Goal: Transaction & Acquisition: Book appointment/travel/reservation

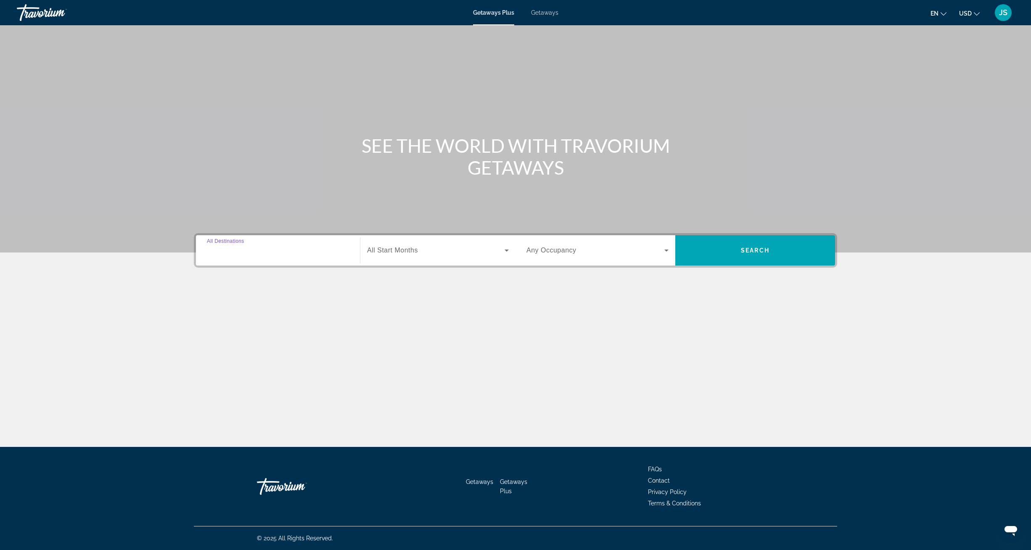
click at [303, 249] on input "Destination All Destinations" at bounding box center [278, 251] width 142 height 10
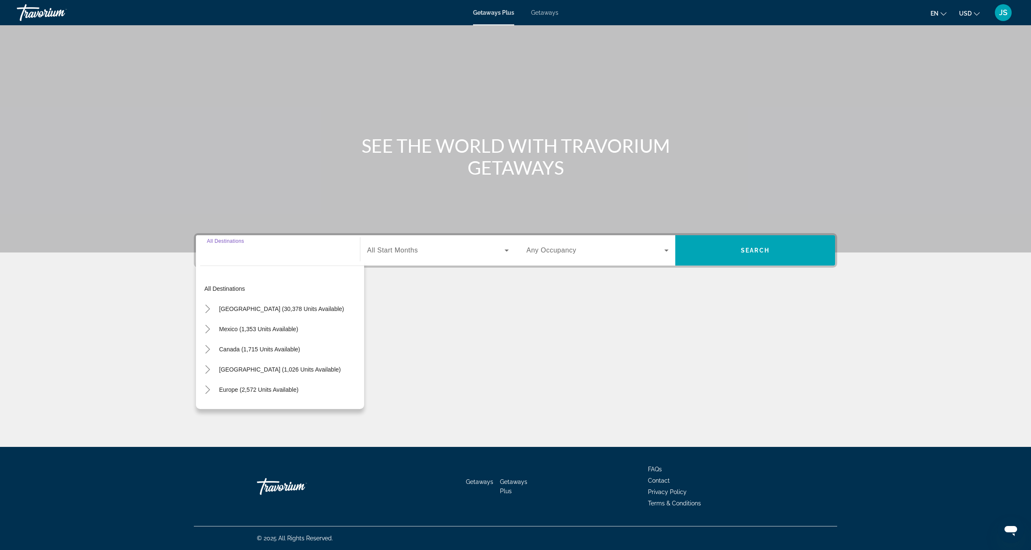
click at [538, 340] on div "Main content" at bounding box center [515, 319] width 643 height 63
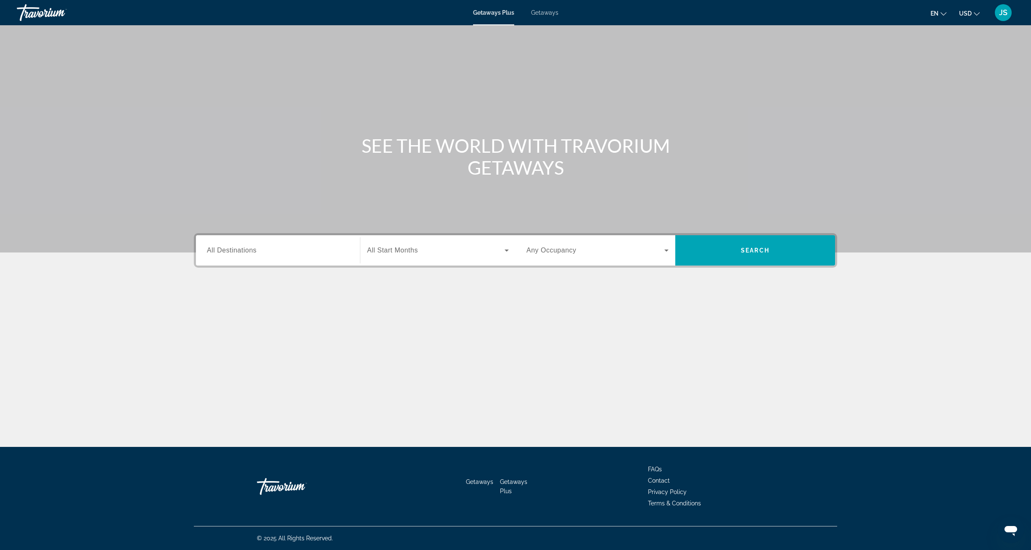
click at [548, 12] on span "Getaways" at bounding box center [544, 12] width 27 height 7
click at [332, 248] on input "Destination All Destinations" at bounding box center [278, 251] width 142 height 10
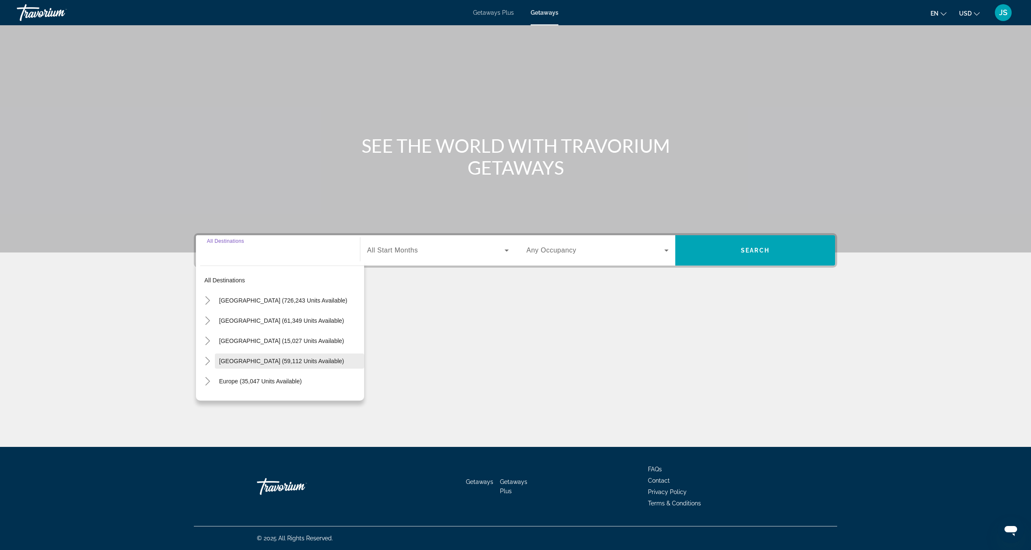
click at [307, 362] on span "[GEOGRAPHIC_DATA] (59,112 units available)" at bounding box center [281, 360] width 125 height 7
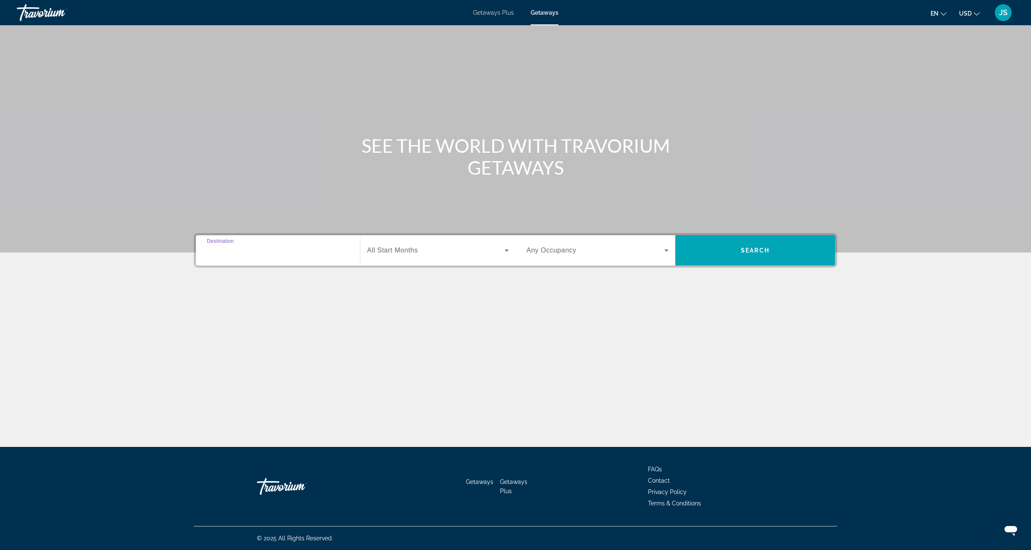
type input "**********"
click at [504, 249] on icon "Search widget" at bounding box center [507, 250] width 10 height 10
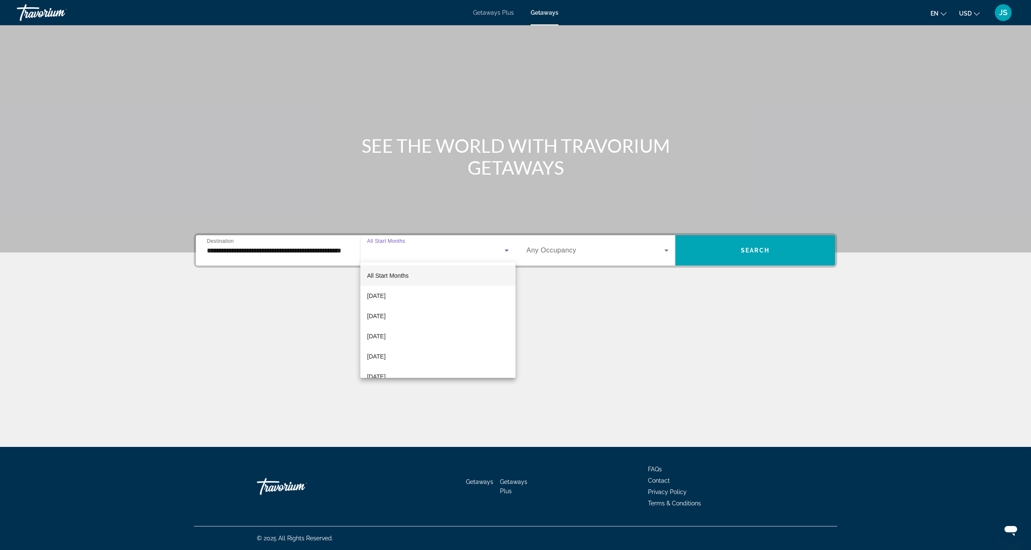
click at [433, 276] on mat-option "All Start Months" at bounding box center [437, 275] width 155 height 20
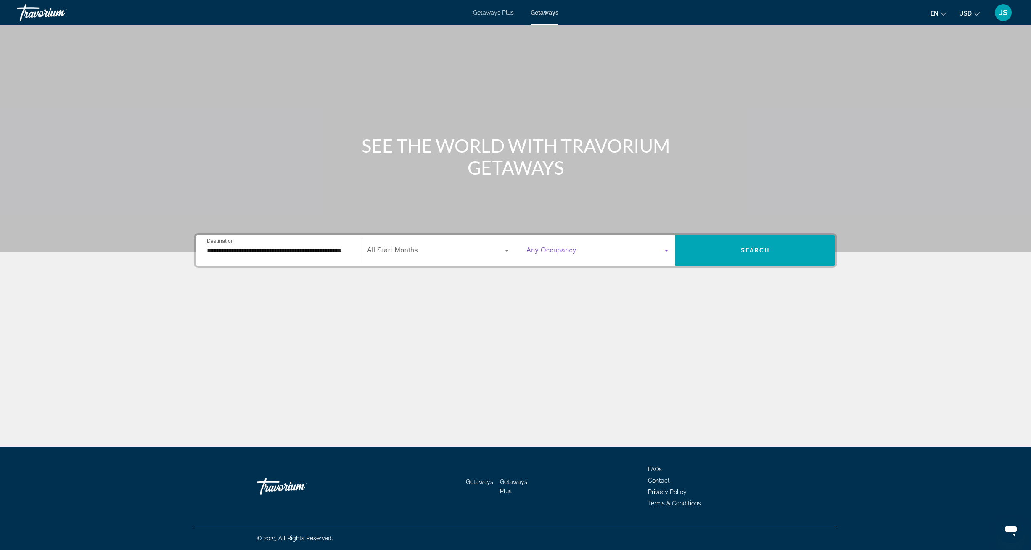
click at [665, 248] on icon "Search widget" at bounding box center [666, 250] width 10 height 10
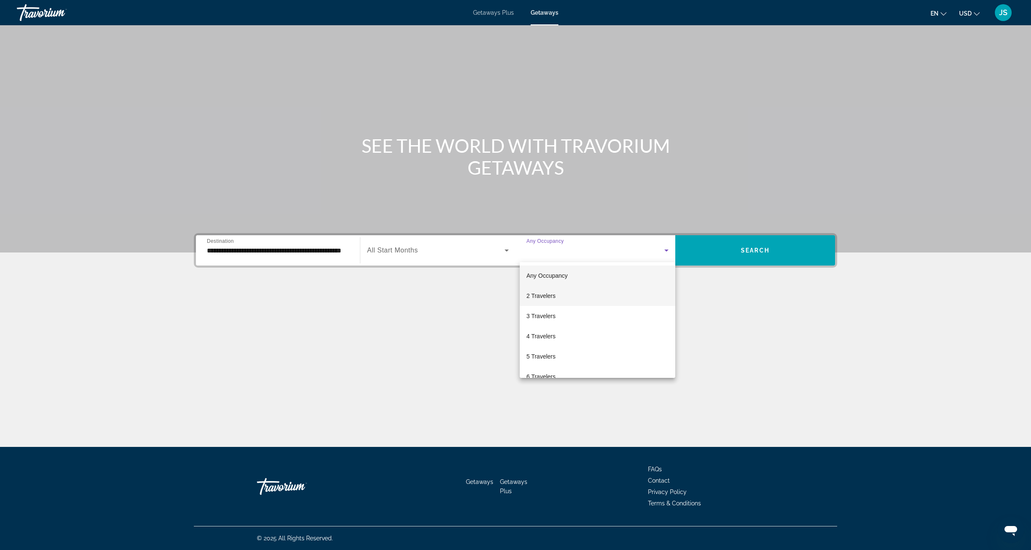
click at [565, 296] on mat-option "2 Travelers" at bounding box center [598, 295] width 156 height 20
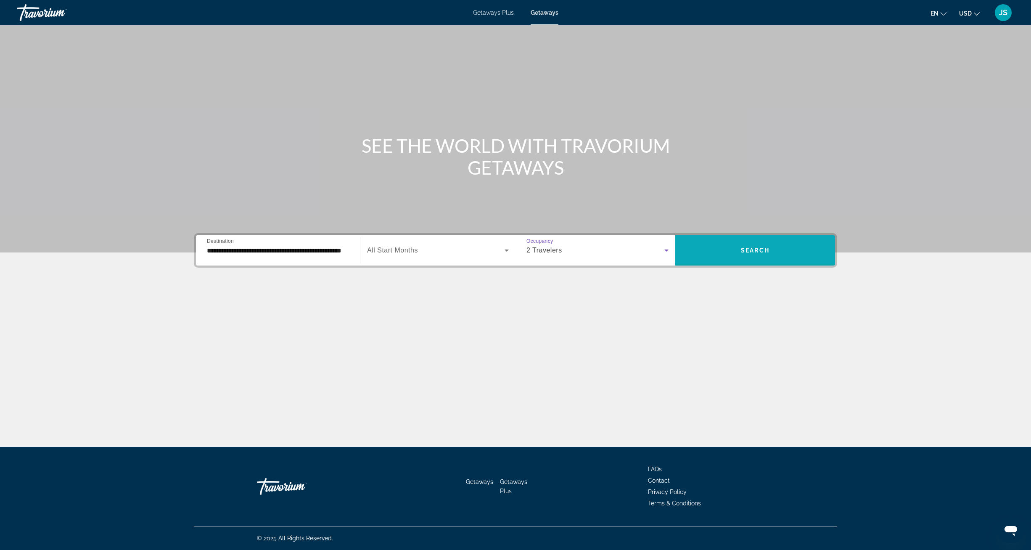
click at [756, 250] on span "Search" at bounding box center [755, 250] width 29 height 7
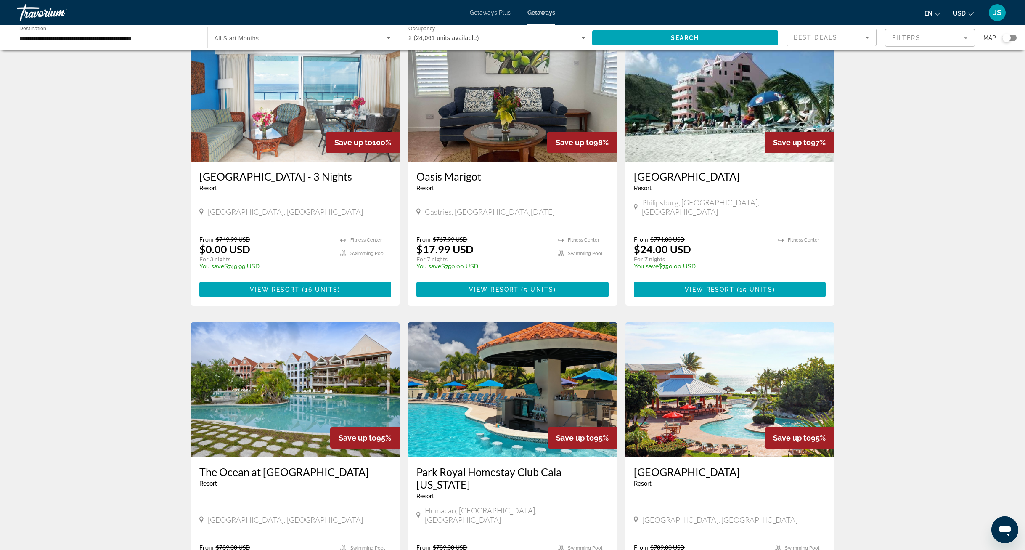
scroll to position [750, 0]
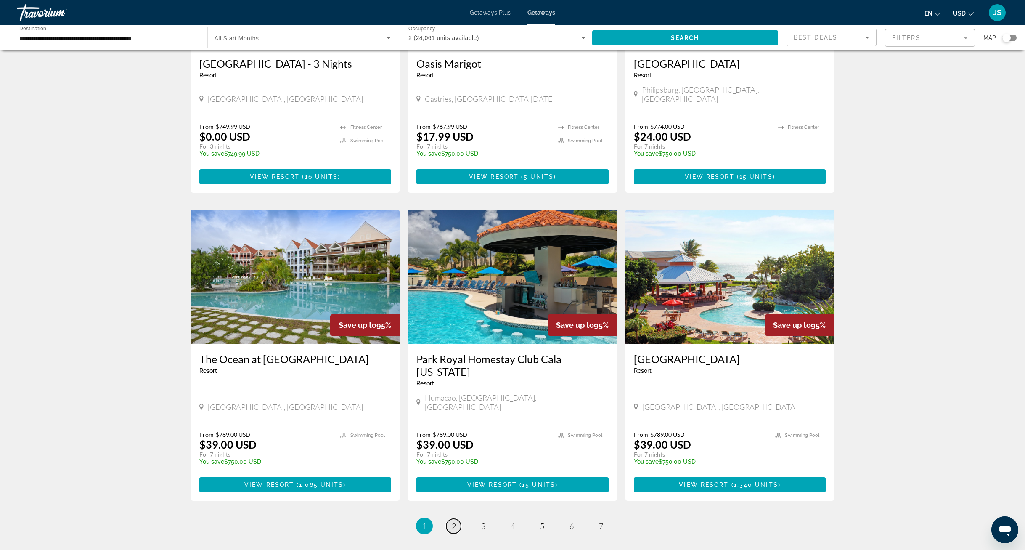
click at [454, 521] on span "2" at bounding box center [454, 525] width 4 height 9
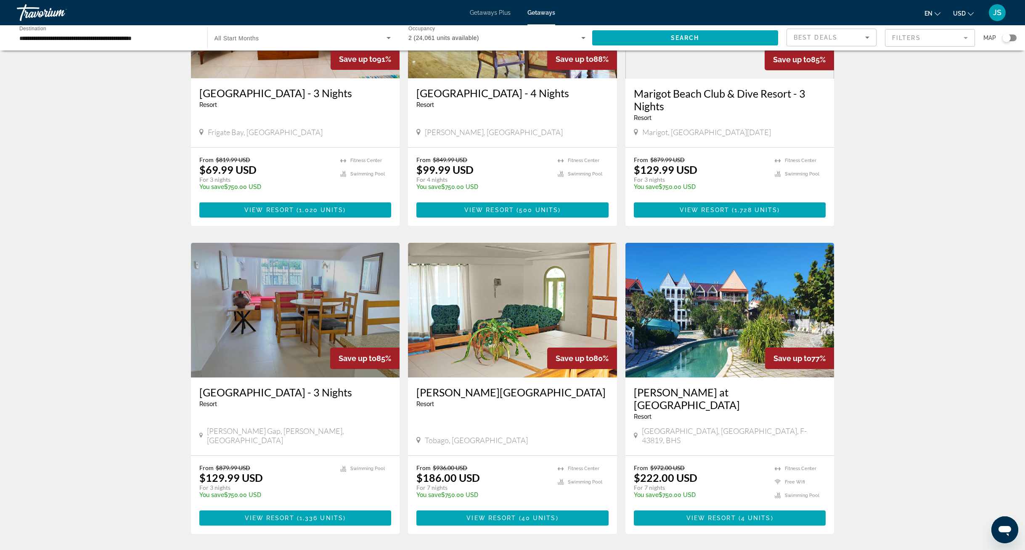
scroll to position [781, 0]
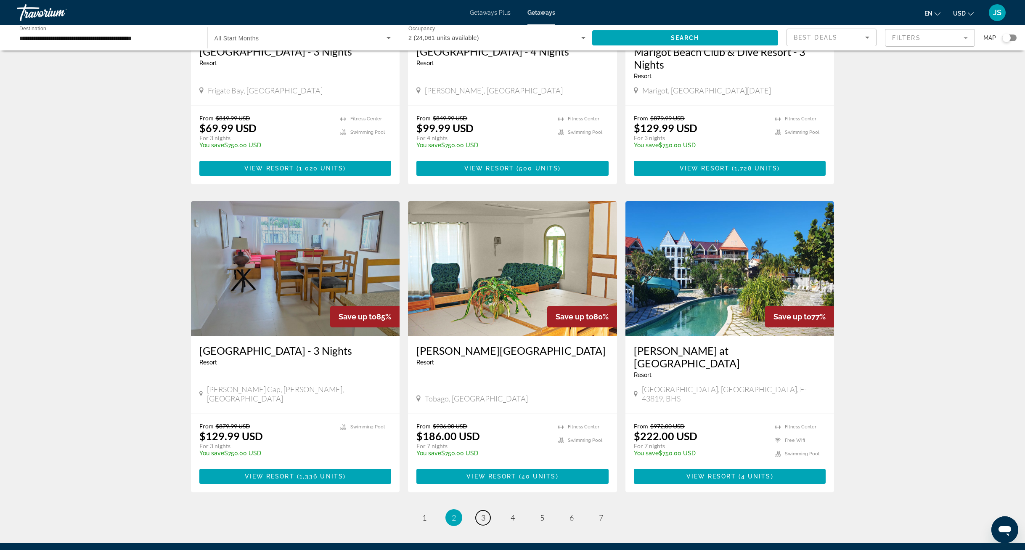
click at [482, 513] on span "3" at bounding box center [483, 517] width 4 height 9
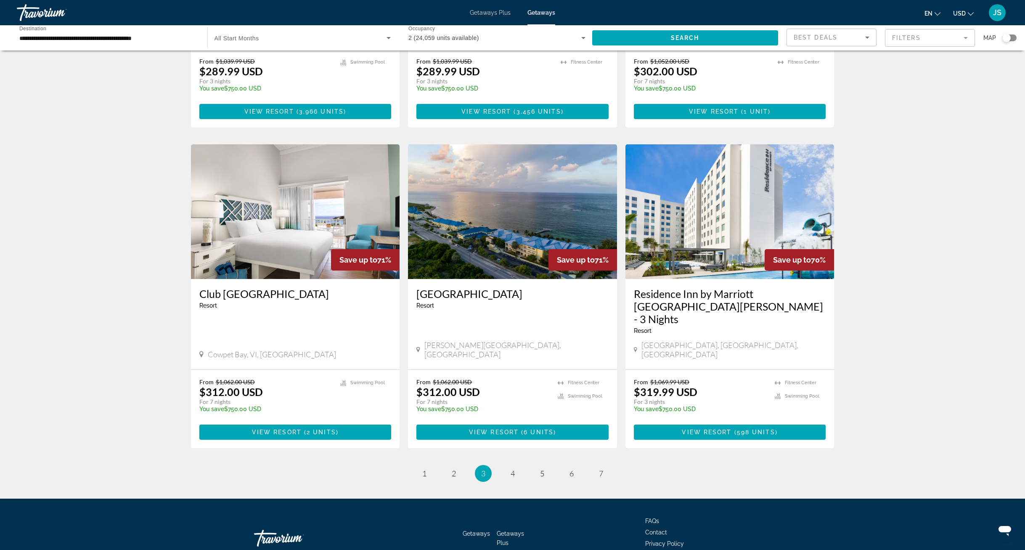
scroll to position [836, 0]
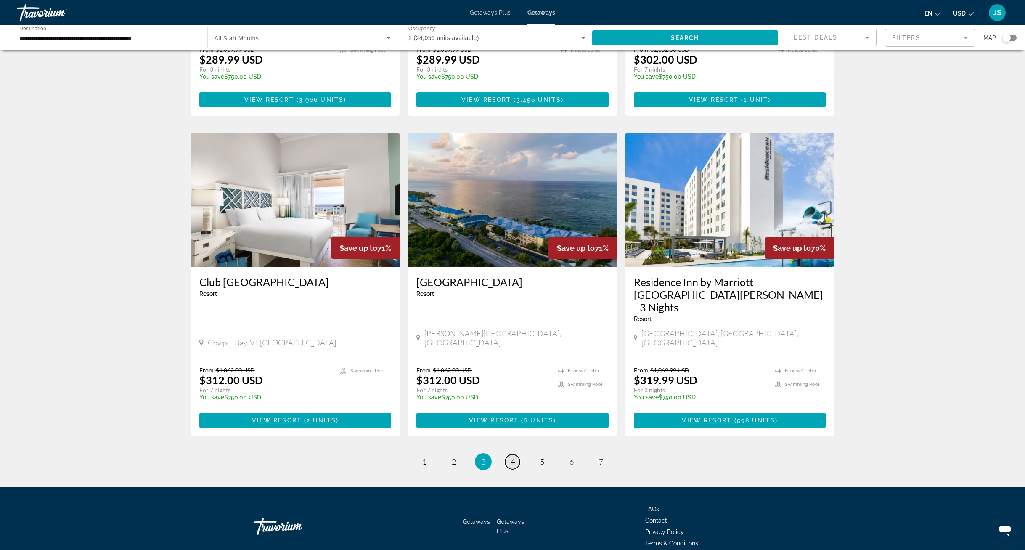
click at [510, 457] on span "4" at bounding box center [512, 461] width 4 height 9
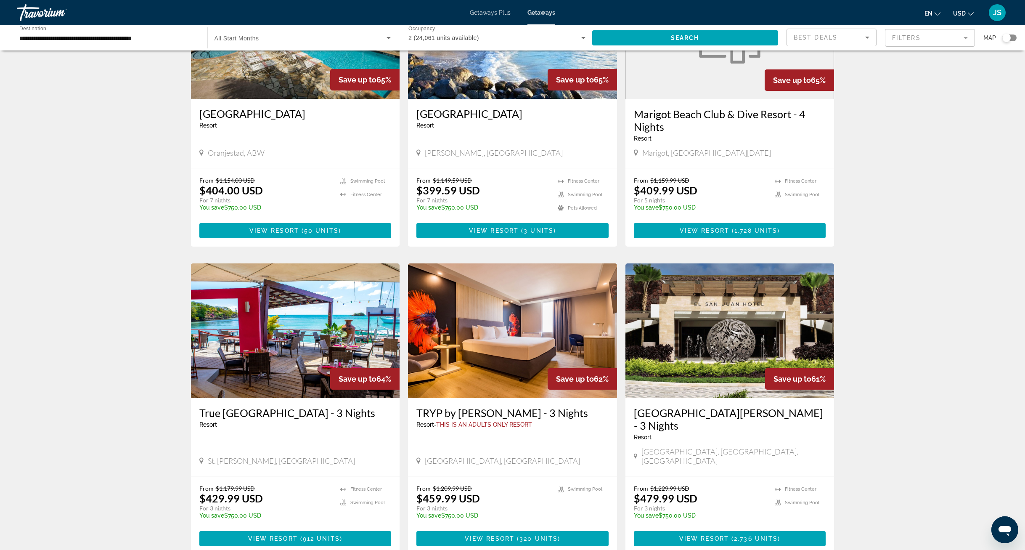
scroll to position [824, 0]
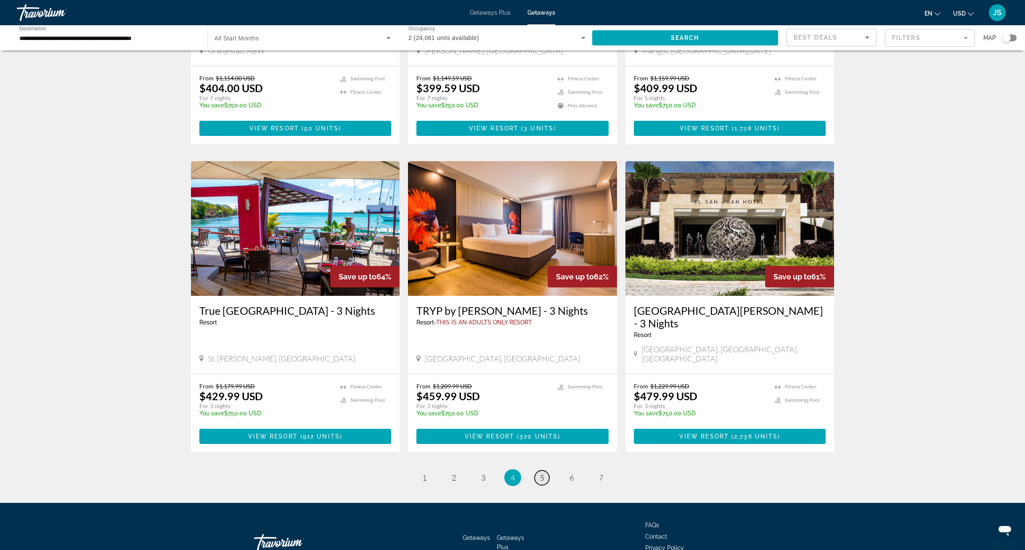
click at [540, 473] on span "5" at bounding box center [542, 477] width 4 height 9
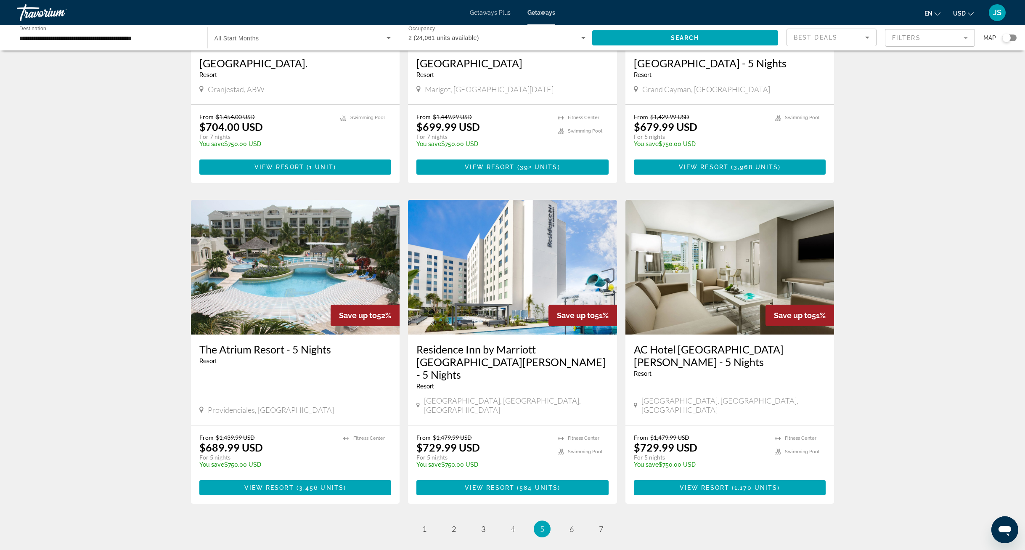
scroll to position [836, 0]
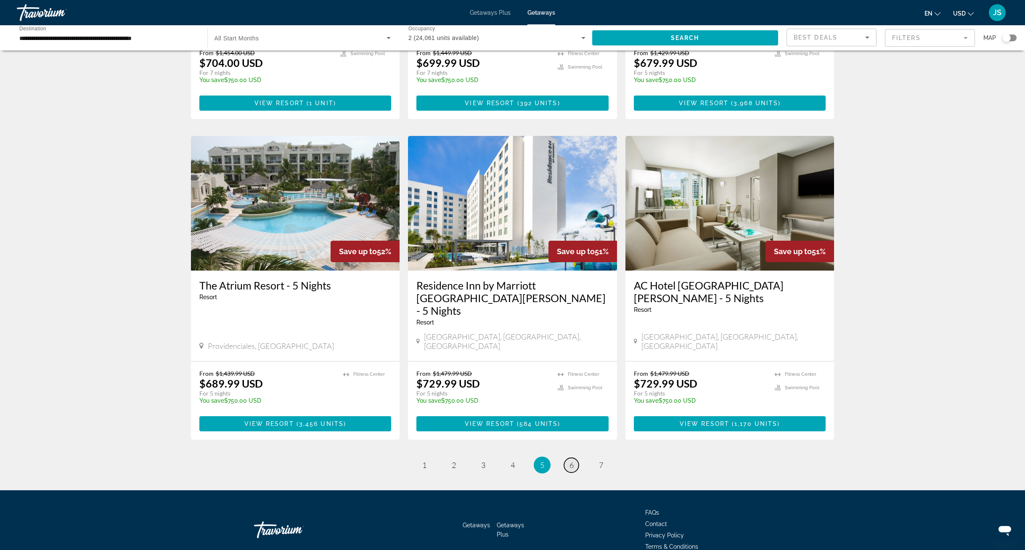
click at [564, 457] on link "page 6" at bounding box center [571, 464] width 15 height 15
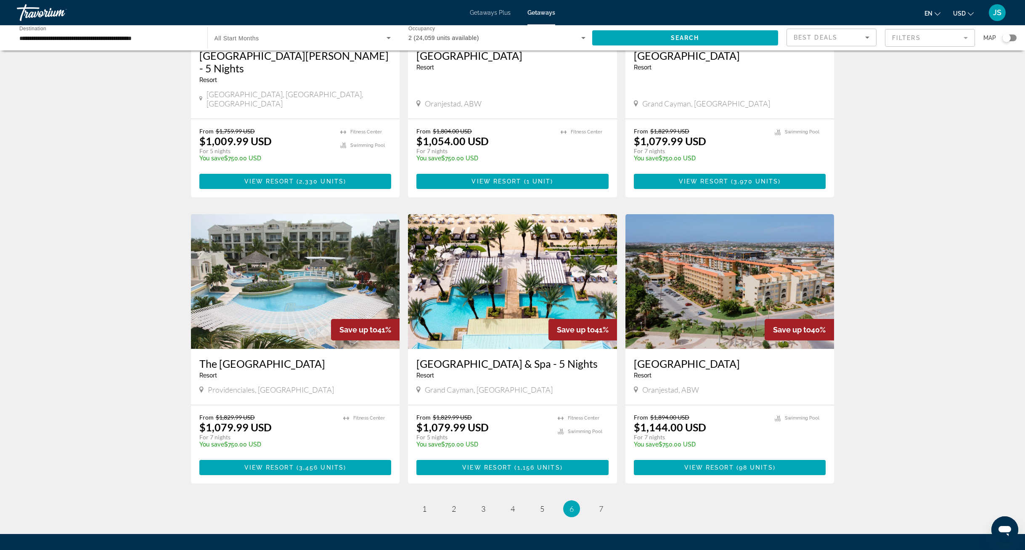
scroll to position [824, 0]
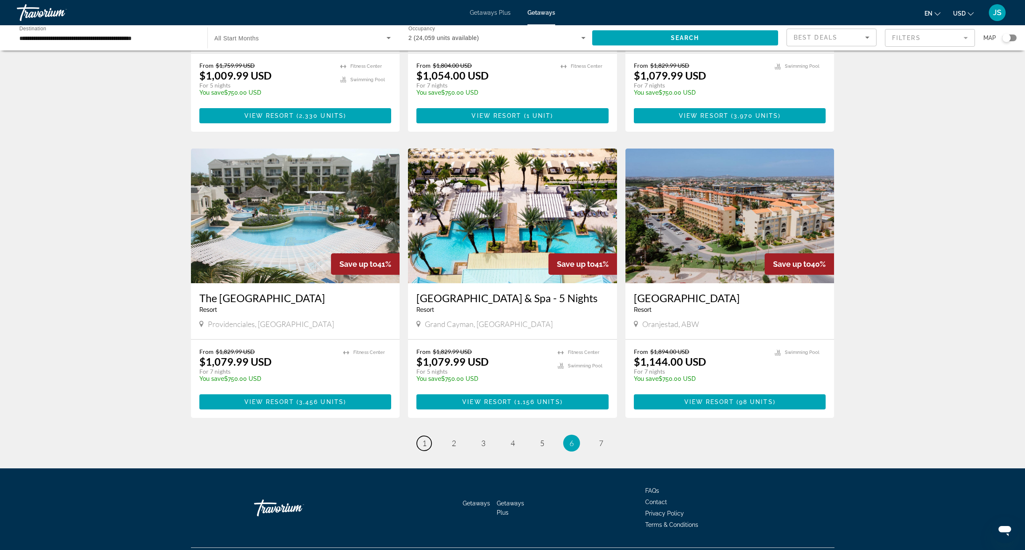
drag, startPoint x: 429, startPoint y: 425, endPoint x: 444, endPoint y: 415, distance: 18.0
click at [429, 436] on link "page 1" at bounding box center [424, 443] width 15 height 15
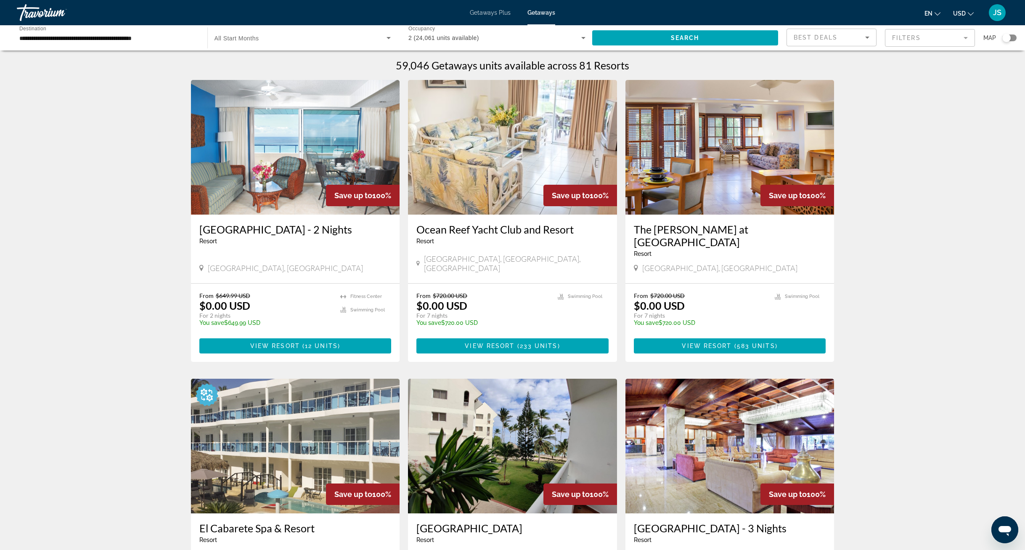
click at [291, 182] on img "Main content" at bounding box center [295, 147] width 209 height 135
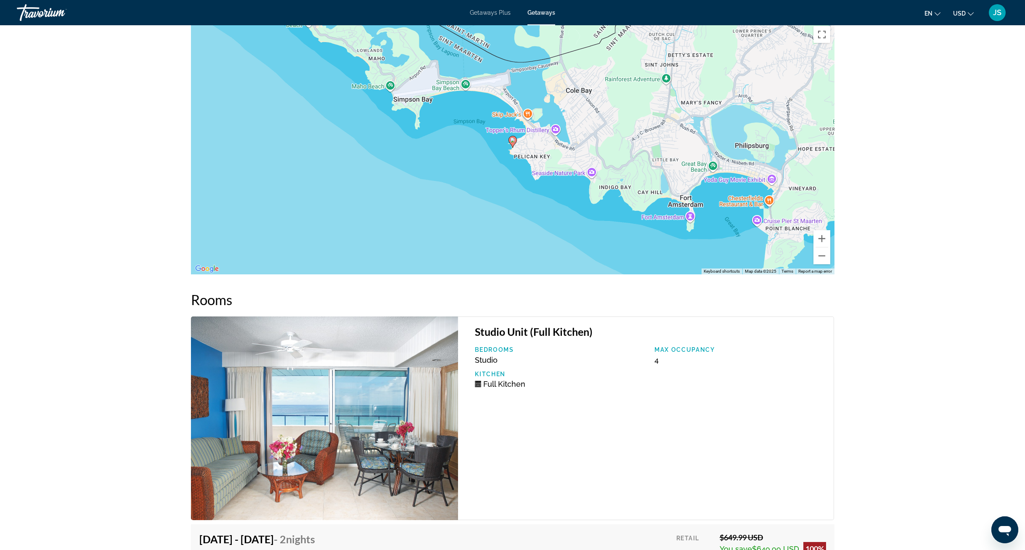
scroll to position [1032, 0]
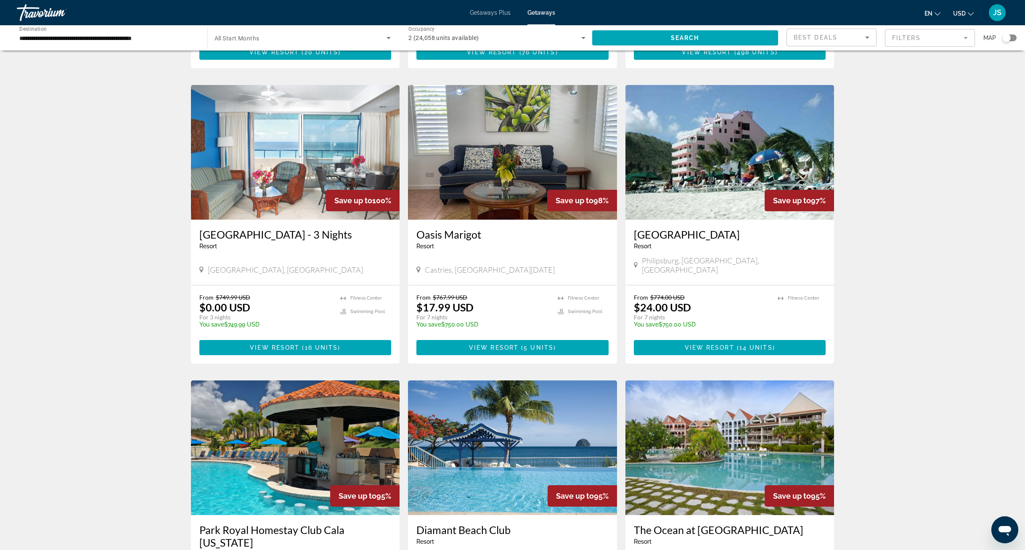
scroll to position [836, 0]
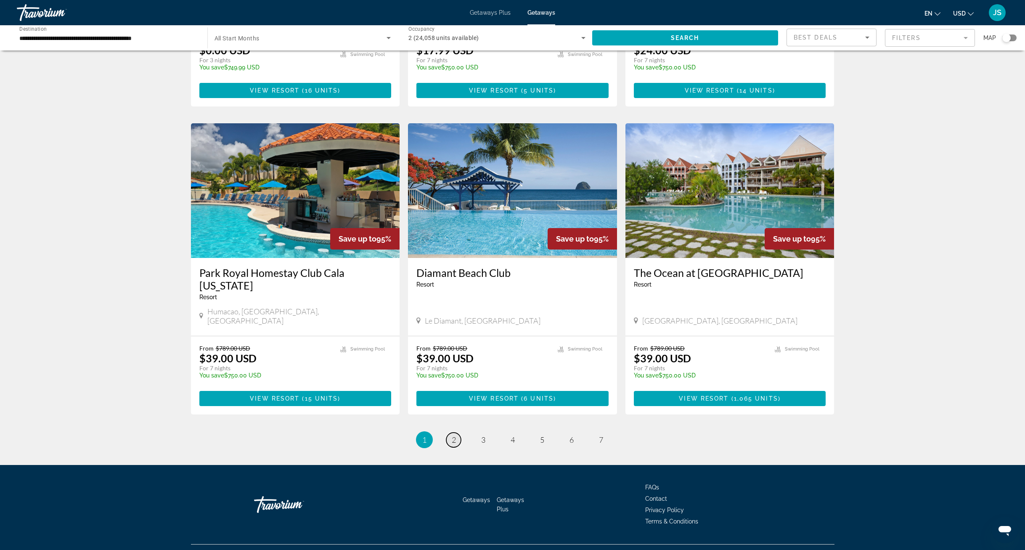
click at [454, 435] on span "2" at bounding box center [454, 439] width 4 height 9
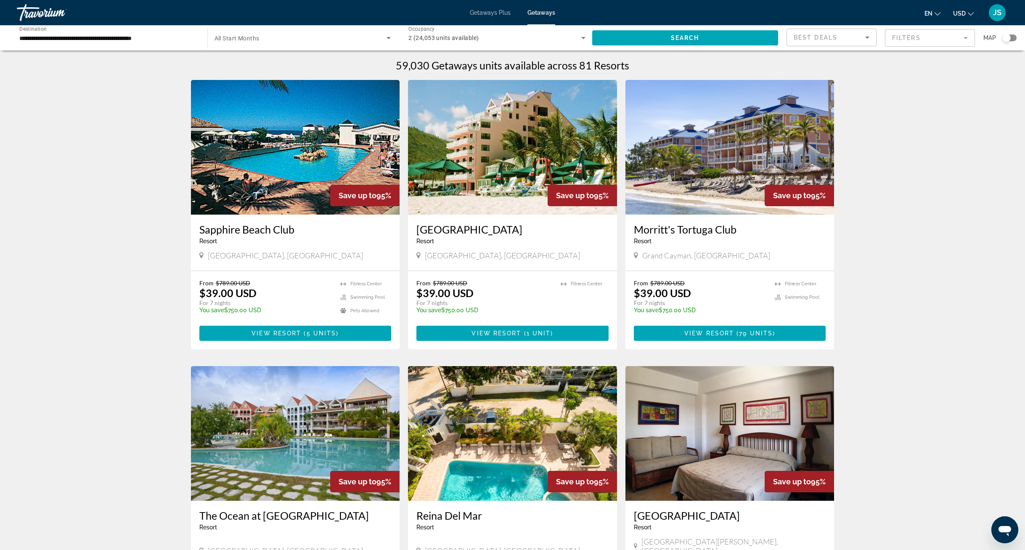
click at [308, 180] on img "Main content" at bounding box center [295, 147] width 209 height 135
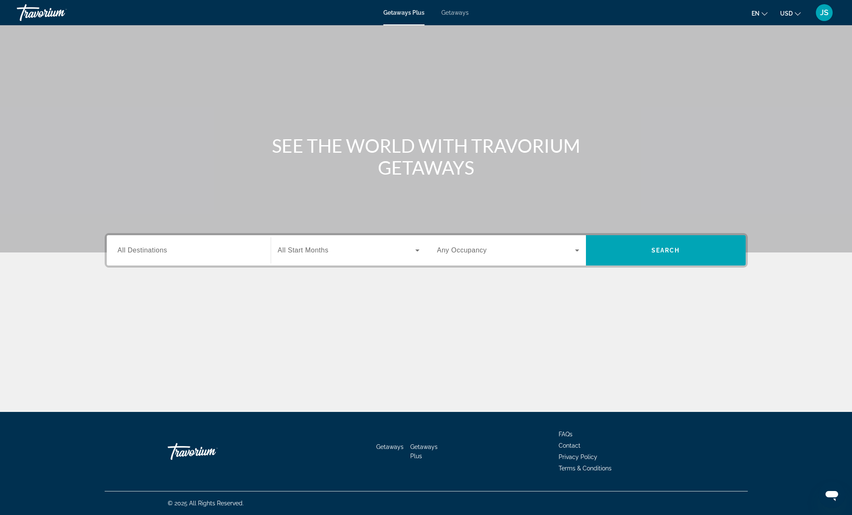
click at [242, 248] on input "Destination All Destinations" at bounding box center [189, 251] width 142 height 10
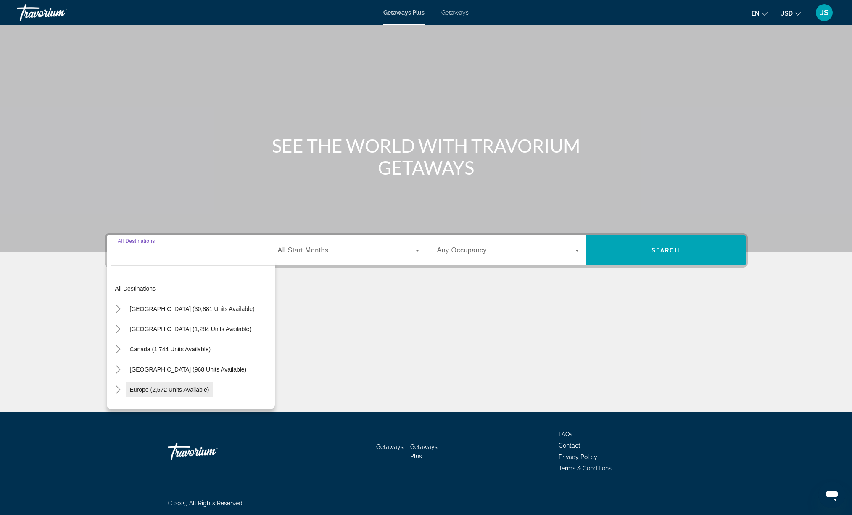
click at [188, 391] on span "Europe (2,572 units available)" at bounding box center [169, 389] width 79 height 7
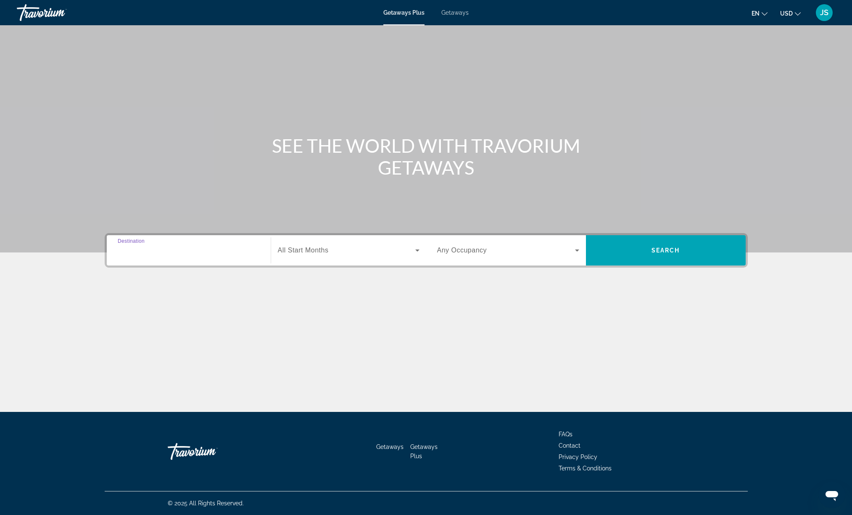
type input "**********"
click at [483, 249] on span "Any Occupancy" at bounding box center [462, 249] width 50 height 7
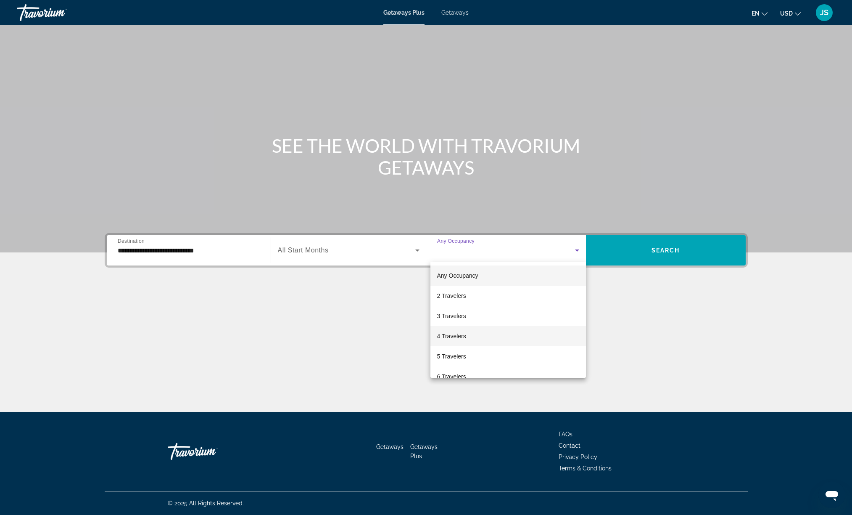
click at [462, 336] on span "4 Travelers" at bounding box center [451, 336] width 29 height 10
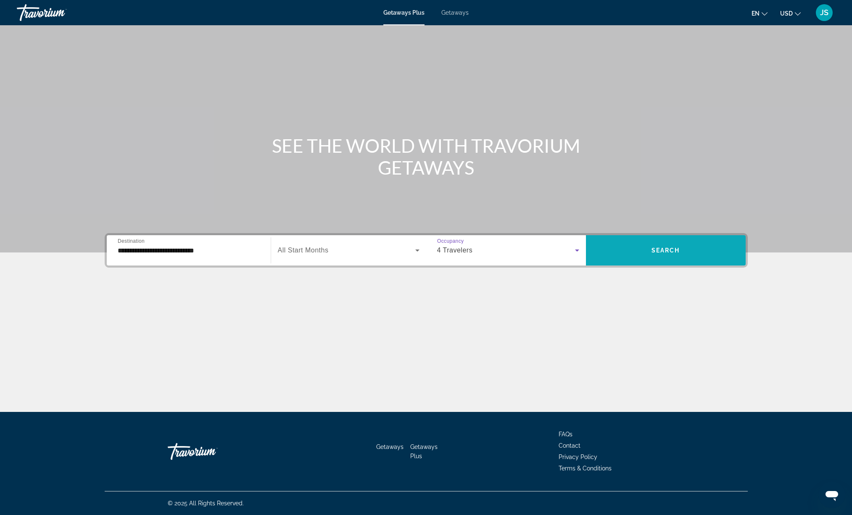
click at [669, 252] on span "Search" at bounding box center [666, 250] width 29 height 7
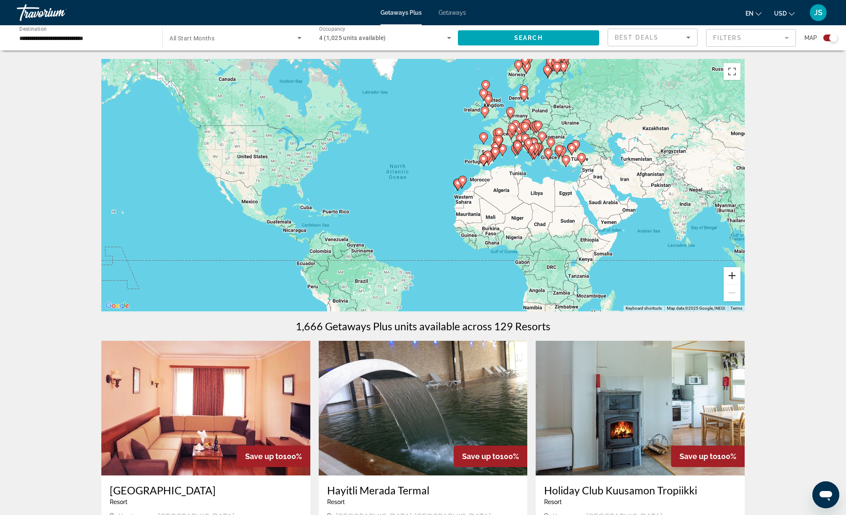
click at [734, 277] on button "Zoom in" at bounding box center [732, 275] width 17 height 17
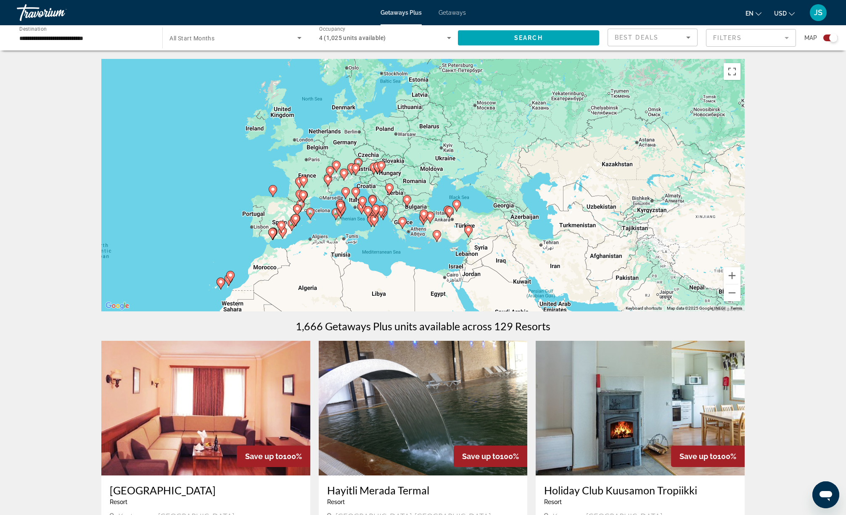
drag, startPoint x: 649, startPoint y: 262, endPoint x: 376, endPoint y: 354, distance: 287.9
click at [733, 276] on button "Zoom in" at bounding box center [732, 275] width 17 height 17
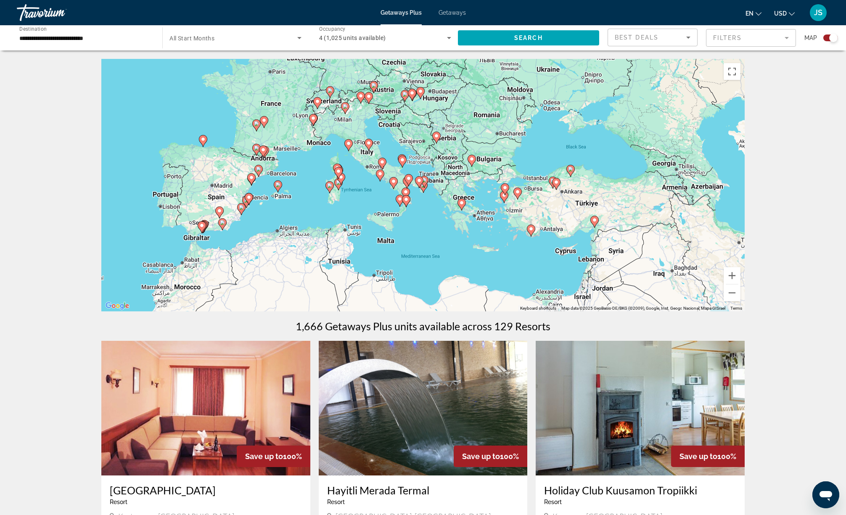
drag, startPoint x: 558, startPoint y: 255, endPoint x: 633, endPoint y: 212, distance: 85.7
click at [633, 212] on div "To activate drag with keyboard, press Alt + Enter. Once in keyboard drag state,…" at bounding box center [422, 185] width 643 height 252
click at [735, 275] on button "Zoom in" at bounding box center [732, 275] width 17 height 17
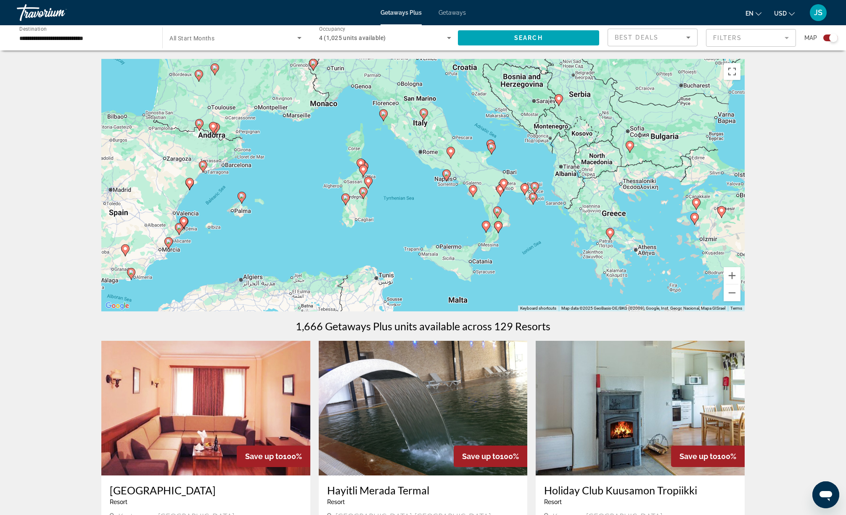
drag, startPoint x: 452, startPoint y: 258, endPoint x: 576, endPoint y: 265, distance: 124.2
click at [554, 262] on div "To activate drag with keyboard, press Alt + Enter. Once in keyboard drag state,…" at bounding box center [422, 185] width 643 height 252
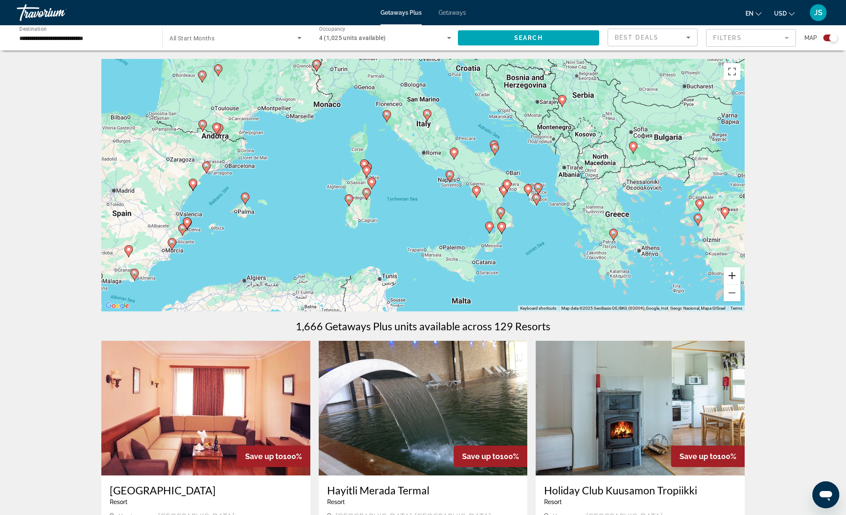
click at [732, 275] on button "Zoom in" at bounding box center [732, 275] width 17 height 17
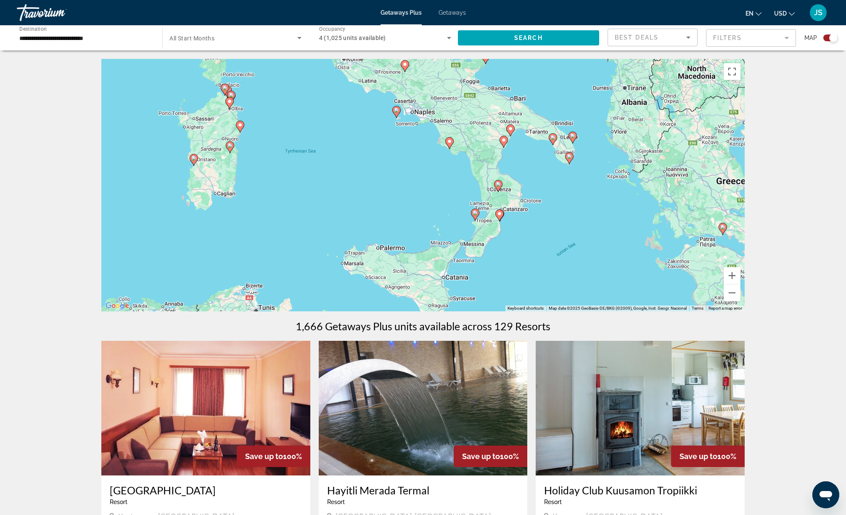
drag, startPoint x: 635, startPoint y: 267, endPoint x: 556, endPoint y: 209, distance: 98.2
click at [553, 205] on div "To activate drag with keyboard, press Alt + Enter. Once in keyboard drag state,…" at bounding box center [422, 185] width 643 height 252
click at [731, 274] on button "Zoom in" at bounding box center [732, 275] width 17 height 17
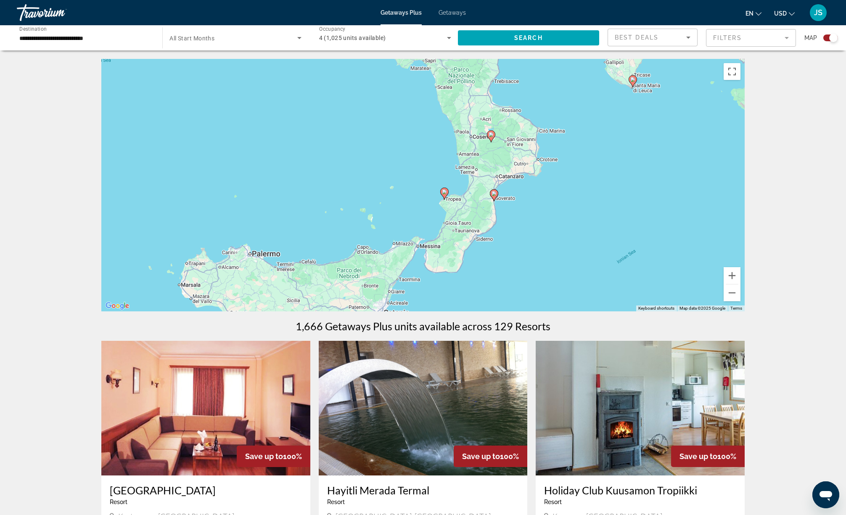
drag, startPoint x: 657, startPoint y: 274, endPoint x: 576, endPoint y: 216, distance: 99.5
click at [576, 216] on div "To activate drag with keyboard, press Alt + Enter. Once in keyboard drag state,…" at bounding box center [422, 185] width 643 height 252
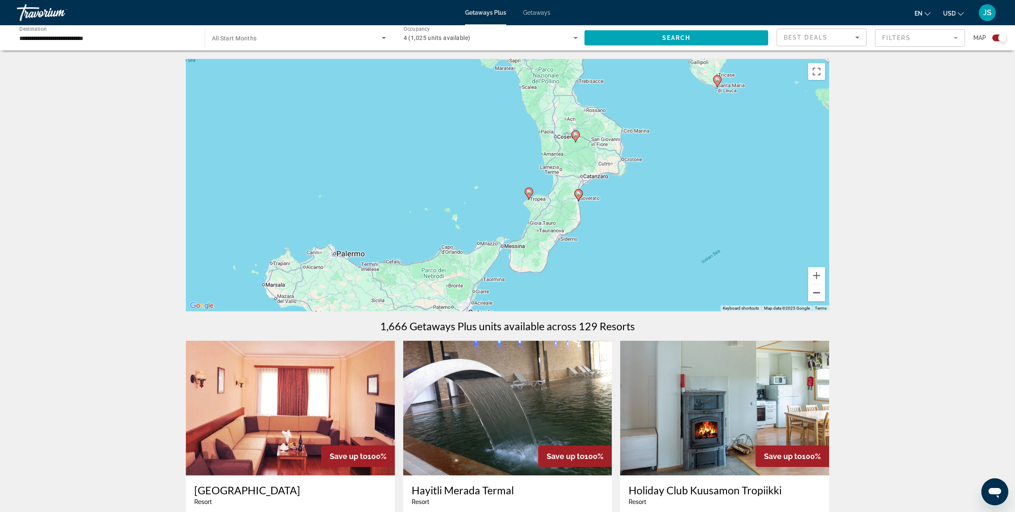
click at [778, 298] on button "Zoom out" at bounding box center [816, 292] width 17 height 17
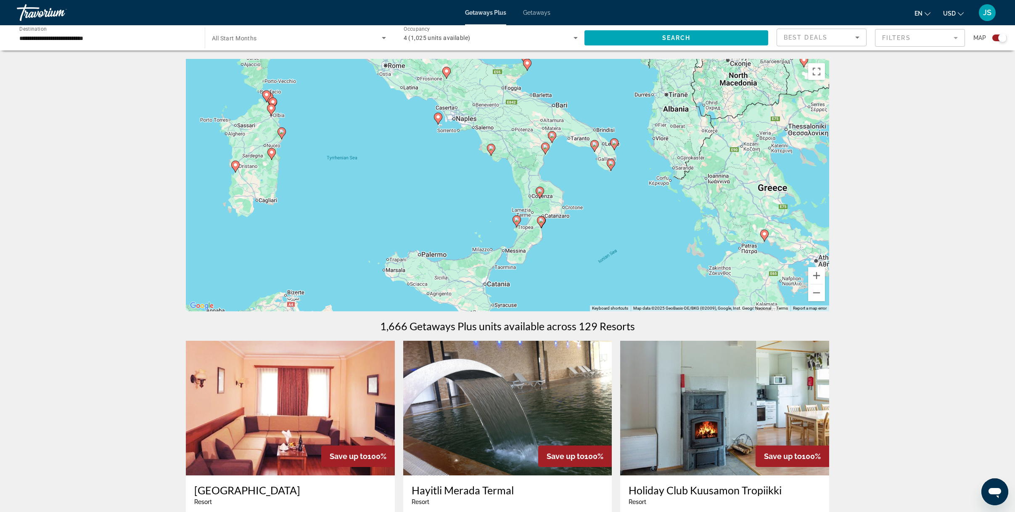
drag, startPoint x: 635, startPoint y: 178, endPoint x: 581, endPoint y: 252, distance: 91.8
click at [581, 252] on div "To activate drag with keyboard, press Alt + Enter. Once in keyboard drag state,…" at bounding box center [507, 185] width 643 height 252
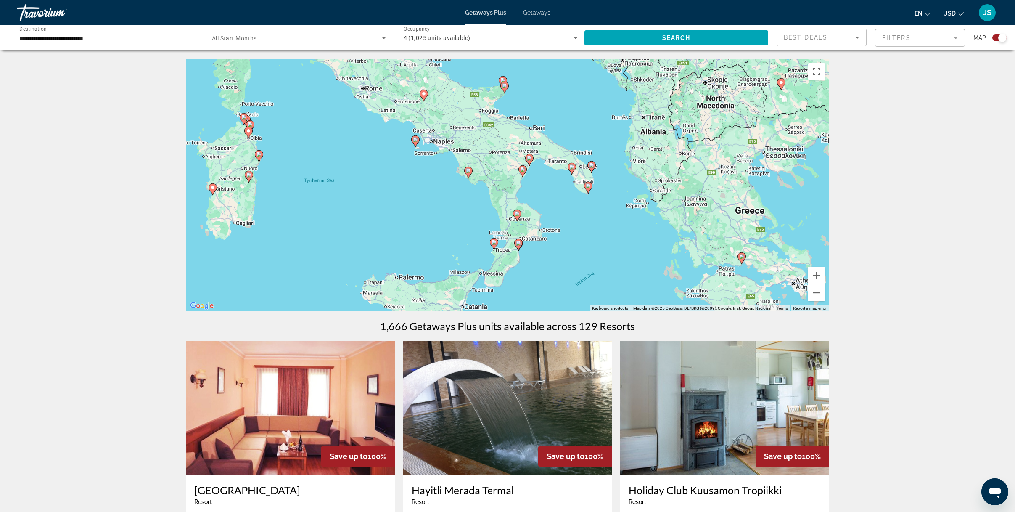
drag, startPoint x: 620, startPoint y: 195, endPoint x: 593, endPoint y: 220, distance: 36.3
click at [593, 220] on div "To activate drag with keyboard, press Alt + Enter. Once in keyboard drag state,…" at bounding box center [507, 185] width 643 height 252
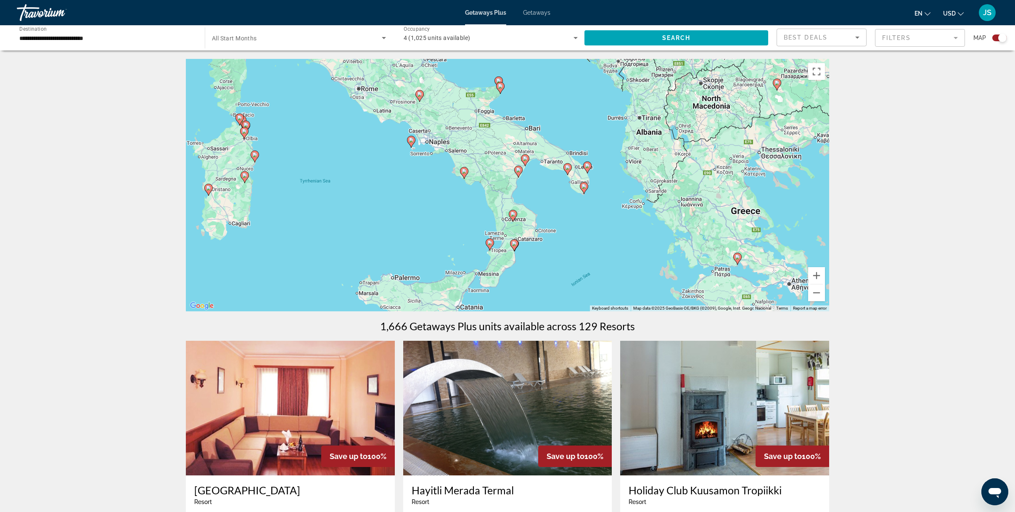
click at [585, 167] on image "Main content" at bounding box center [587, 165] width 5 height 5
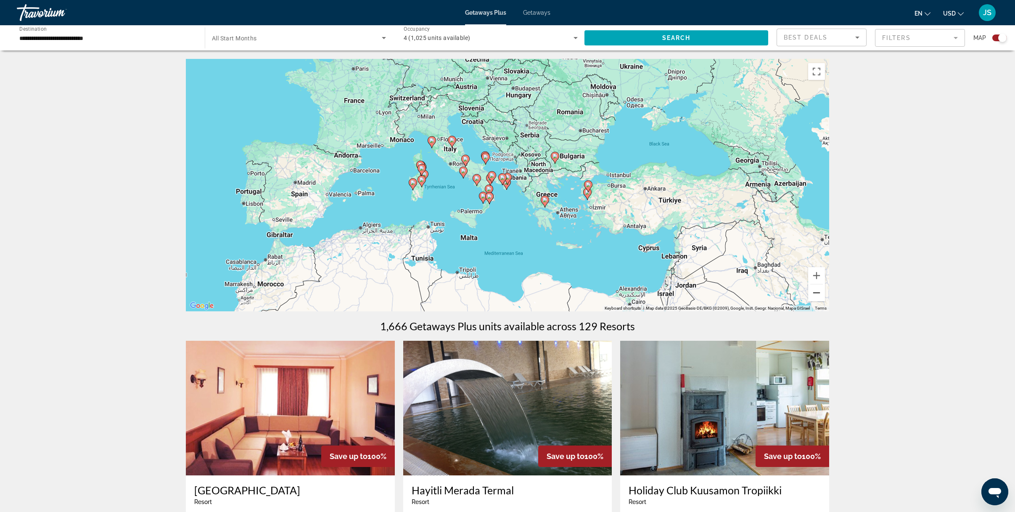
click at [778, 292] on button "Zoom out" at bounding box center [816, 292] width 17 height 17
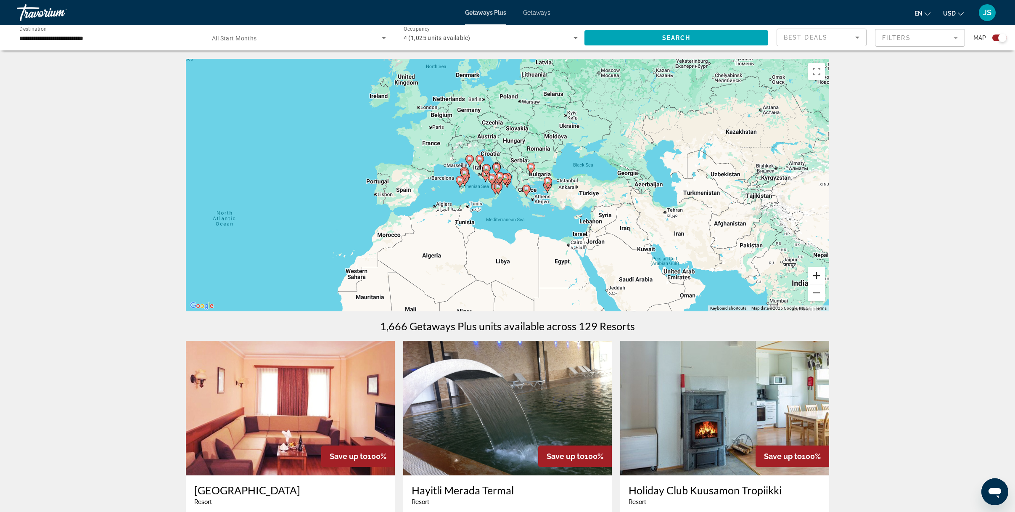
click at [778, 274] on button "Zoom in" at bounding box center [816, 275] width 17 height 17
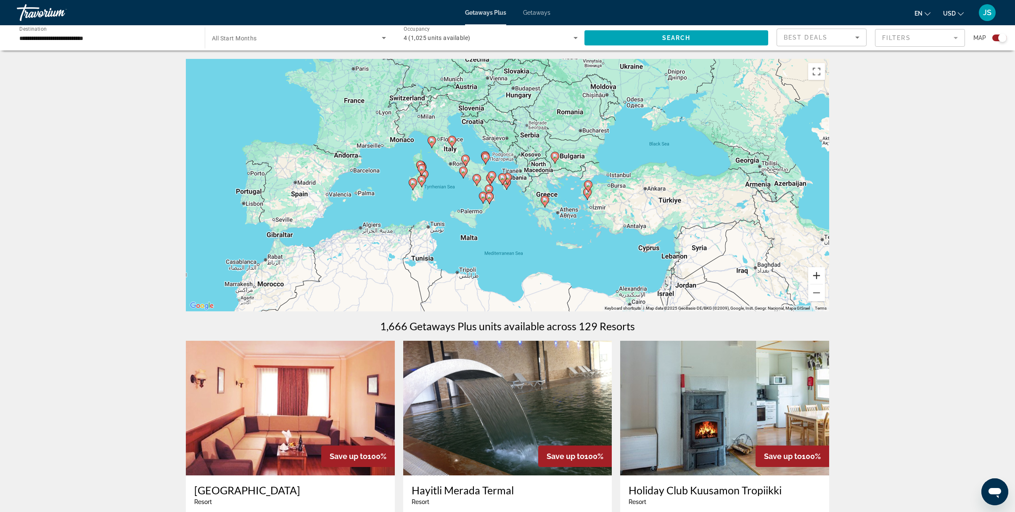
click at [778, 274] on button "Zoom in" at bounding box center [816, 275] width 17 height 17
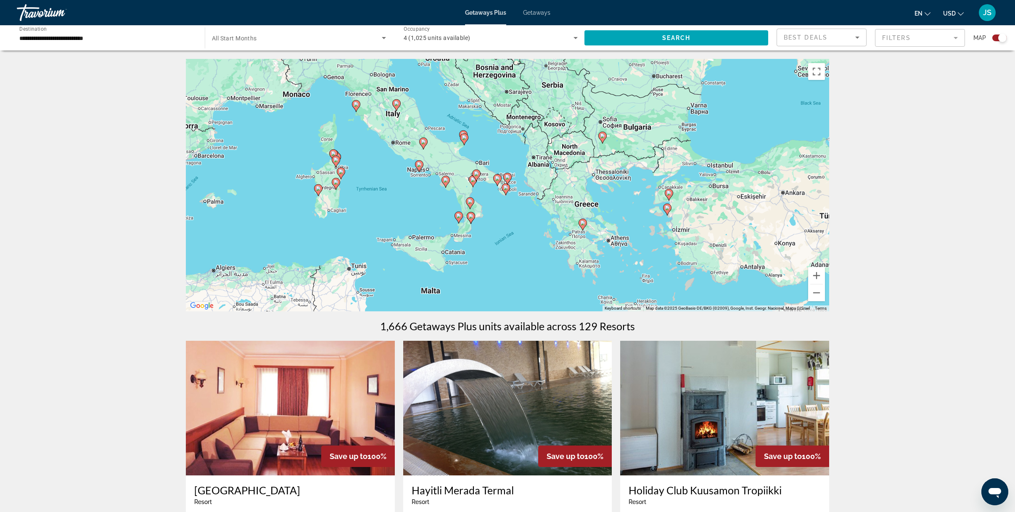
drag, startPoint x: 817, startPoint y: 276, endPoint x: 807, endPoint y: 272, distance: 10.0
click at [778, 276] on button "Zoom in" at bounding box center [816, 275] width 17 height 17
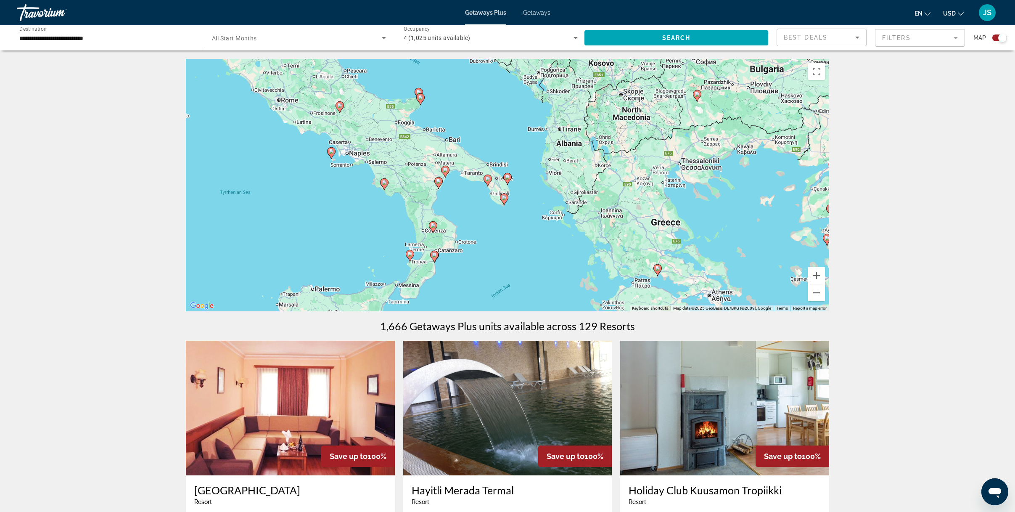
click at [507, 176] on image "Main content" at bounding box center [507, 176] width 5 height 5
type input "**********"
click at [507, 176] on image "Main content" at bounding box center [507, 176] width 5 height 5
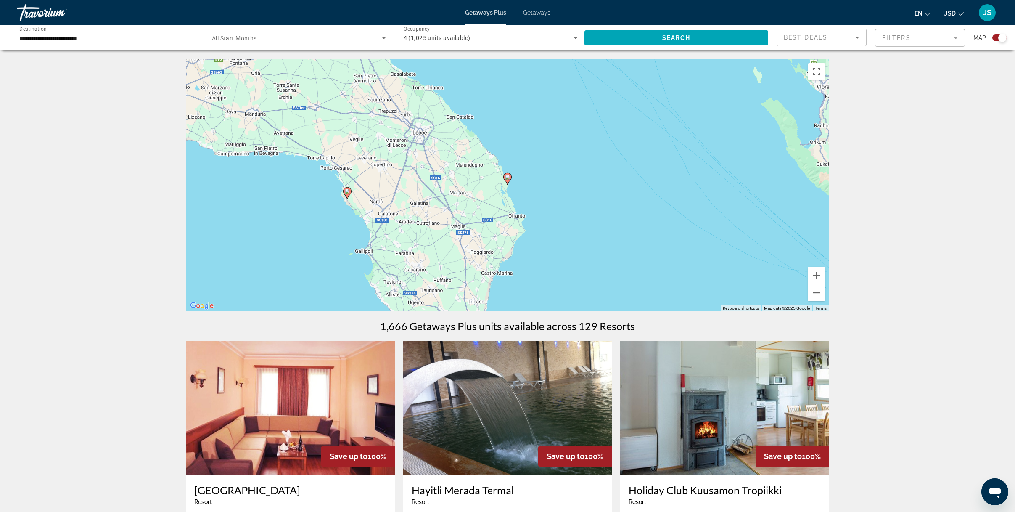
click at [507, 177] on image "Main content" at bounding box center [507, 176] width 5 height 5
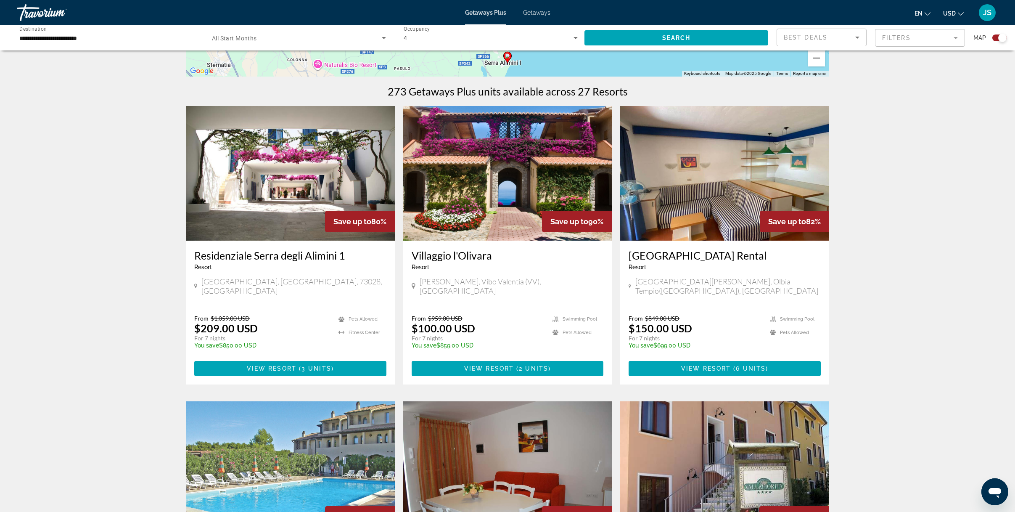
scroll to position [220, 0]
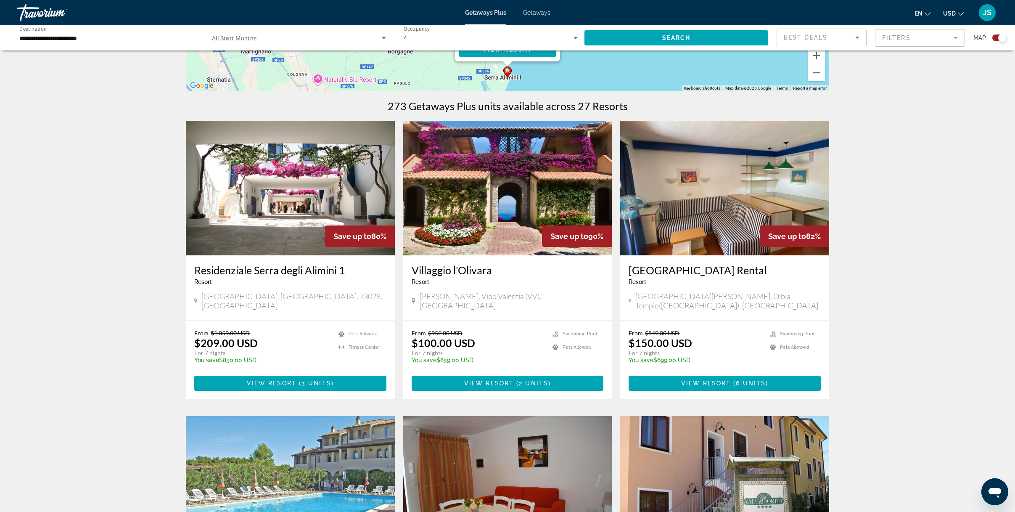
click at [482, 210] on img "Main content" at bounding box center [507, 188] width 209 height 135
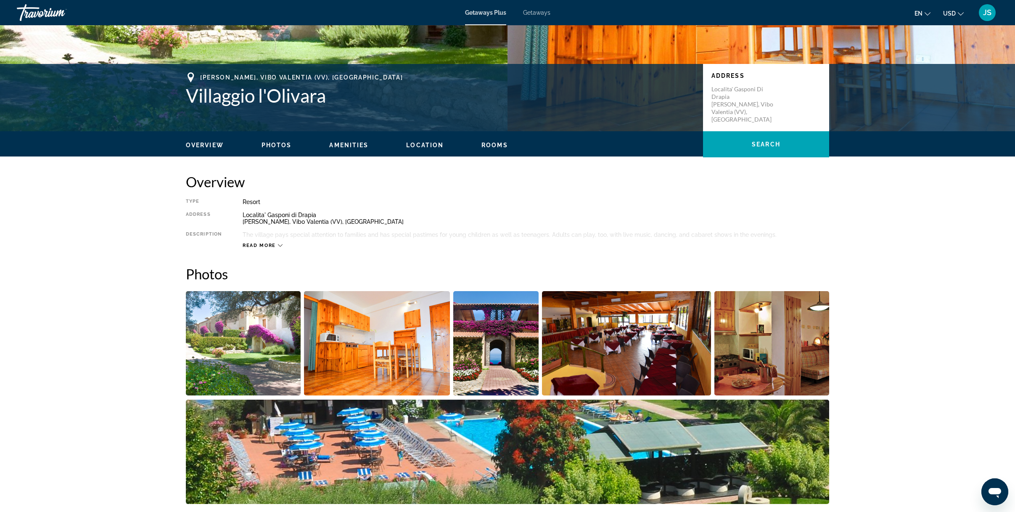
scroll to position [240, 0]
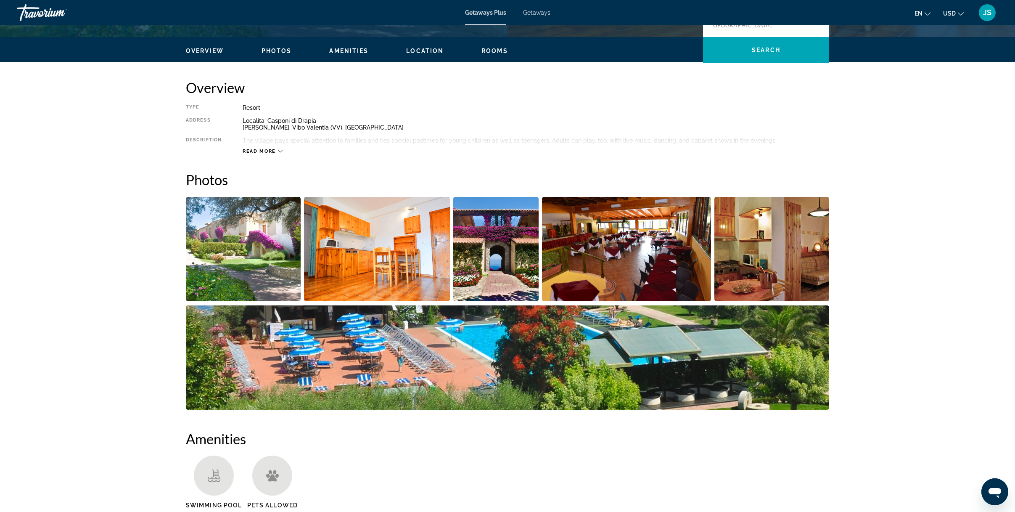
click at [384, 267] on img "Open full-screen image slider" at bounding box center [377, 249] width 146 height 104
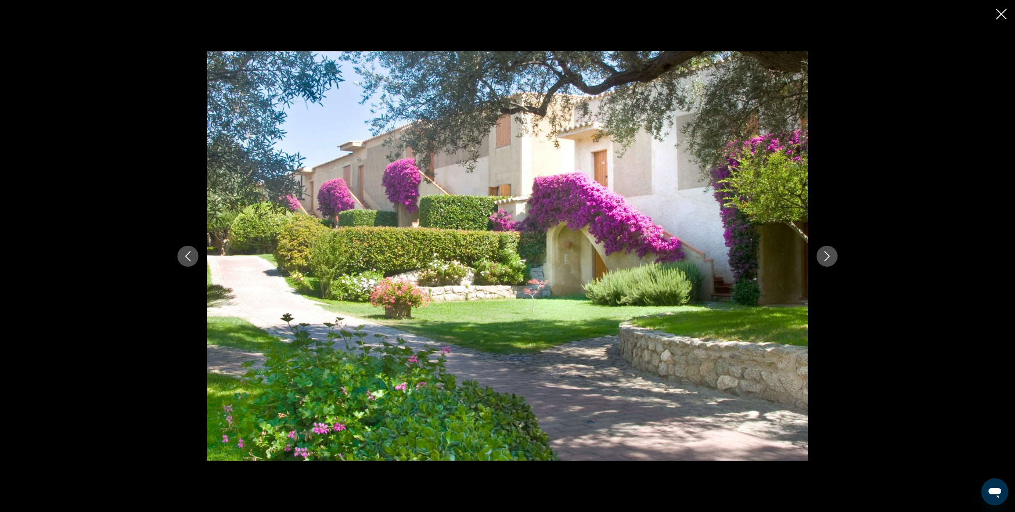
click at [778, 251] on button "Next image" at bounding box center [827, 256] width 21 height 21
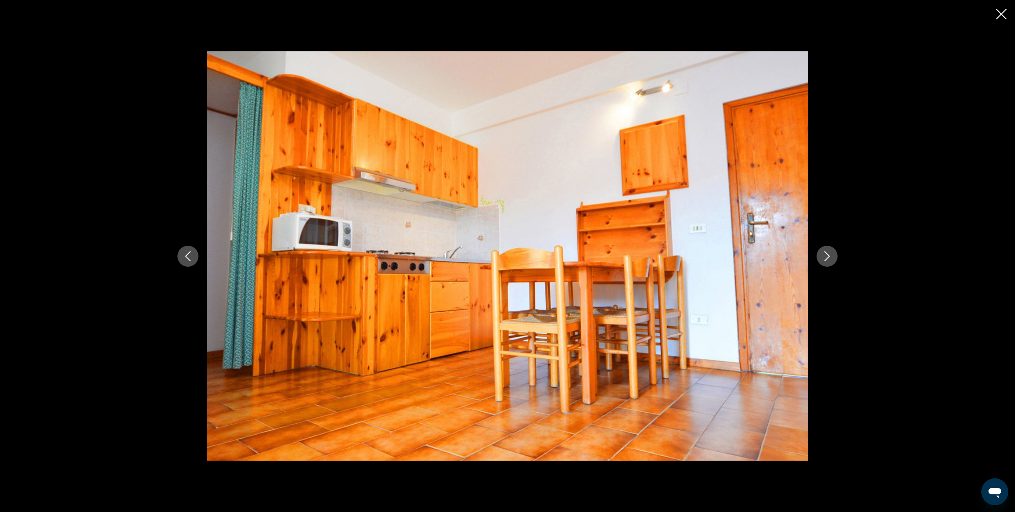
click at [778, 261] on icon "Next image" at bounding box center [827, 256] width 10 height 10
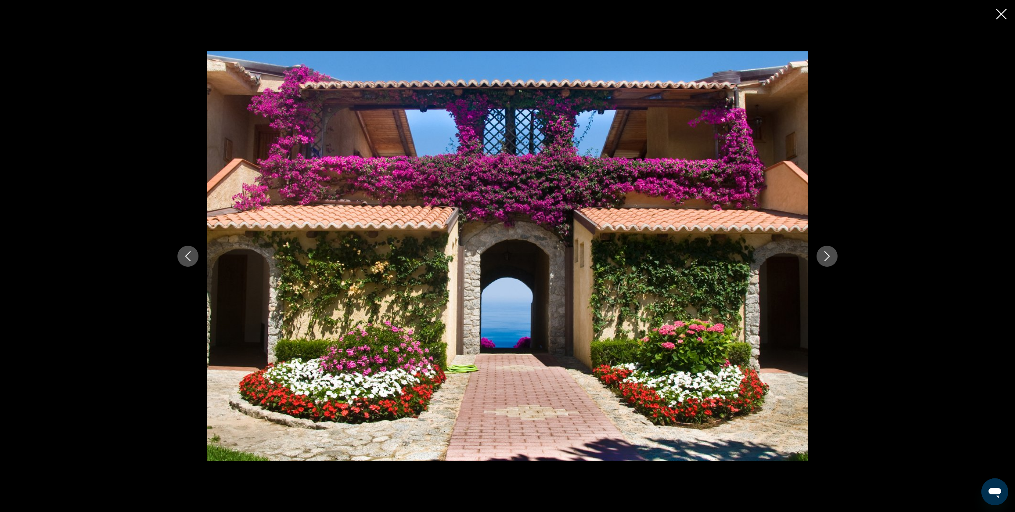
click at [778, 259] on icon "Next image" at bounding box center [827, 256] width 10 height 10
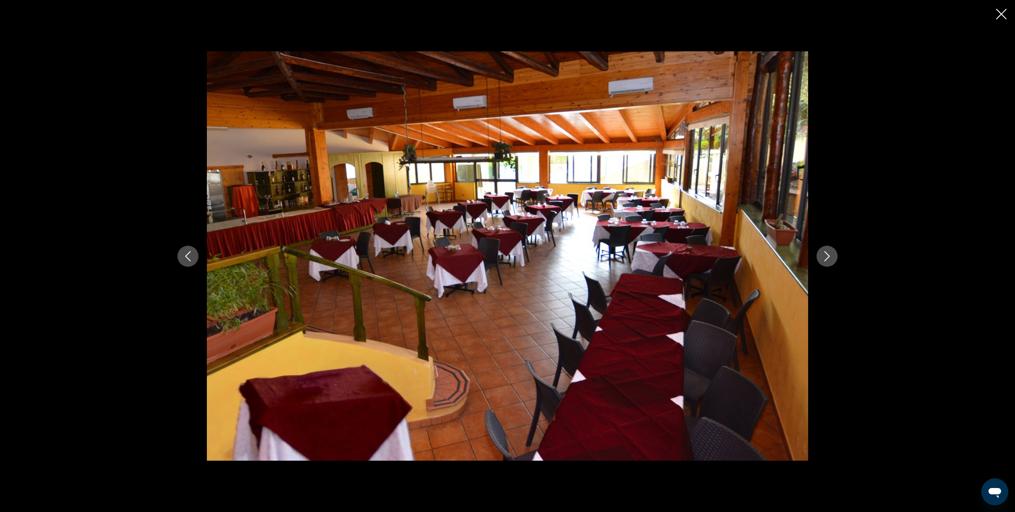
click at [778, 259] on icon "Next image" at bounding box center [827, 256] width 10 height 10
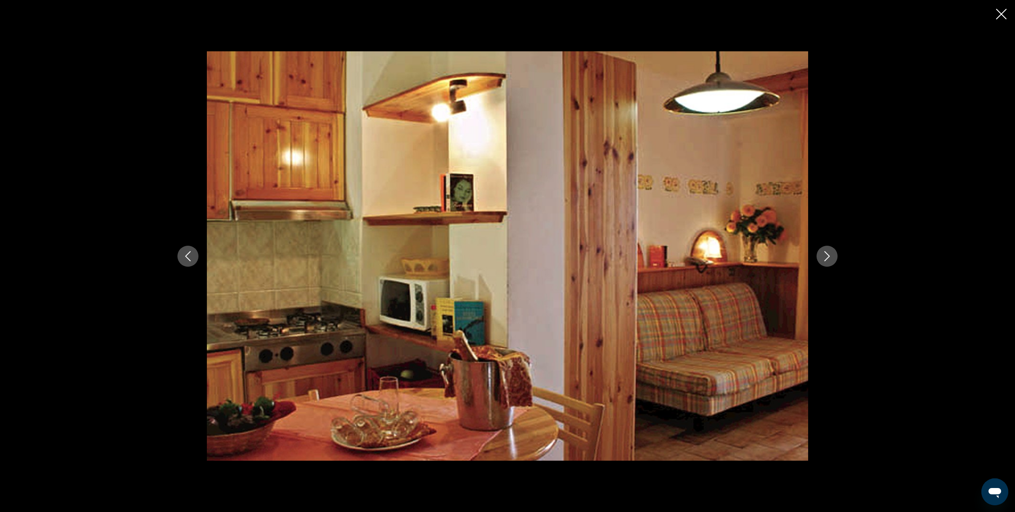
click at [778, 258] on icon "Next image" at bounding box center [827, 256] width 10 height 10
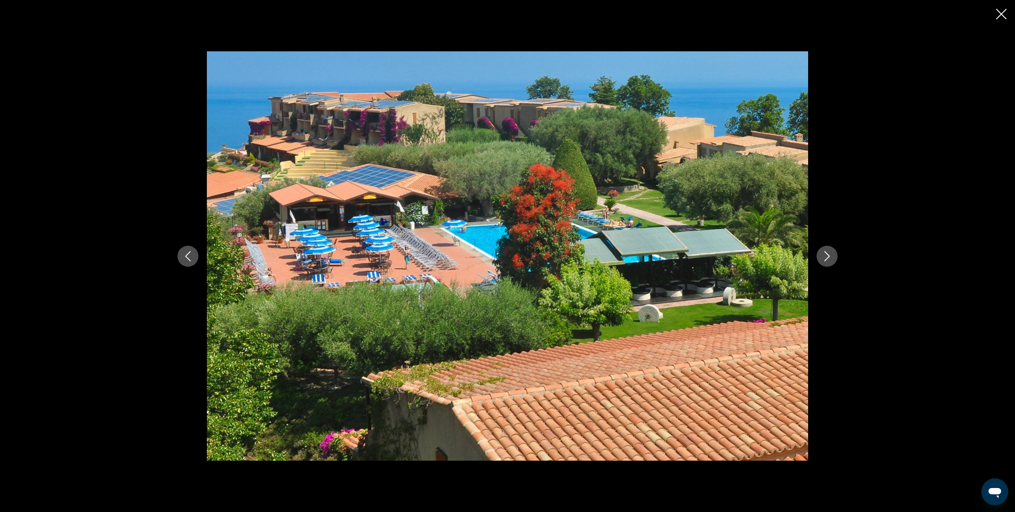
click at [778, 259] on icon "Next image" at bounding box center [826, 256] width 5 height 10
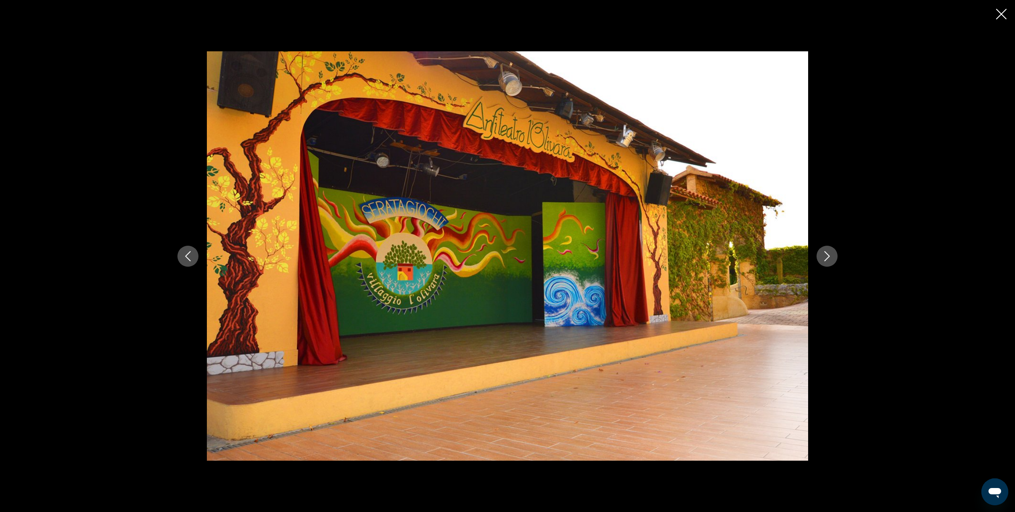
click at [778, 260] on icon "Next image" at bounding box center [826, 256] width 5 height 10
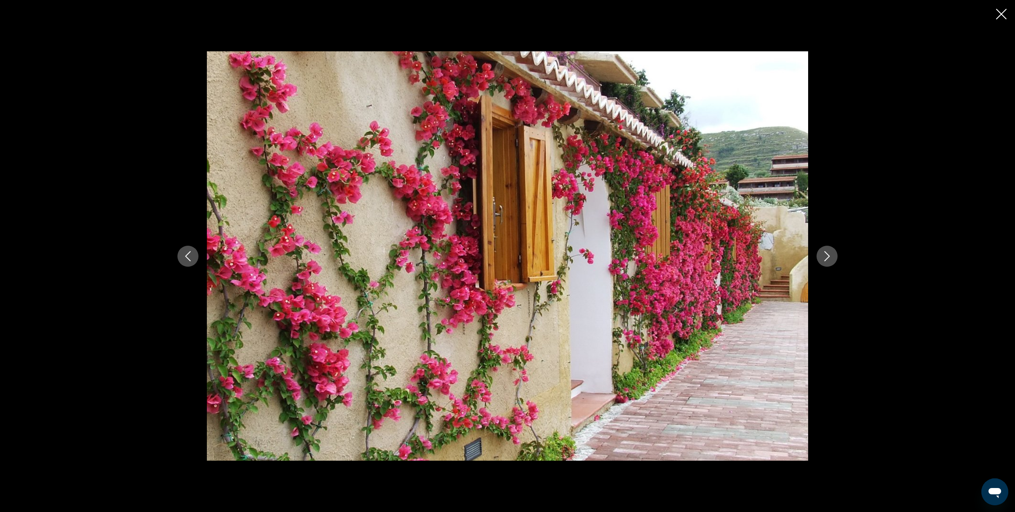
click at [778, 260] on icon "Next image" at bounding box center [826, 256] width 5 height 10
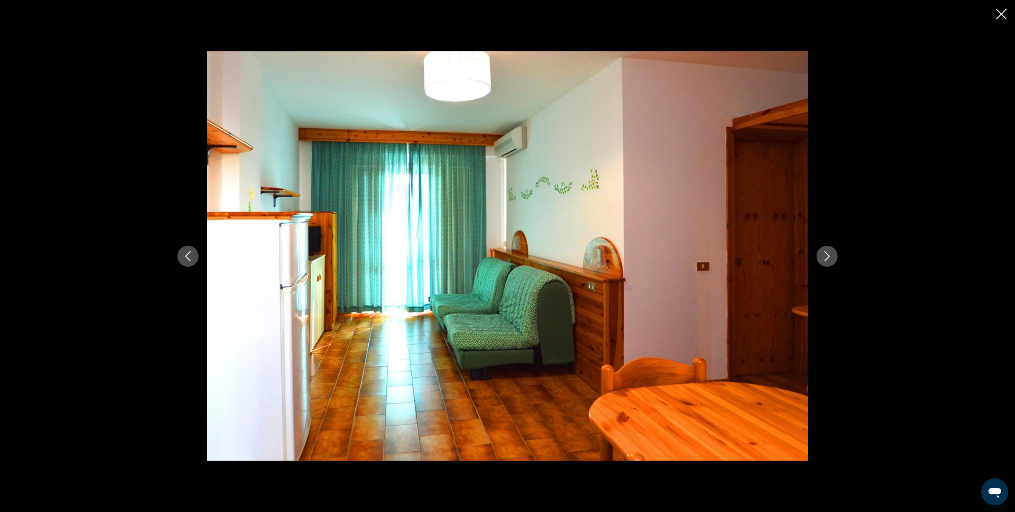
click at [778, 258] on icon "Next image" at bounding box center [827, 256] width 10 height 10
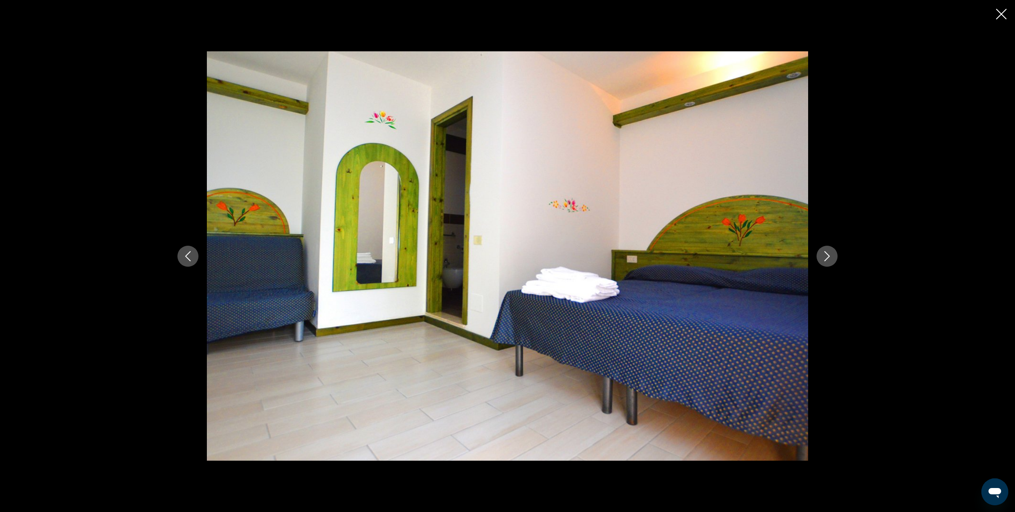
click at [778, 258] on icon "Next image" at bounding box center [827, 256] width 10 height 10
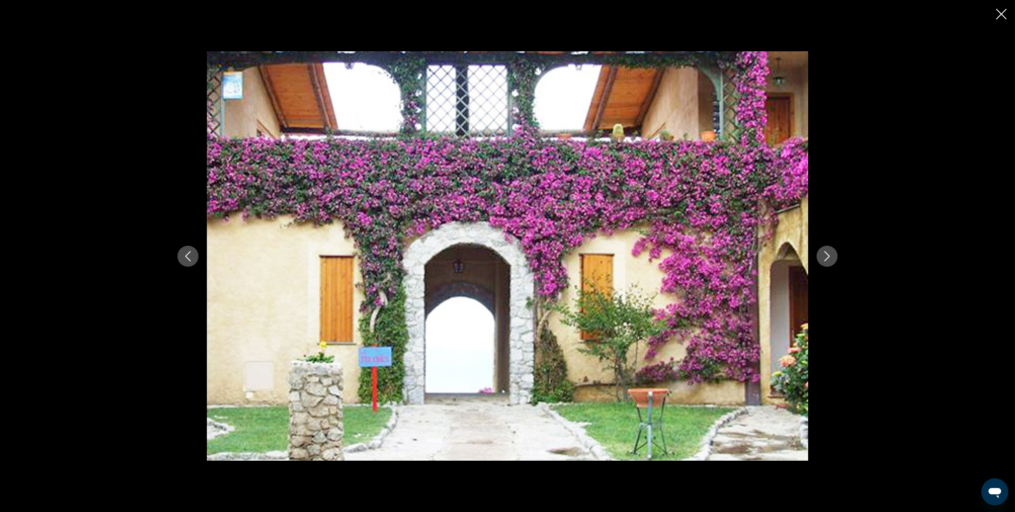
click at [778, 14] on div "prev next" at bounding box center [507, 256] width 1015 height 512
click at [778, 13] on icon "Close slideshow" at bounding box center [1001, 14] width 11 height 11
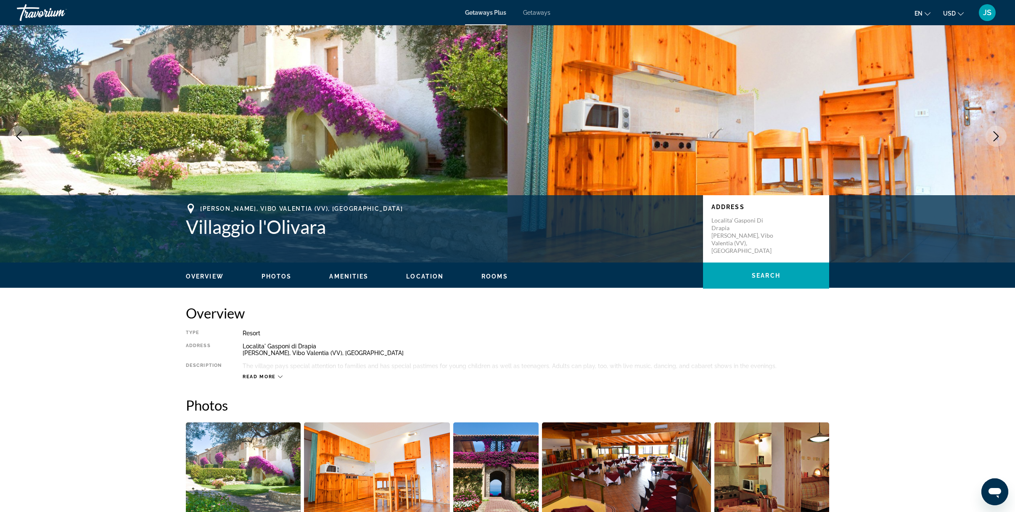
scroll to position [255, 0]
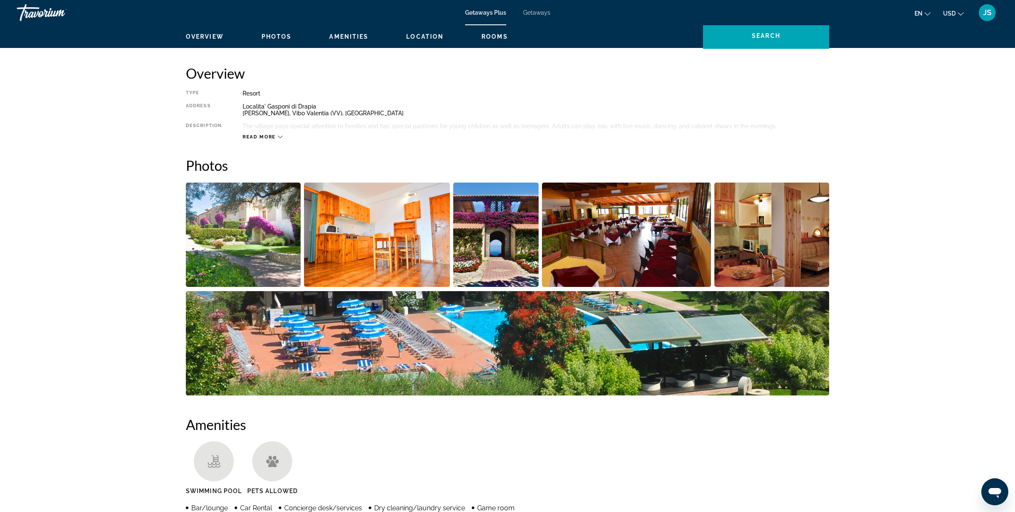
click at [778, 219] on img "Open full-screen image slider" at bounding box center [771, 234] width 115 height 104
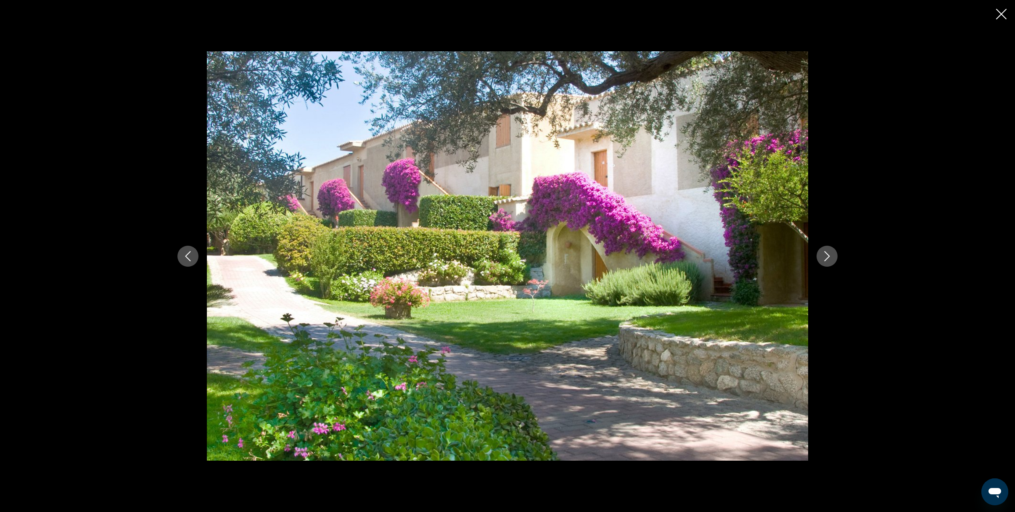
click at [778, 255] on button "Next image" at bounding box center [827, 256] width 21 height 21
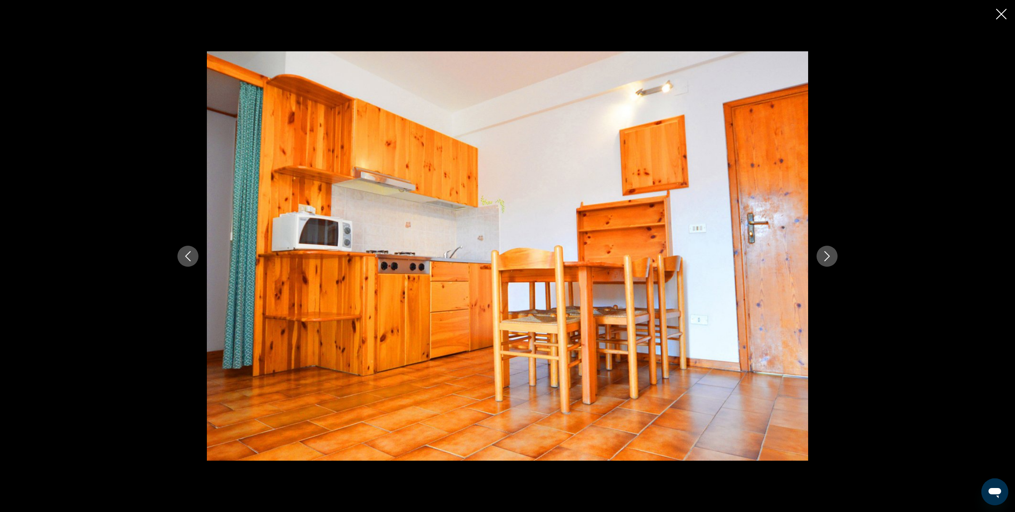
click at [778, 255] on button "Next image" at bounding box center [827, 256] width 21 height 21
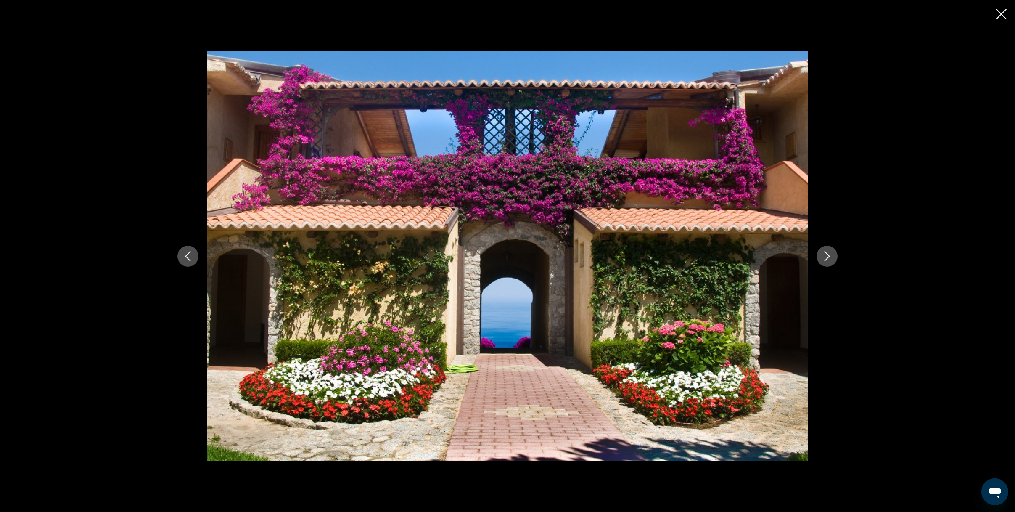
click at [778, 255] on button "Next image" at bounding box center [827, 256] width 21 height 21
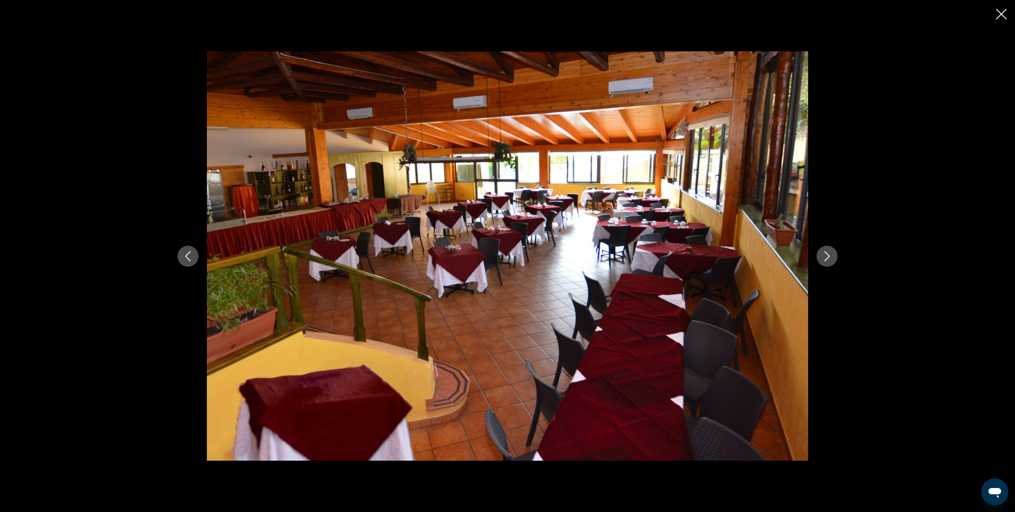
click at [778, 255] on icon "Next image" at bounding box center [827, 256] width 10 height 10
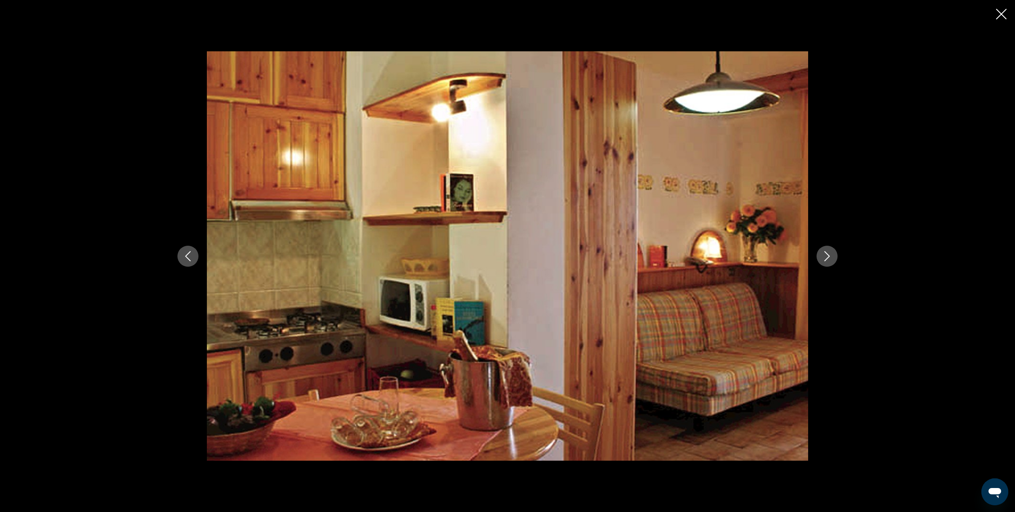
click at [778, 255] on icon "Next image" at bounding box center [827, 256] width 10 height 10
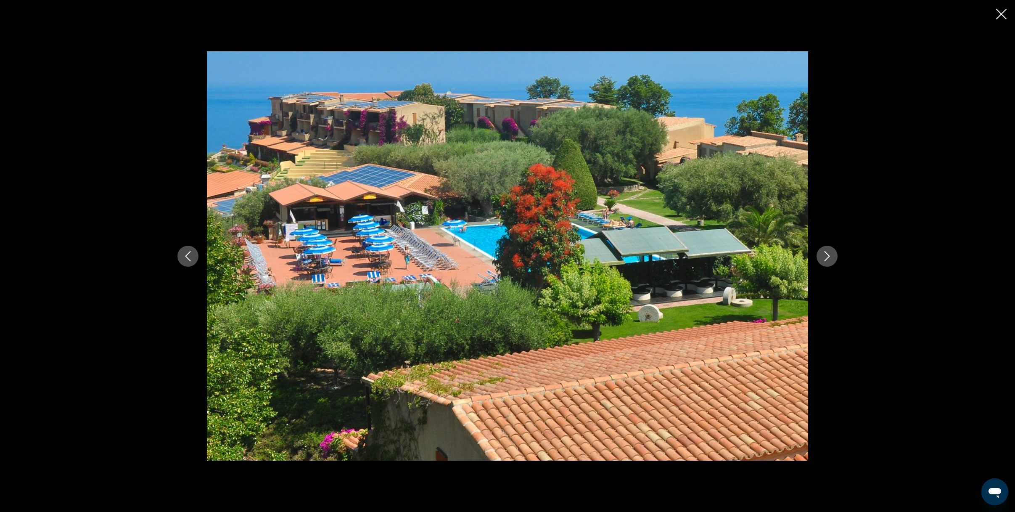
click at [778, 255] on icon "Next image" at bounding box center [827, 256] width 10 height 10
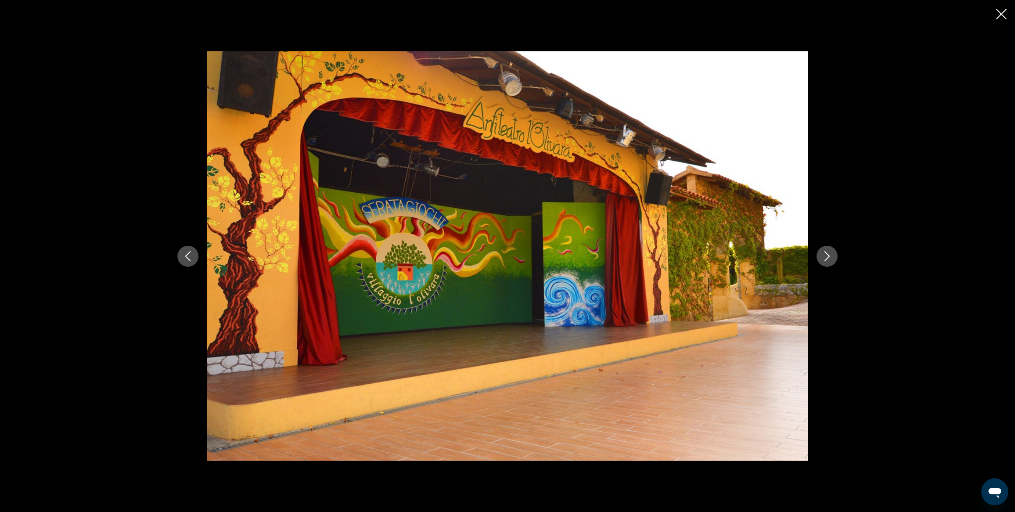
click at [778, 255] on icon "Next image" at bounding box center [827, 256] width 10 height 10
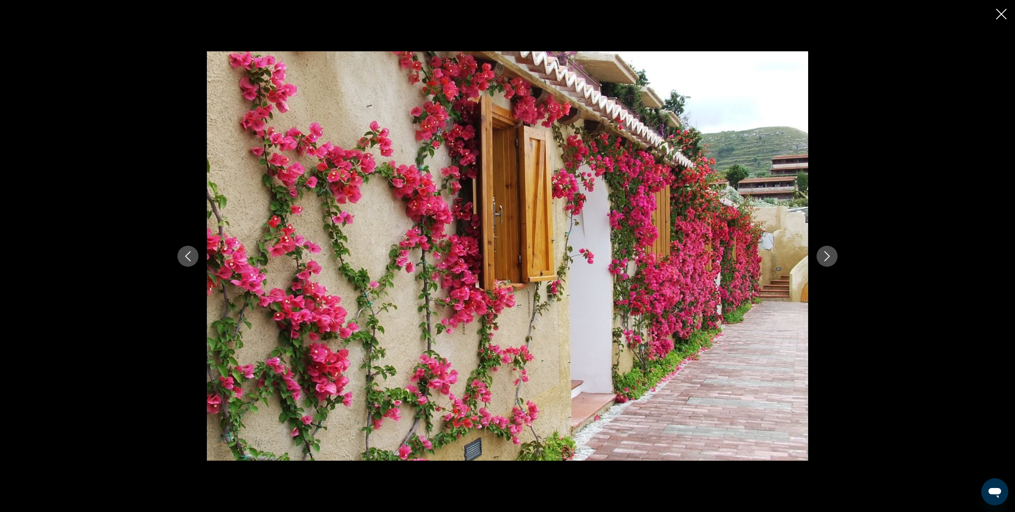
click at [778, 11] on icon "Close slideshow" at bounding box center [1001, 14] width 11 height 11
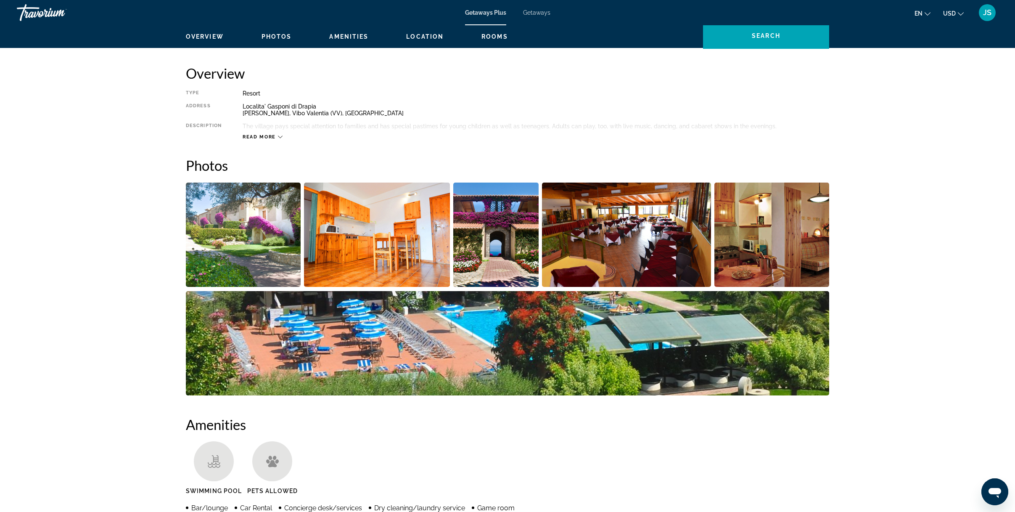
click at [534, 11] on span "Getaways" at bounding box center [536, 12] width 27 height 7
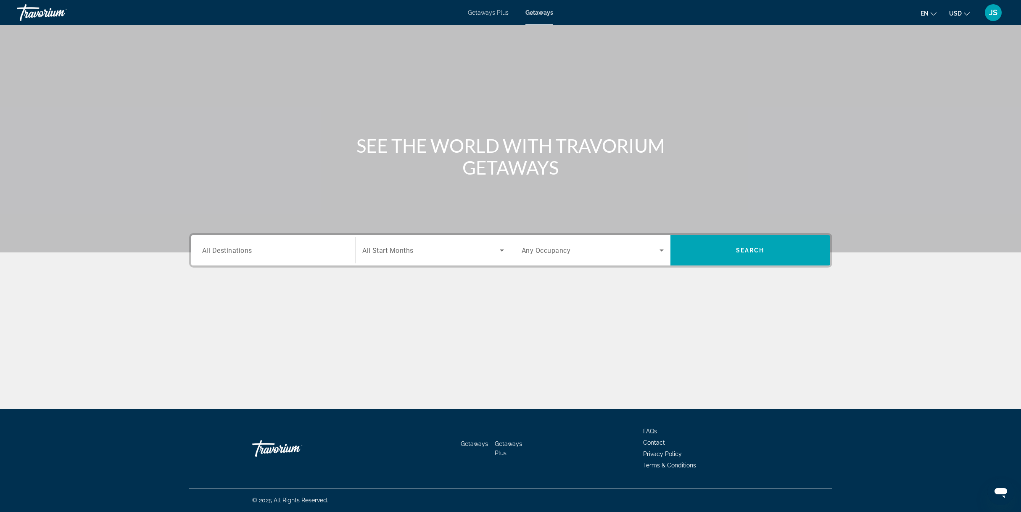
click at [309, 248] on input "Destination All Destinations" at bounding box center [273, 251] width 142 height 10
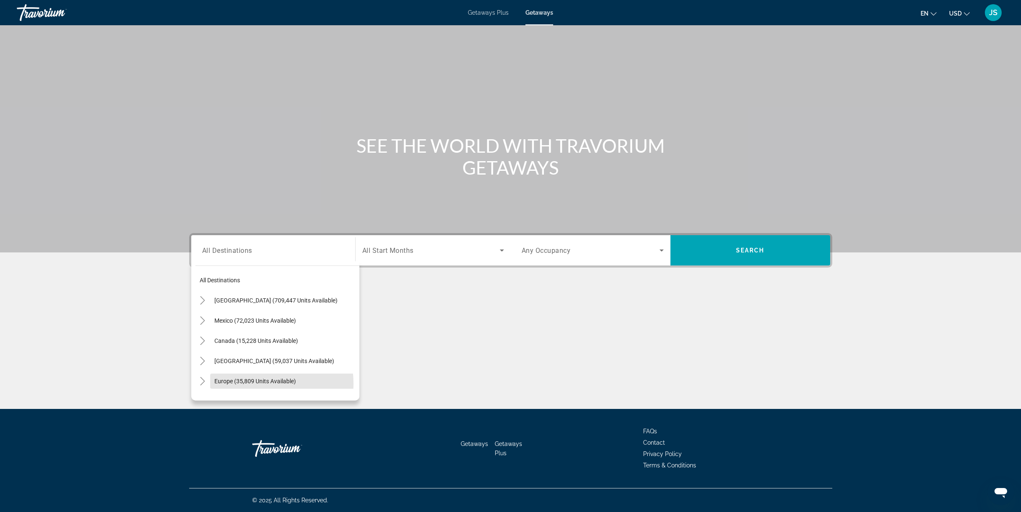
drag, startPoint x: 248, startPoint y: 383, endPoint x: 261, endPoint y: 380, distance: 13.1
click at [248, 383] on span "Europe (35,809 units available)" at bounding box center [255, 381] width 82 height 7
type input "**********"
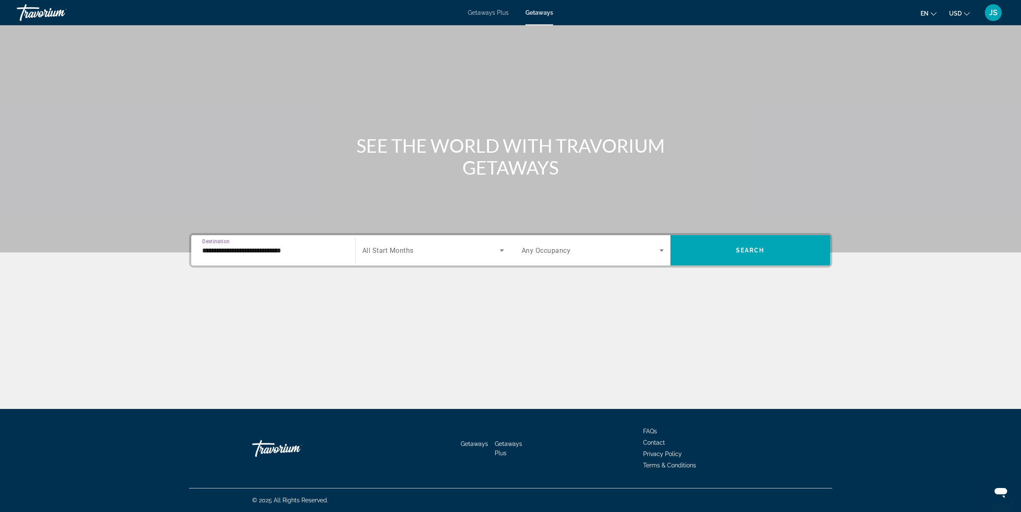
click at [644, 248] on span "Search widget" at bounding box center [591, 250] width 138 height 10
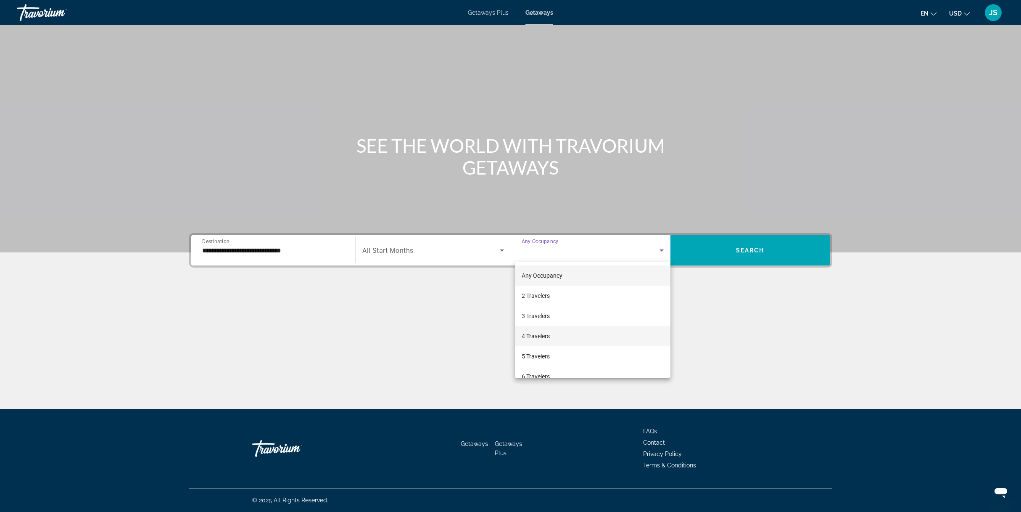
click at [538, 332] on span "4 Travelers" at bounding box center [536, 336] width 28 height 10
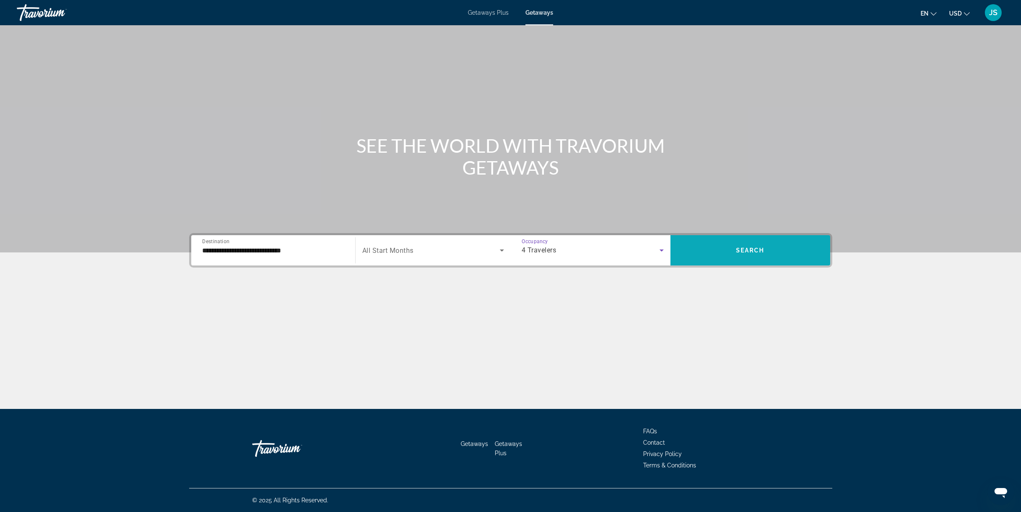
click at [753, 248] on span "Search" at bounding box center [750, 250] width 29 height 7
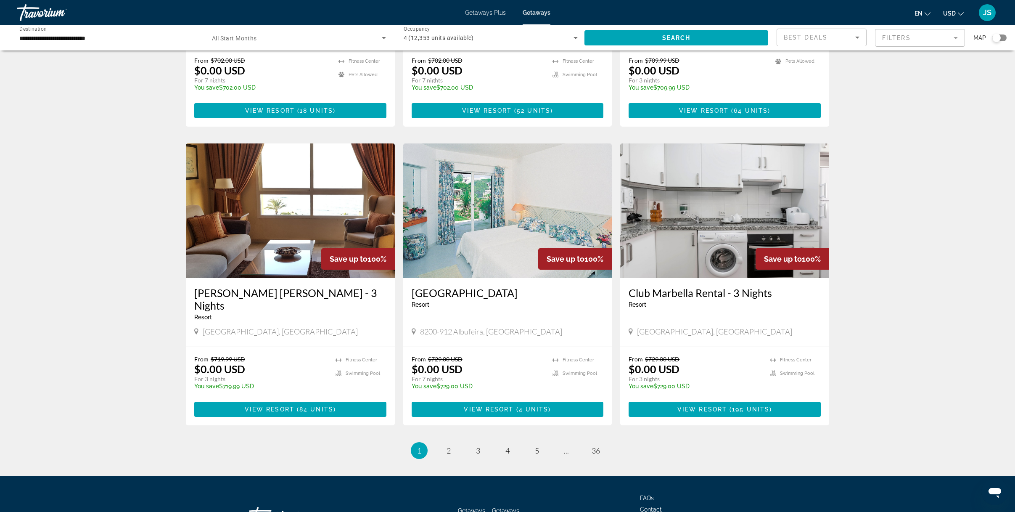
scroll to position [810, 0]
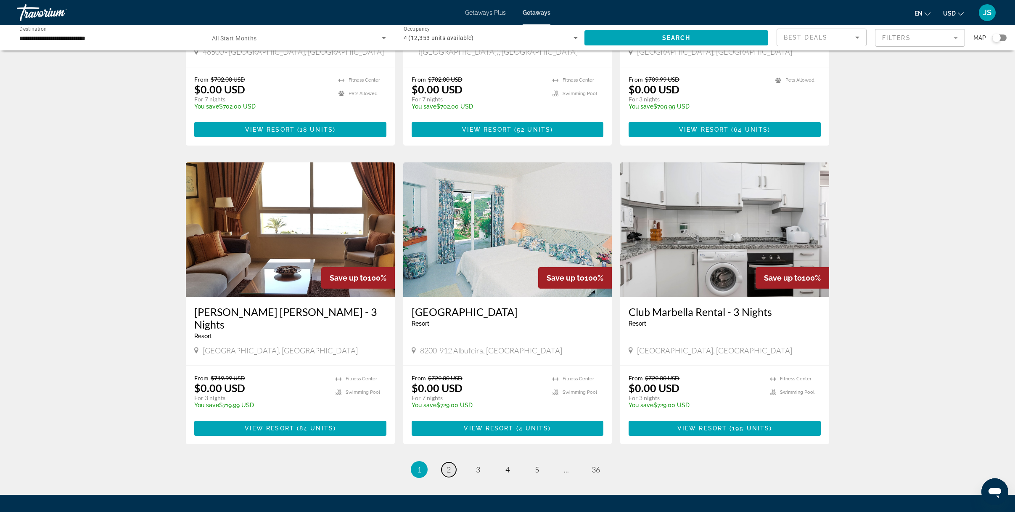
click at [447, 465] on span "2" at bounding box center [449, 469] width 4 height 9
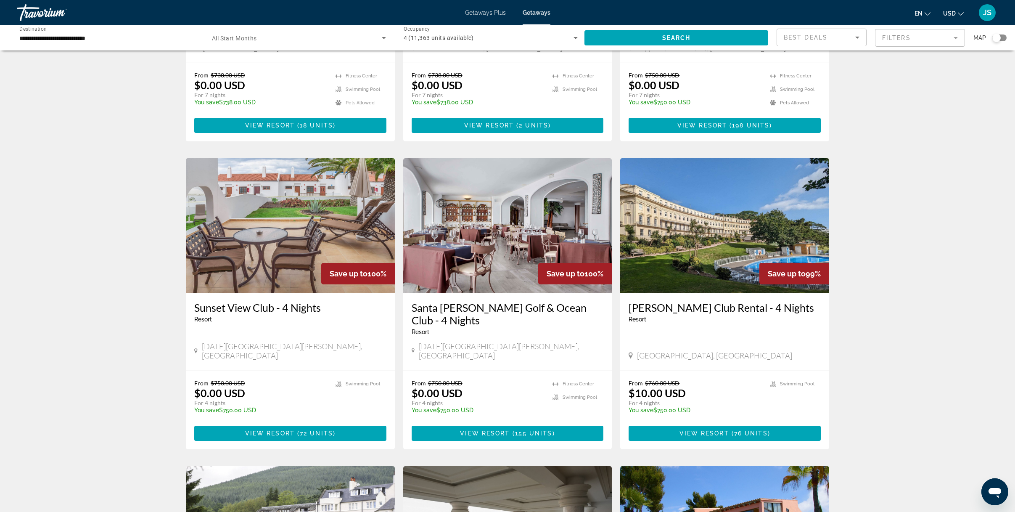
scroll to position [522, 0]
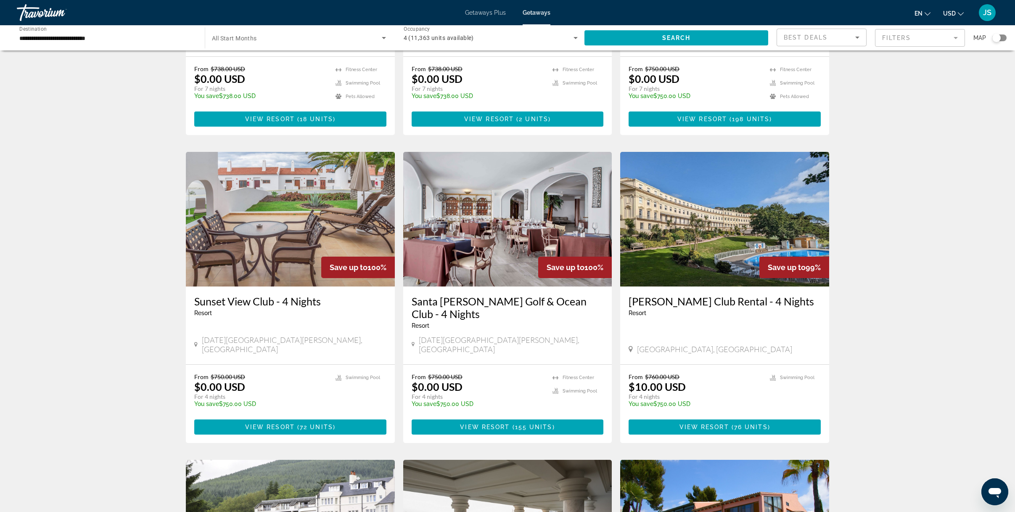
click at [729, 223] on img "Main content" at bounding box center [724, 219] width 209 height 135
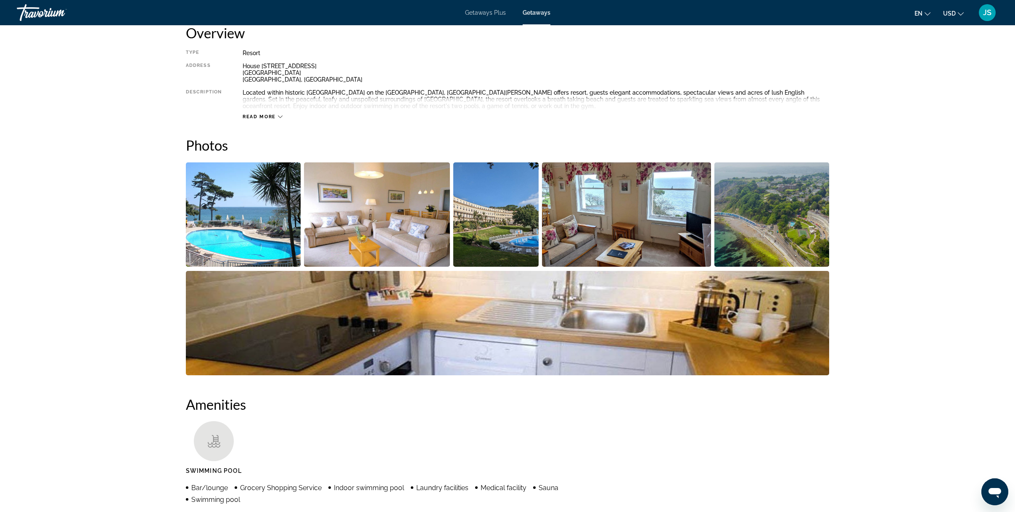
scroll to position [304, 0]
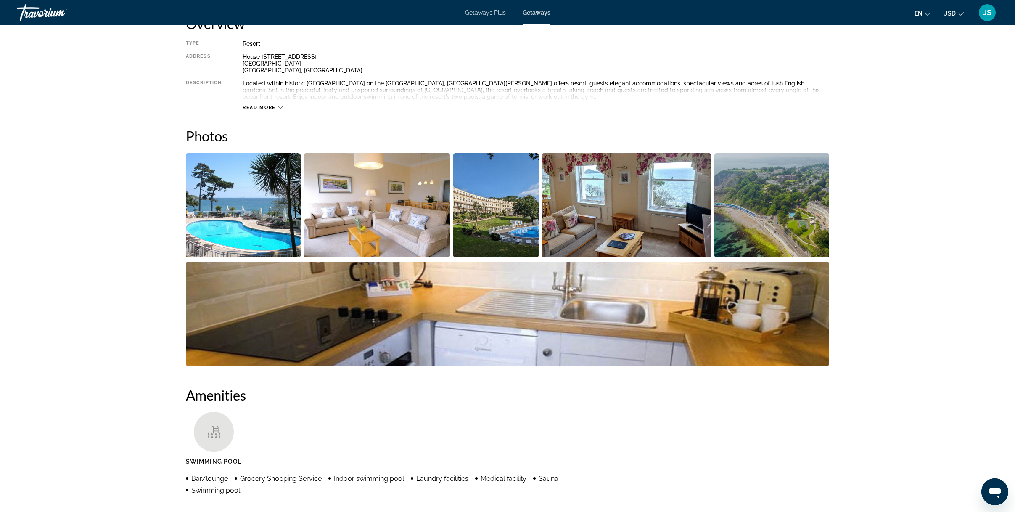
click at [417, 214] on img "Open full-screen image slider" at bounding box center [377, 205] width 146 height 104
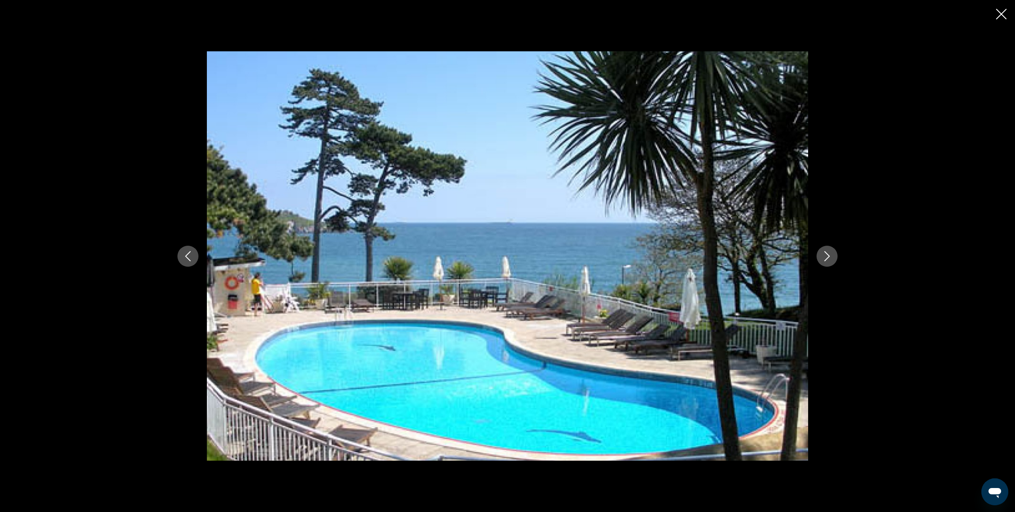
click at [778, 255] on button "Next image" at bounding box center [827, 256] width 21 height 21
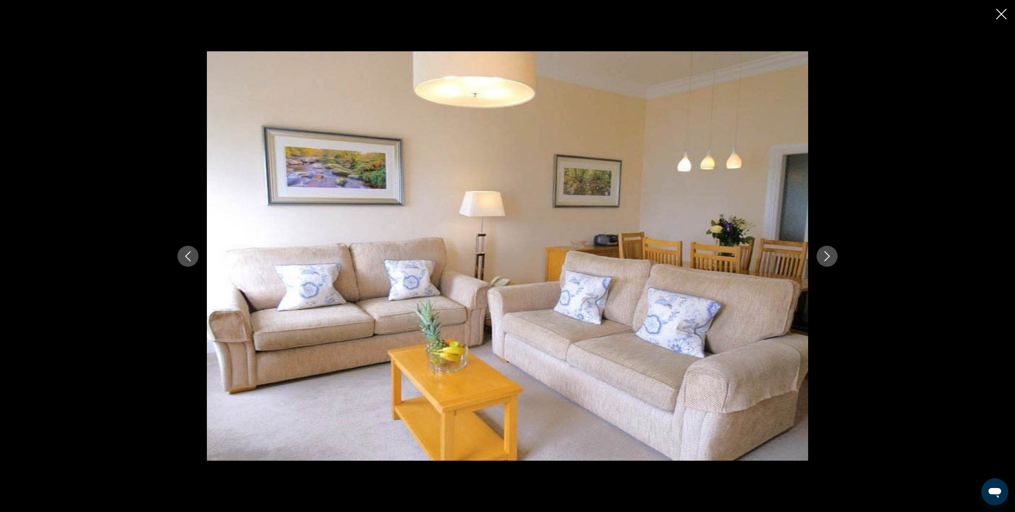
click at [778, 258] on icon "Next image" at bounding box center [827, 256] width 10 height 10
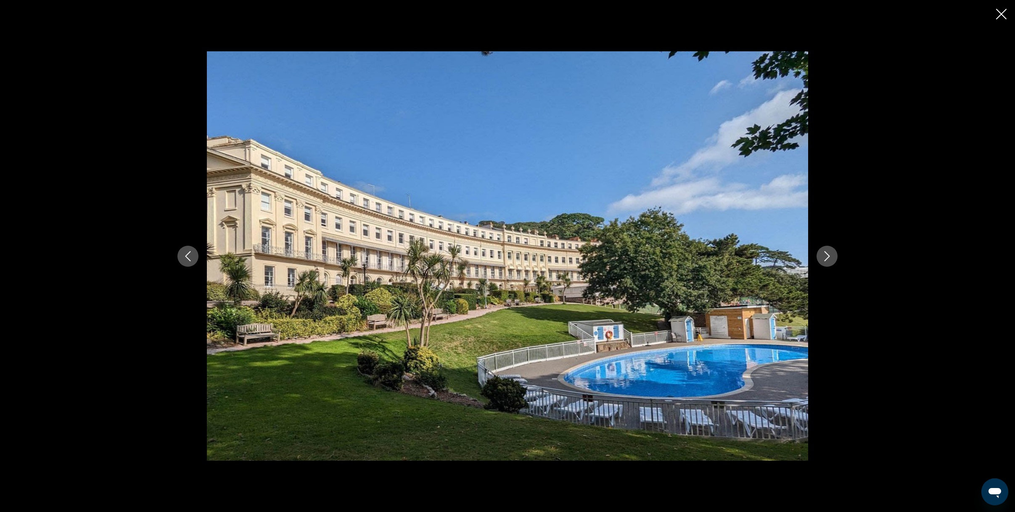
click at [778, 258] on button "Next image" at bounding box center [827, 256] width 21 height 21
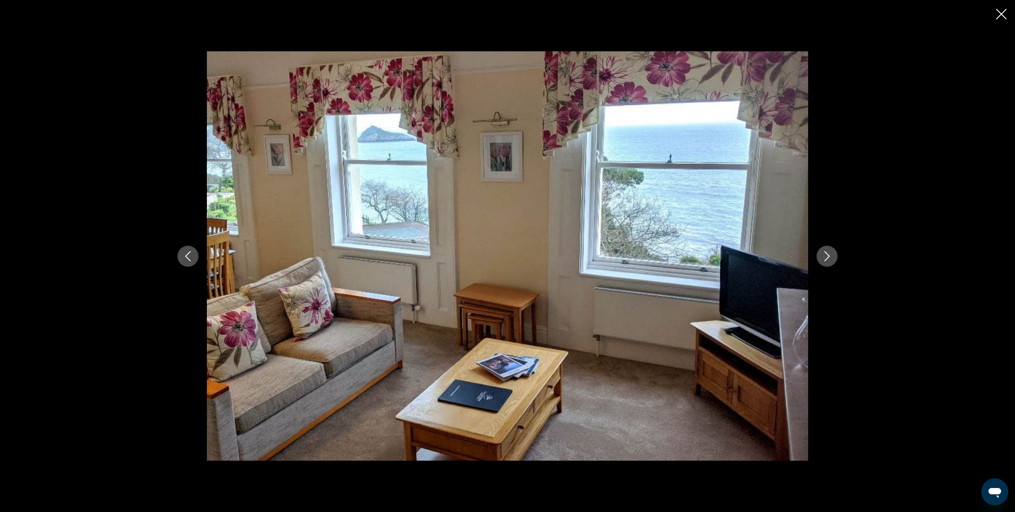
click at [778, 255] on div "prev next" at bounding box center [507, 256] width 677 height 410
click at [778, 16] on icon "Close slideshow" at bounding box center [1001, 14] width 11 height 11
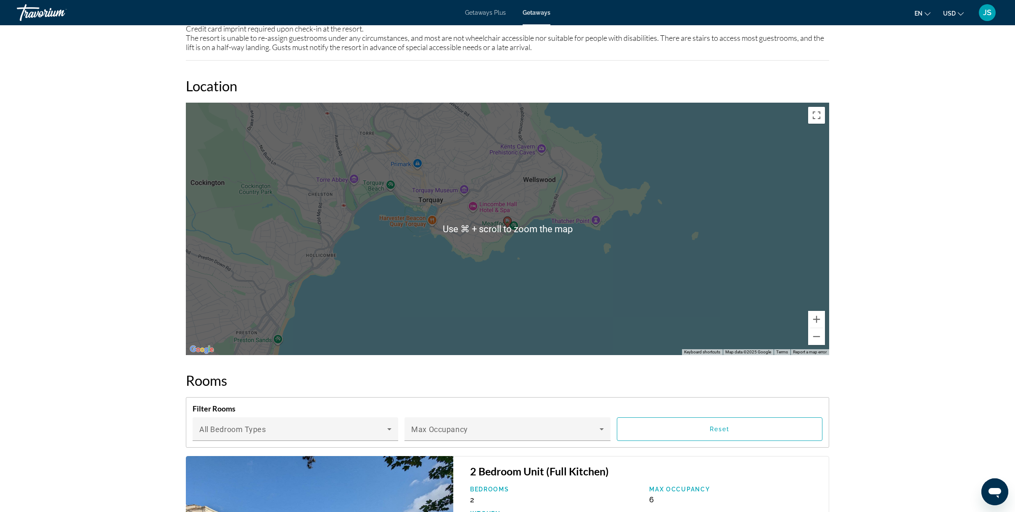
scroll to position [1052, 0]
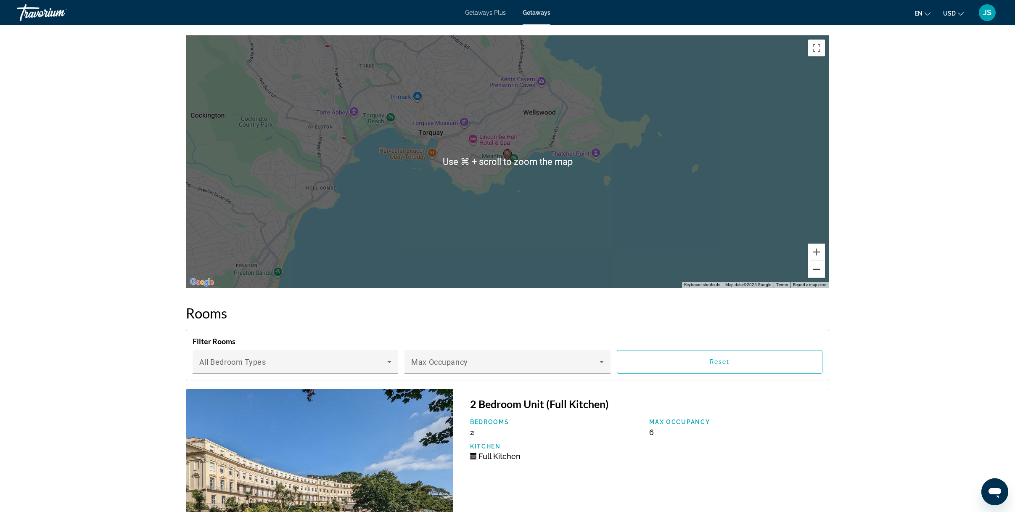
click at [778, 271] on button "Zoom out" at bounding box center [816, 269] width 17 height 17
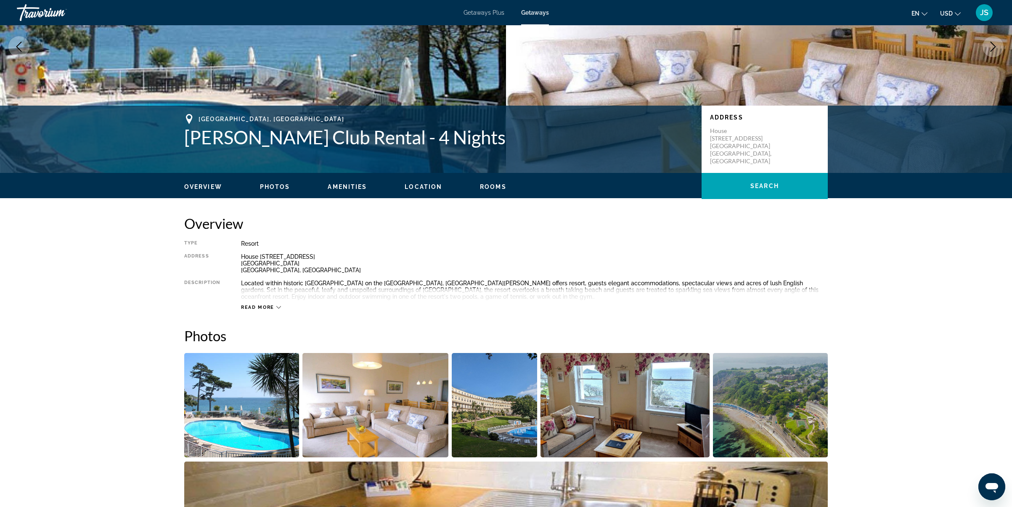
scroll to position [0, 0]
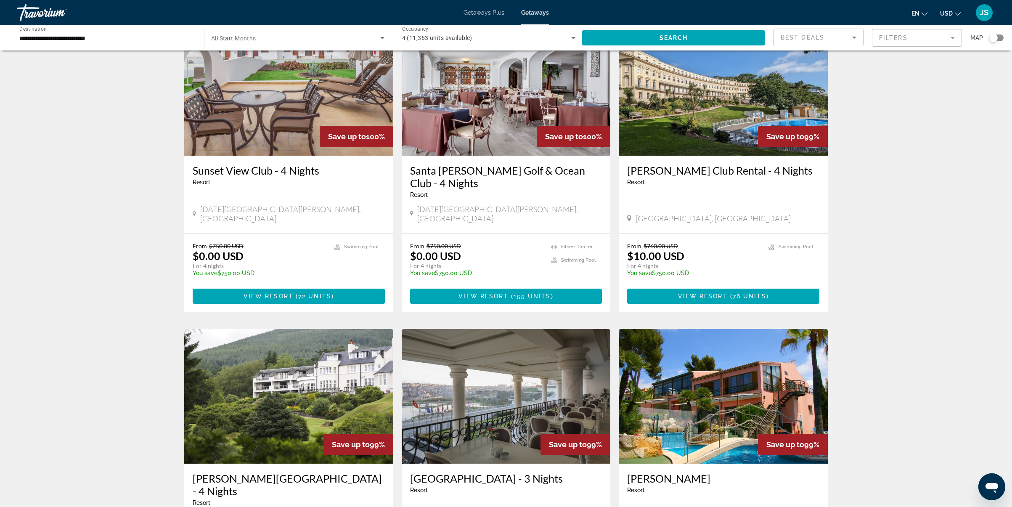
scroll to position [763, 0]
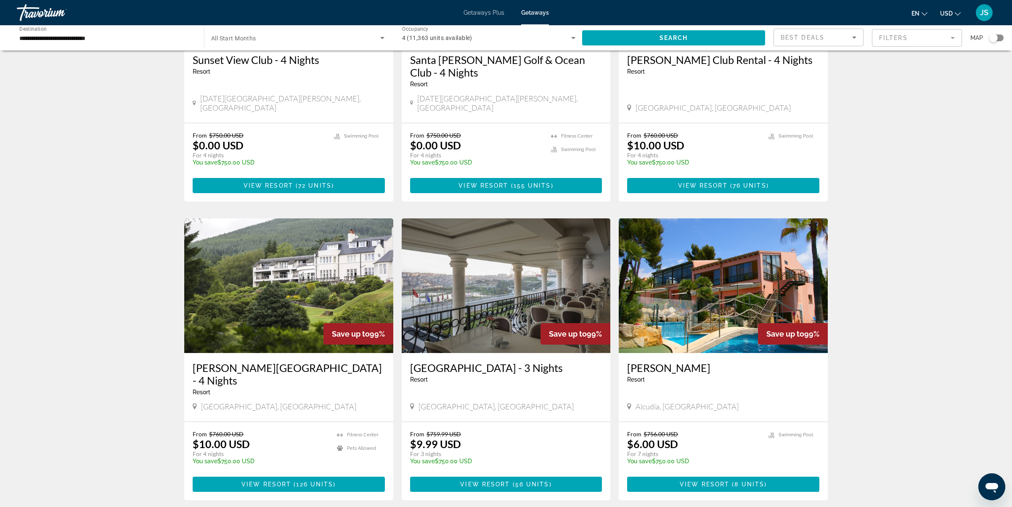
click at [735, 237] on img "Main content" at bounding box center [722, 285] width 209 height 135
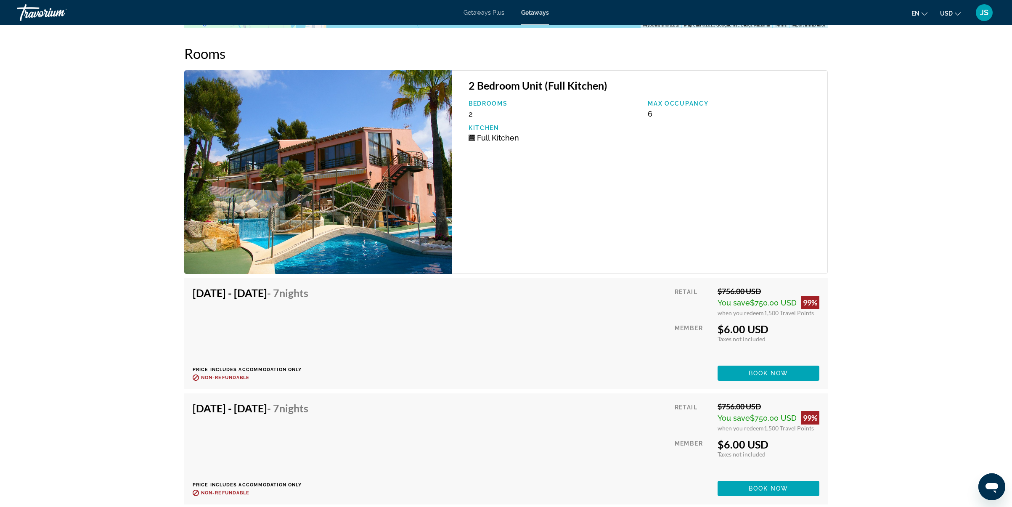
scroll to position [1499, 0]
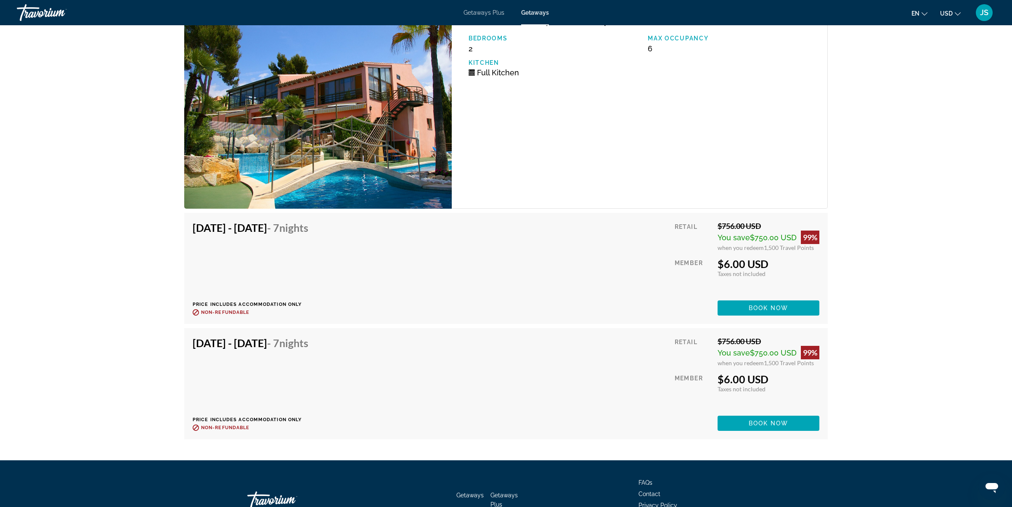
drag, startPoint x: 723, startPoint y: 263, endPoint x: 829, endPoint y: 277, distance: 106.8
click at [778, 266] on div "$6.00 USD" at bounding box center [768, 263] width 102 height 13
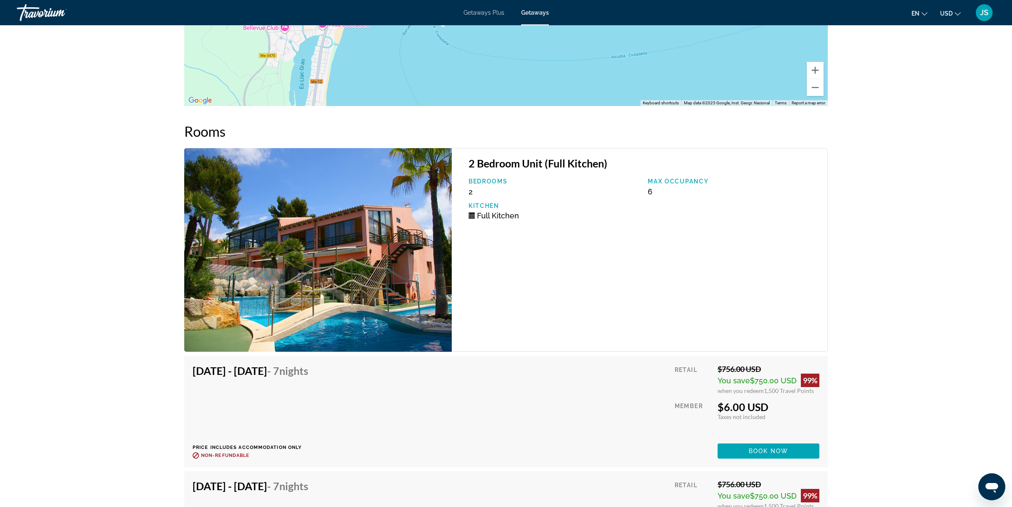
scroll to position [1155, 0]
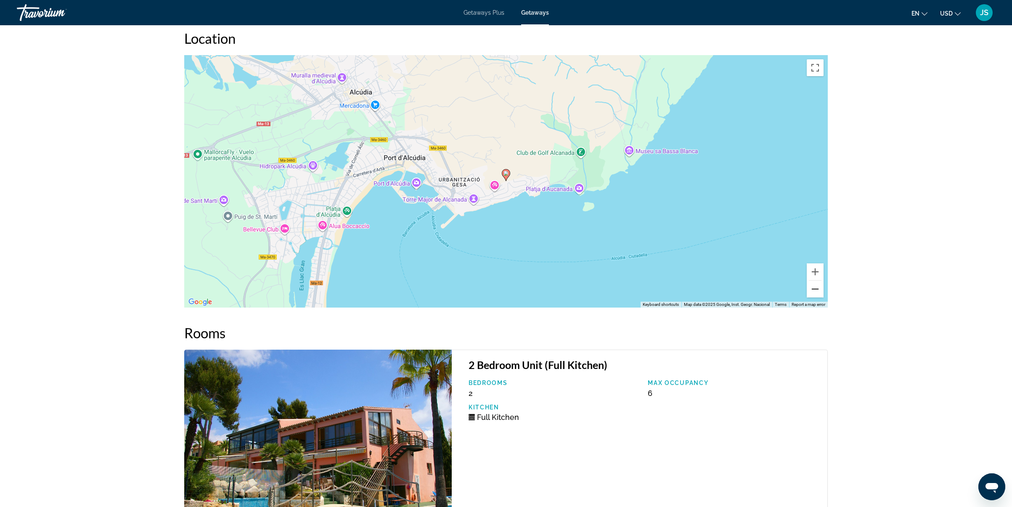
click at [778, 288] on button "Zoom out" at bounding box center [814, 288] width 17 height 17
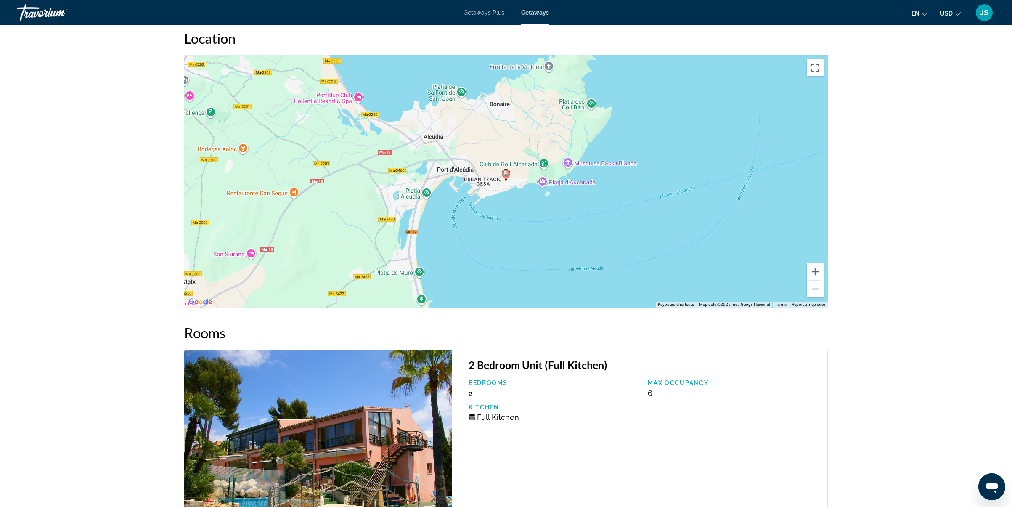
click at [778, 289] on button "Zoom out" at bounding box center [814, 288] width 17 height 17
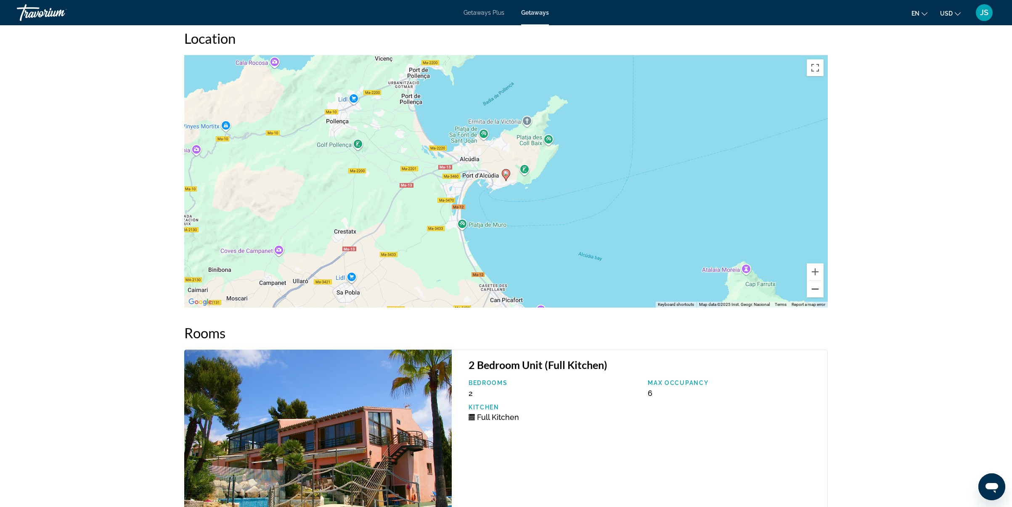
click at [778, 289] on button "Zoom out" at bounding box center [814, 288] width 17 height 17
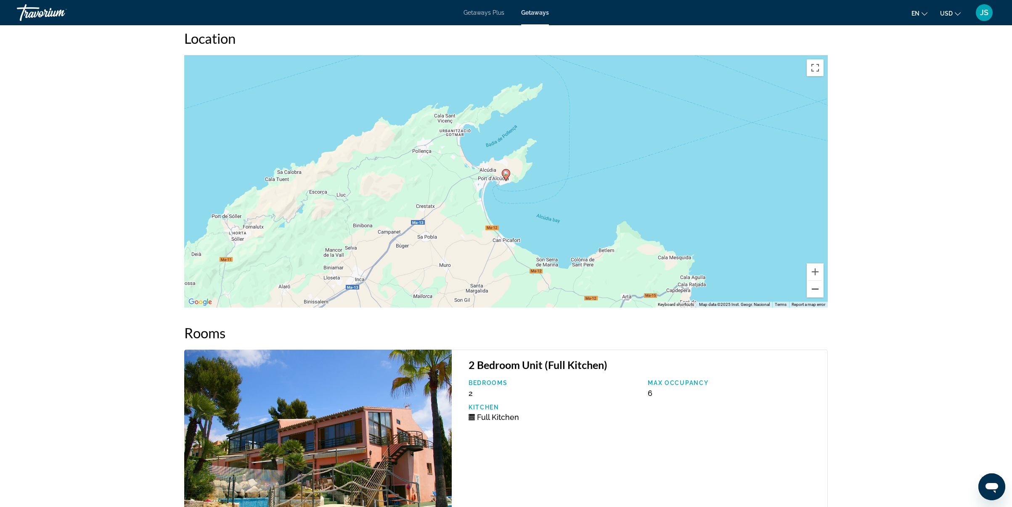
click at [778, 289] on button "Zoom out" at bounding box center [814, 288] width 17 height 17
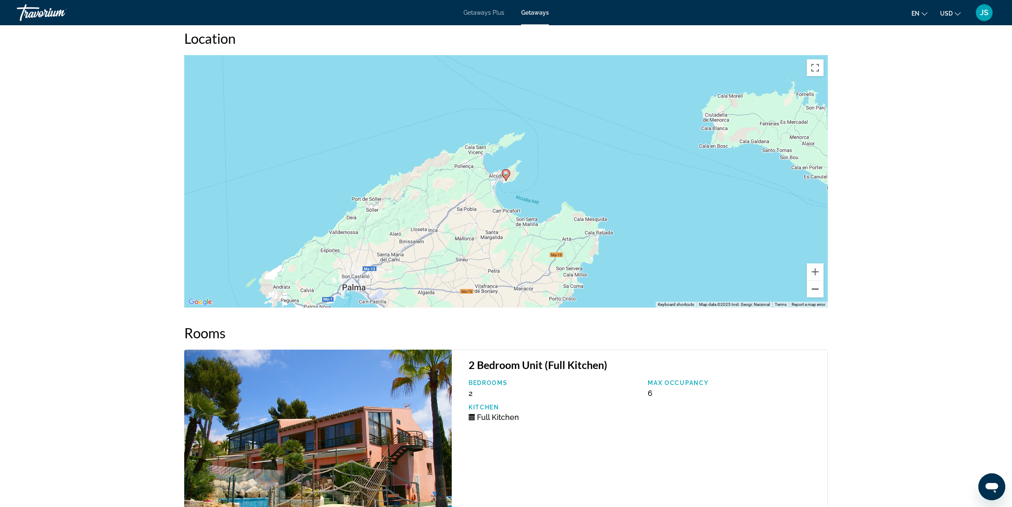
click at [778, 289] on button "Zoom out" at bounding box center [814, 288] width 17 height 17
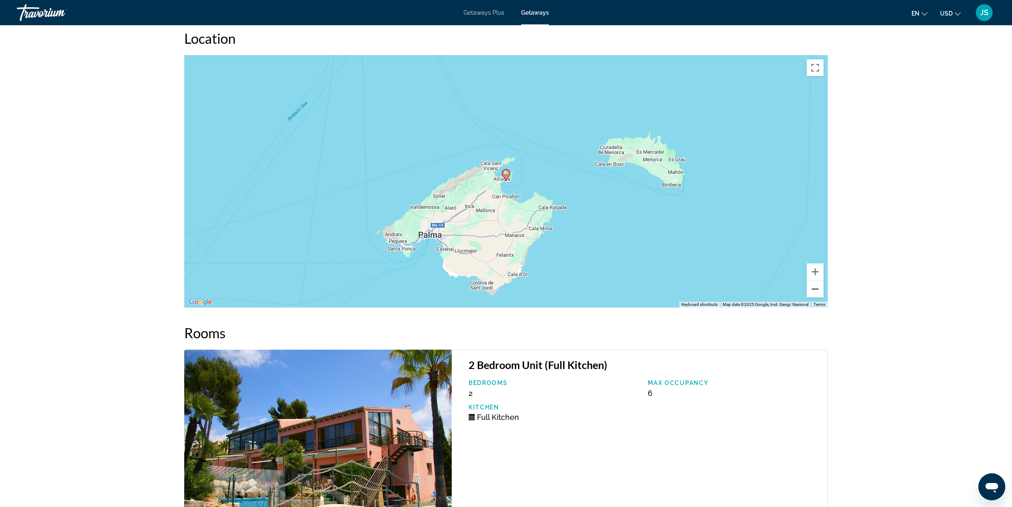
click at [778, 290] on button "Zoom out" at bounding box center [814, 288] width 17 height 17
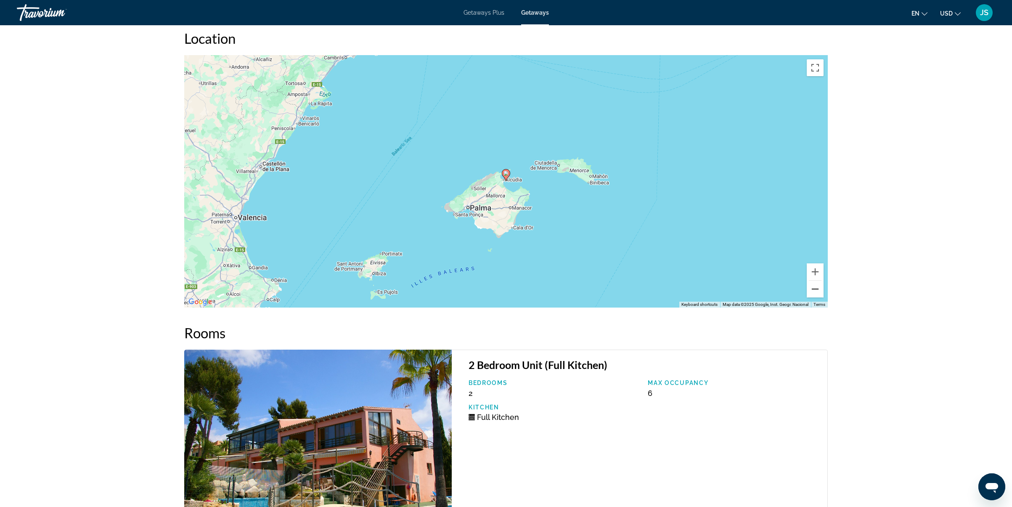
click at [778, 290] on button "Zoom out" at bounding box center [814, 288] width 17 height 17
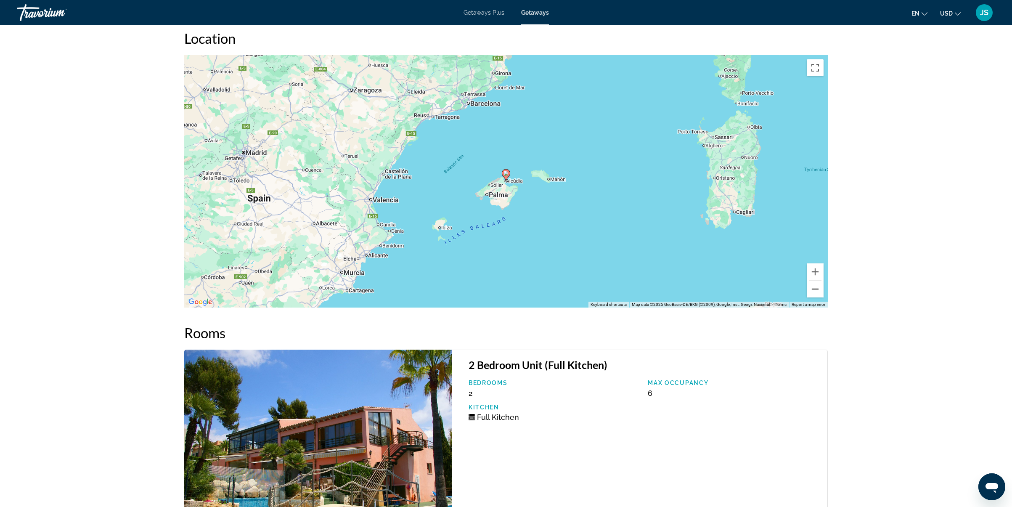
click at [778, 290] on button "Zoom out" at bounding box center [814, 288] width 17 height 17
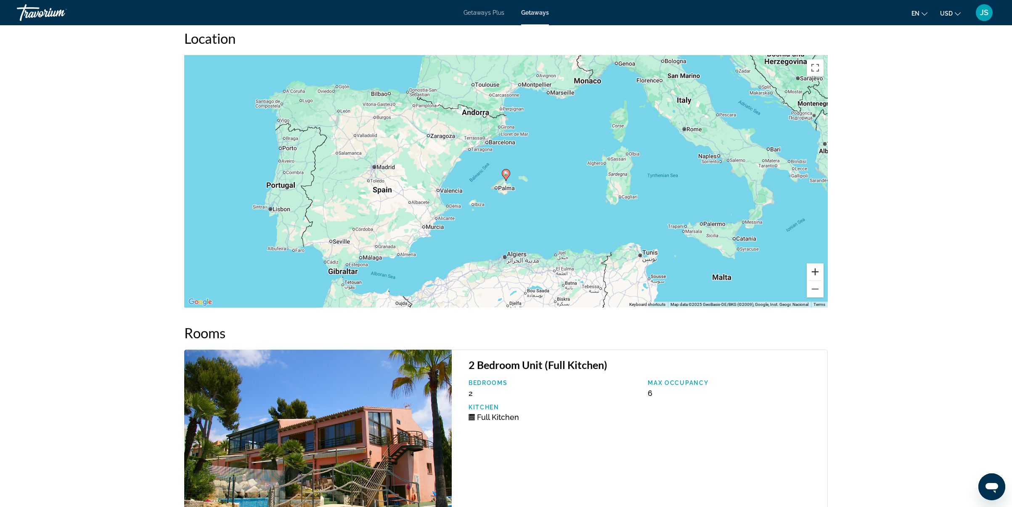
click at [778, 272] on button "Zoom in" at bounding box center [814, 271] width 17 height 17
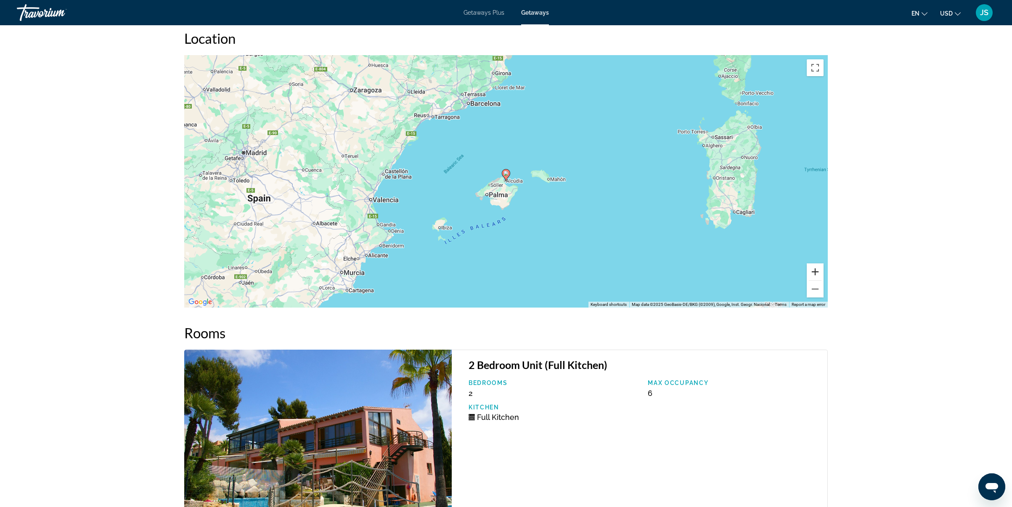
click at [778, 272] on button "Zoom in" at bounding box center [814, 271] width 17 height 17
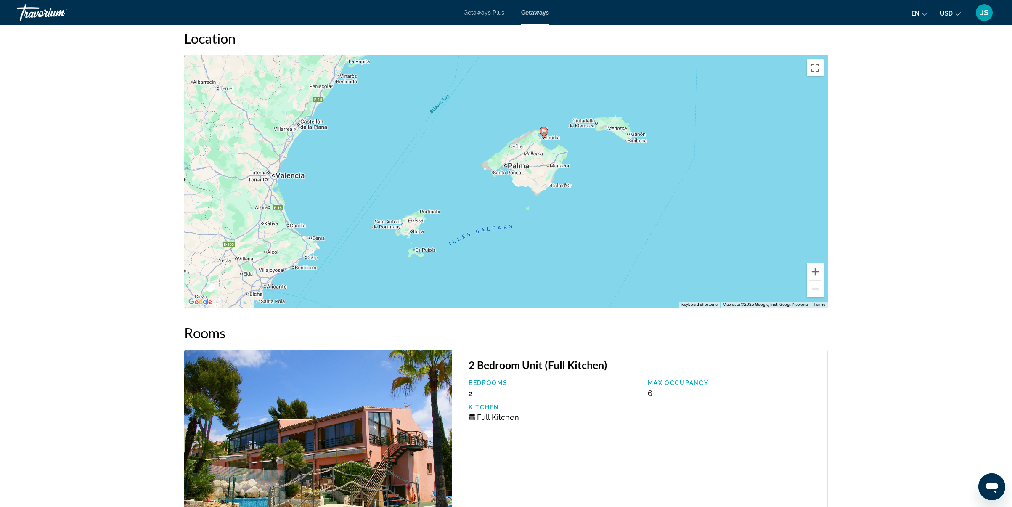
drag, startPoint x: 603, startPoint y: 251, endPoint x: 618, endPoint y: 218, distance: 35.9
click at [618, 218] on div "To activate drag with keyboard, press Alt + Enter. Once in keyboard drag state,…" at bounding box center [505, 181] width 643 height 252
click at [778, 292] on button "Zoom out" at bounding box center [814, 288] width 17 height 17
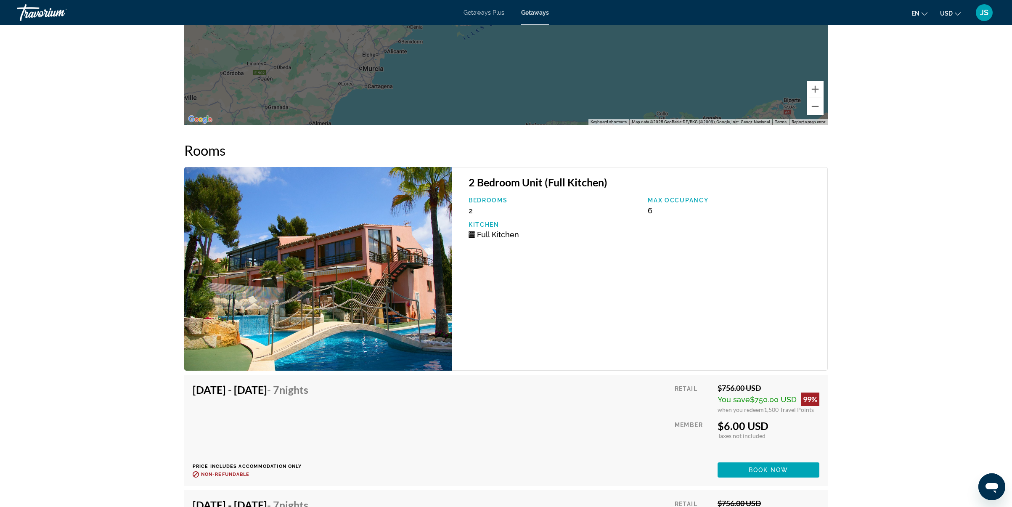
scroll to position [1497, 0]
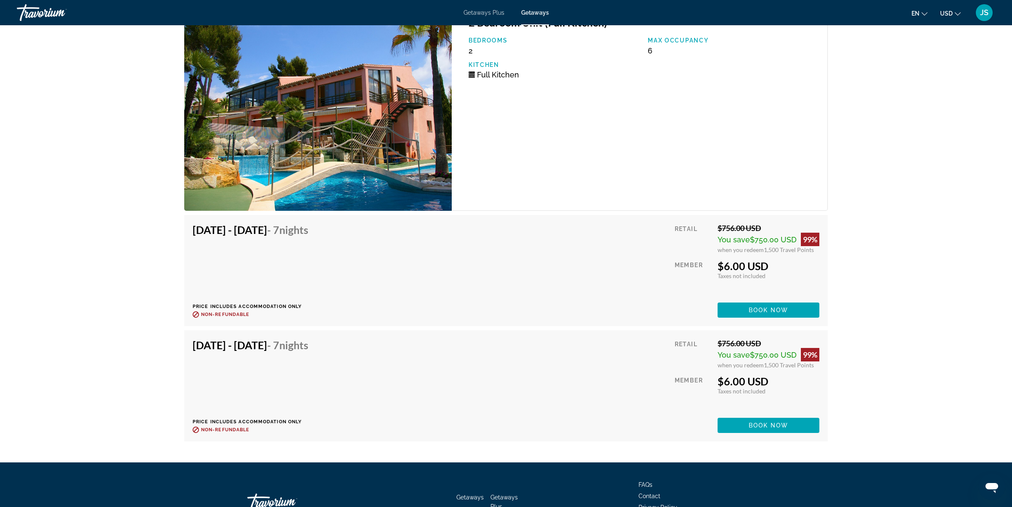
drag, startPoint x: 724, startPoint y: 267, endPoint x: 809, endPoint y: 271, distance: 85.9
click at [778, 268] on div "$6.00 USD" at bounding box center [768, 265] width 102 height 13
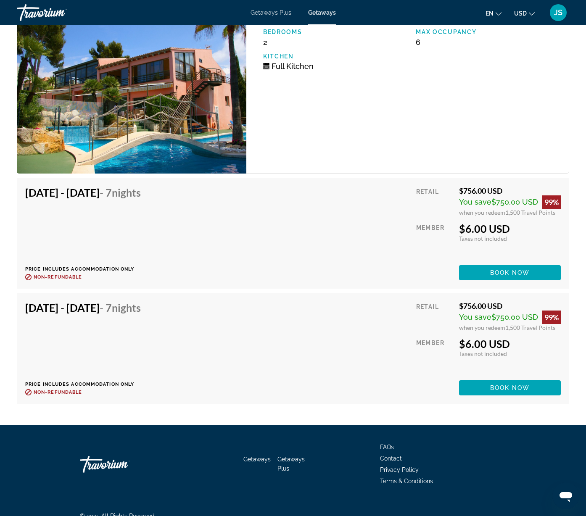
scroll to position [1263, 0]
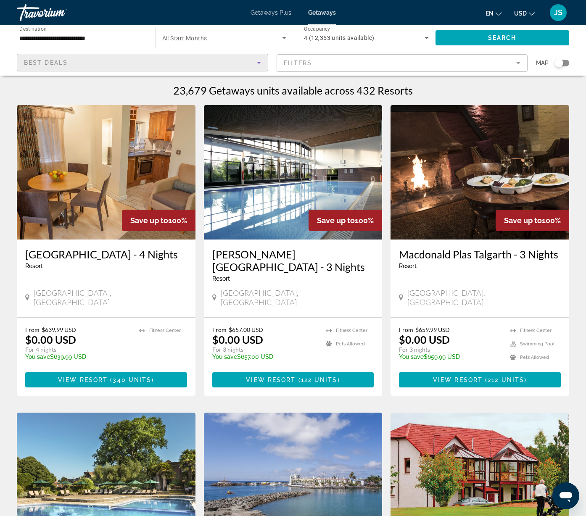
click at [259, 61] on icon "Sort by" at bounding box center [259, 63] width 10 height 10
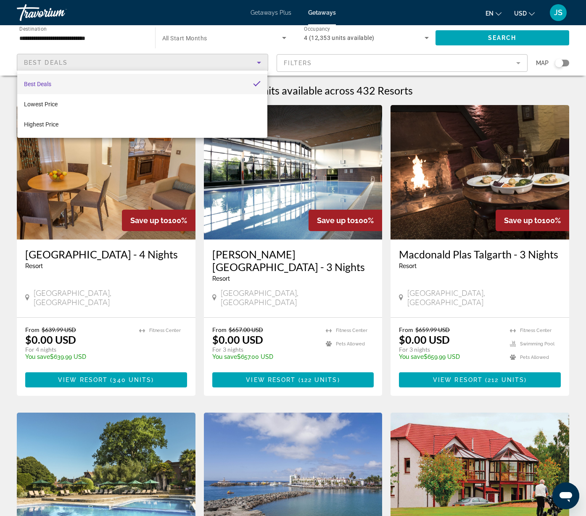
click at [373, 59] on div at bounding box center [293, 258] width 586 height 516
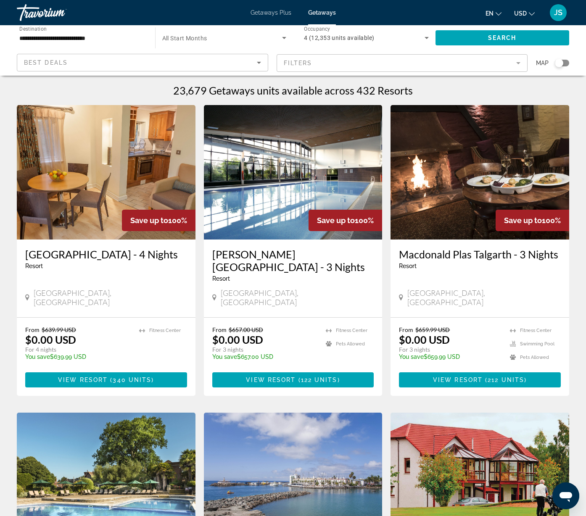
click at [96, 38] on input "**********" at bounding box center [81, 38] width 125 height 10
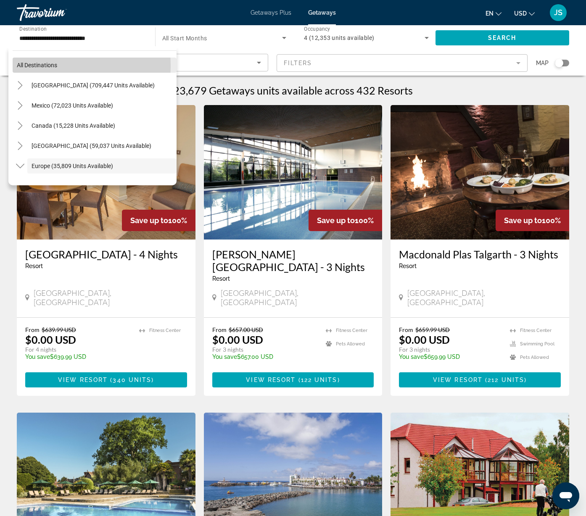
click at [32, 66] on span "All destinations" at bounding box center [37, 65] width 40 height 7
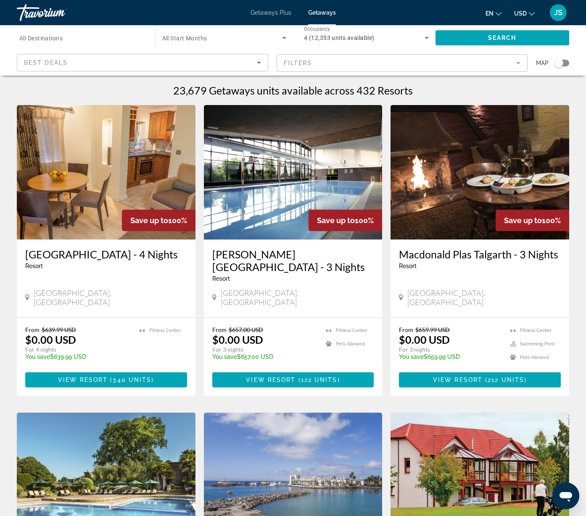
click at [260, 61] on icon "Sort by" at bounding box center [259, 63] width 10 height 10
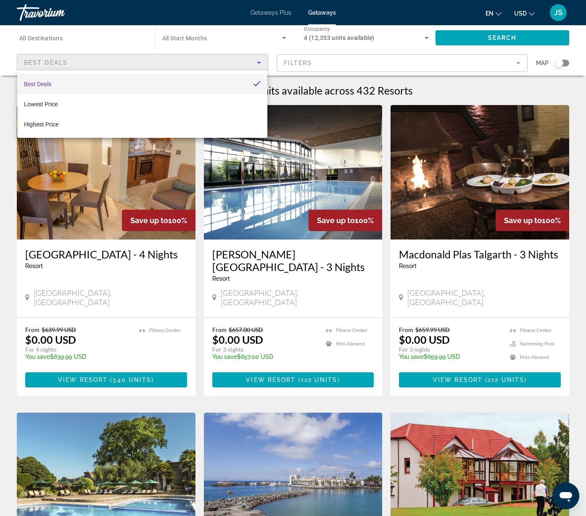
click at [452, 83] on div at bounding box center [293, 258] width 586 height 516
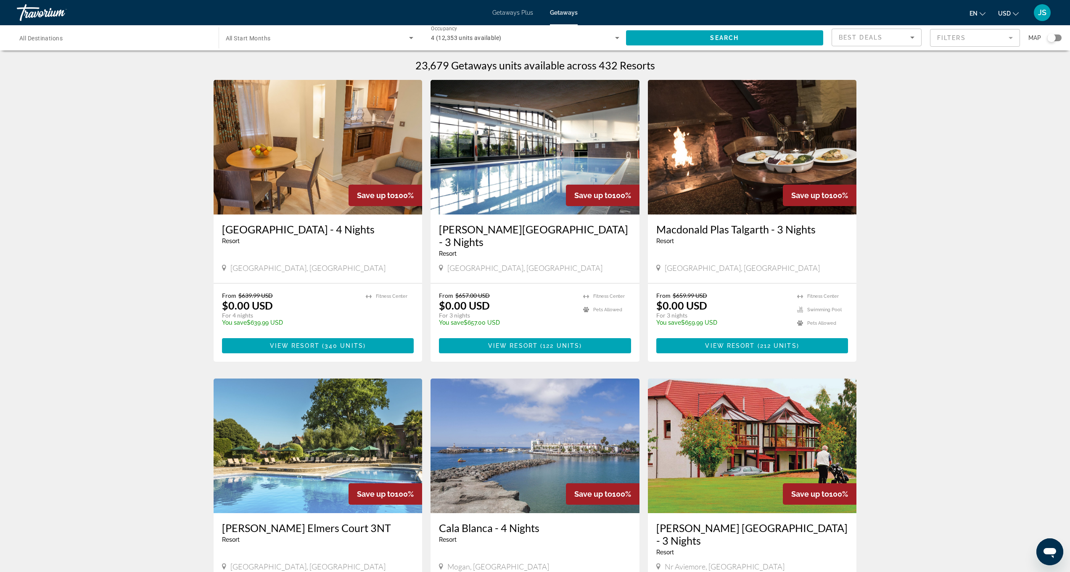
click at [154, 37] on input "Destination All Destinations" at bounding box center [113, 38] width 188 height 10
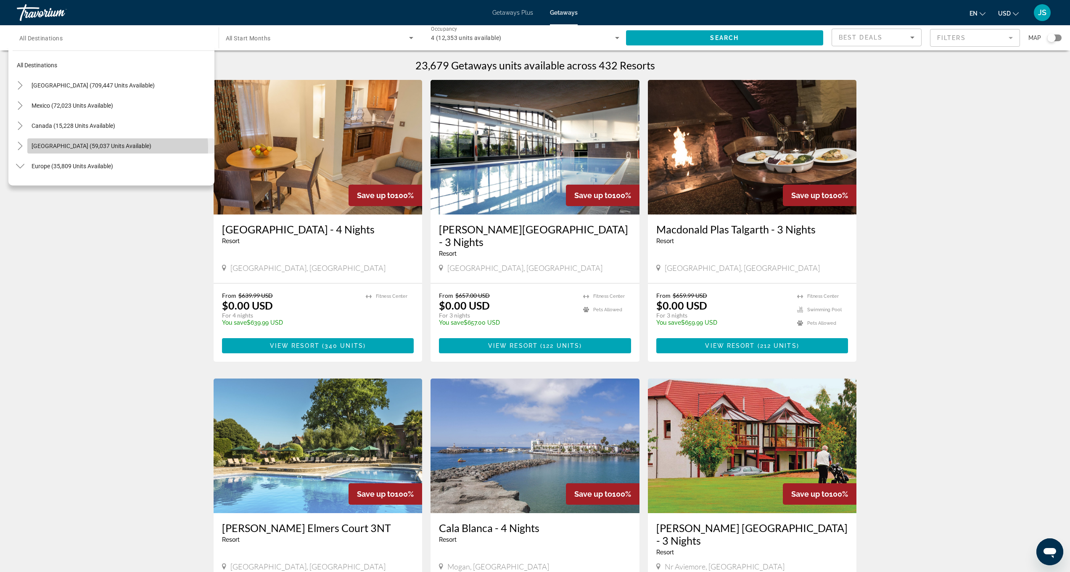
click at [99, 148] on span "Caribbean & Atlantic Islands (59,037 units available)" at bounding box center [92, 146] width 120 height 7
type input "**********"
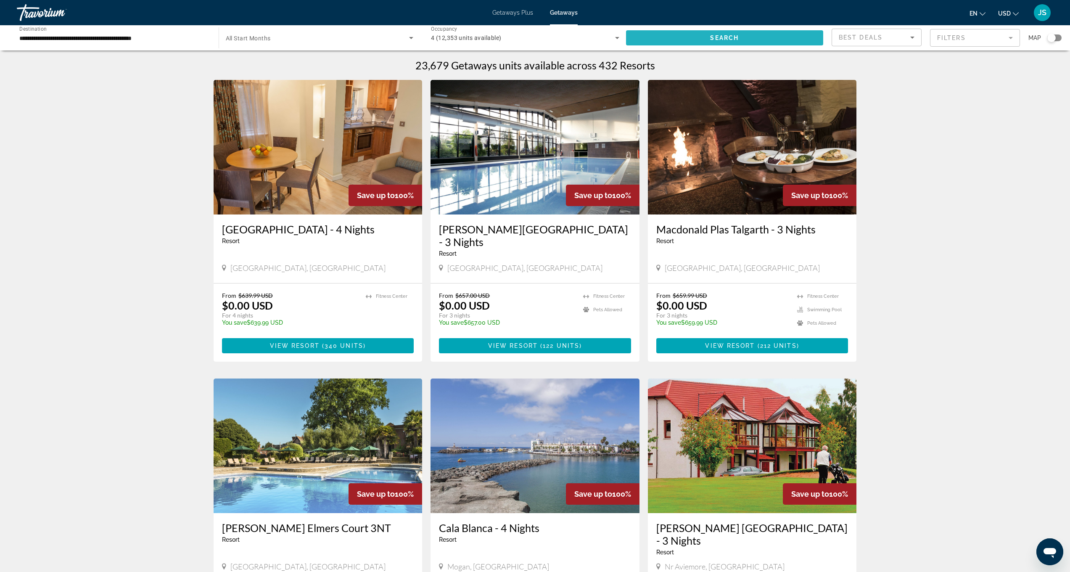
click at [710, 39] on span "Search" at bounding box center [724, 37] width 29 height 7
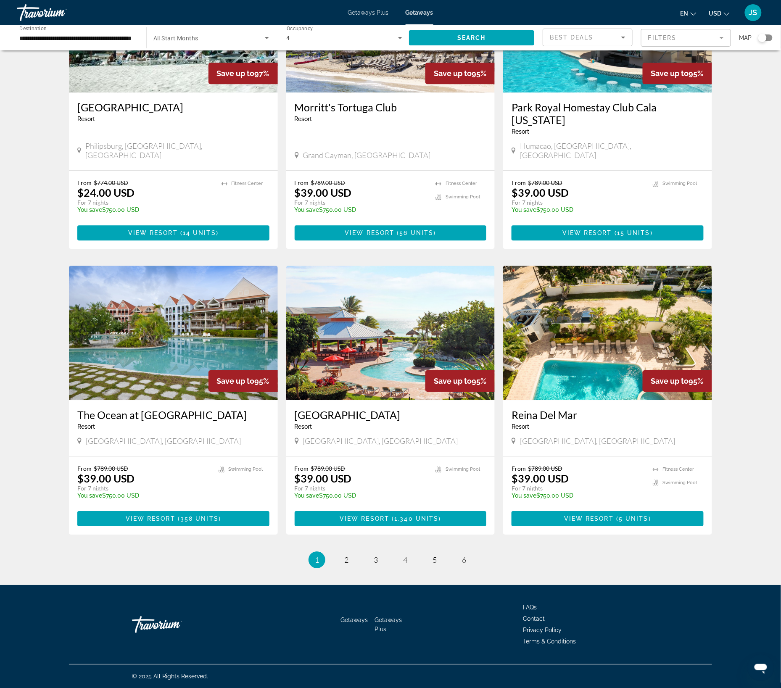
scroll to position [826, 0]
click at [602, 386] on img "Main content" at bounding box center [607, 333] width 209 height 135
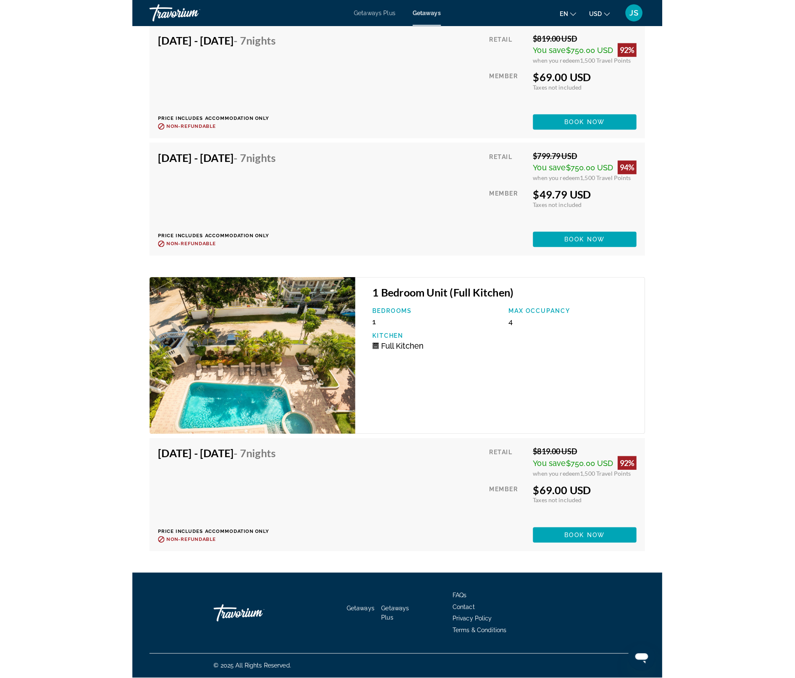
scroll to position [2303, 0]
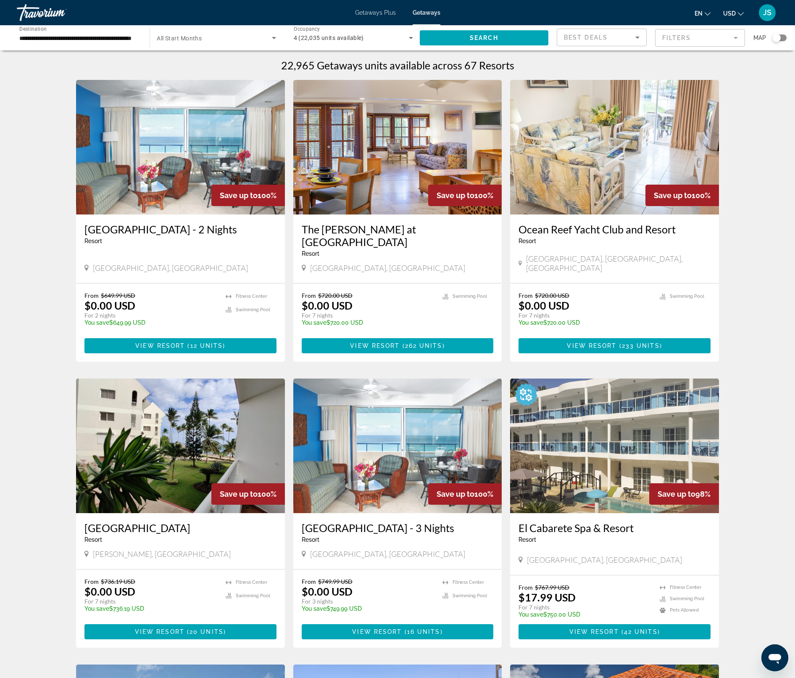
click at [137, 43] on input "**********" at bounding box center [78, 38] width 119 height 10
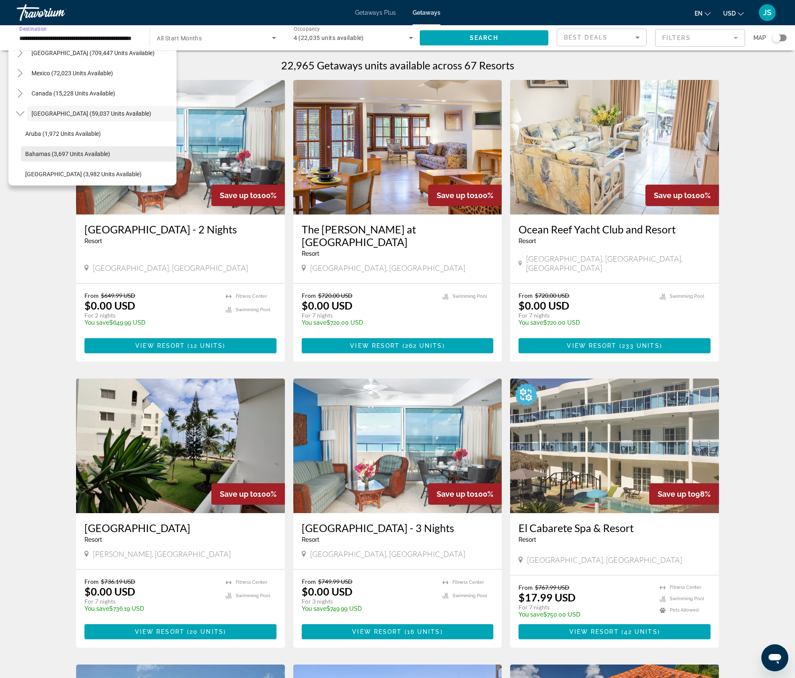
scroll to position [39, 0]
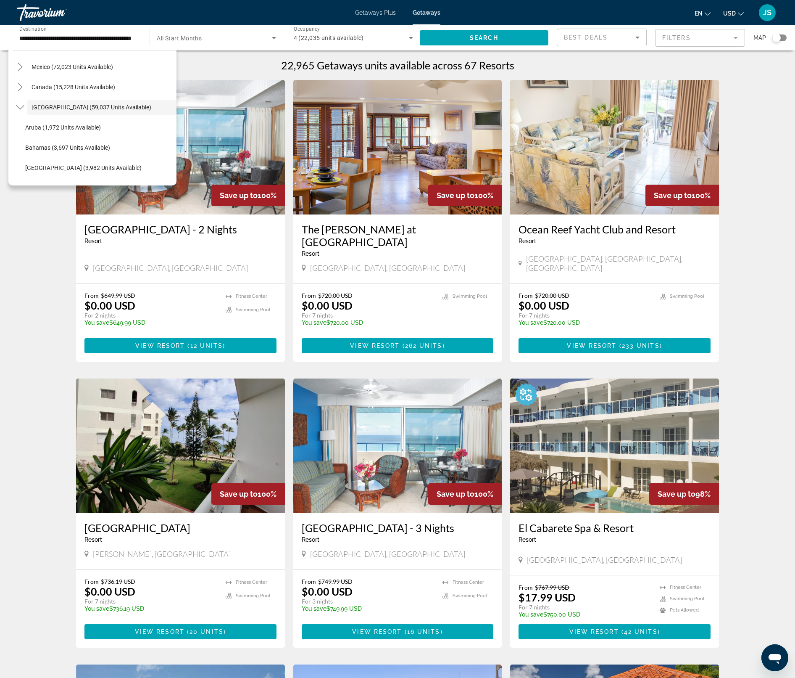
drag, startPoint x: 175, startPoint y: 219, endPoint x: 199, endPoint y: 309, distance: 93.0
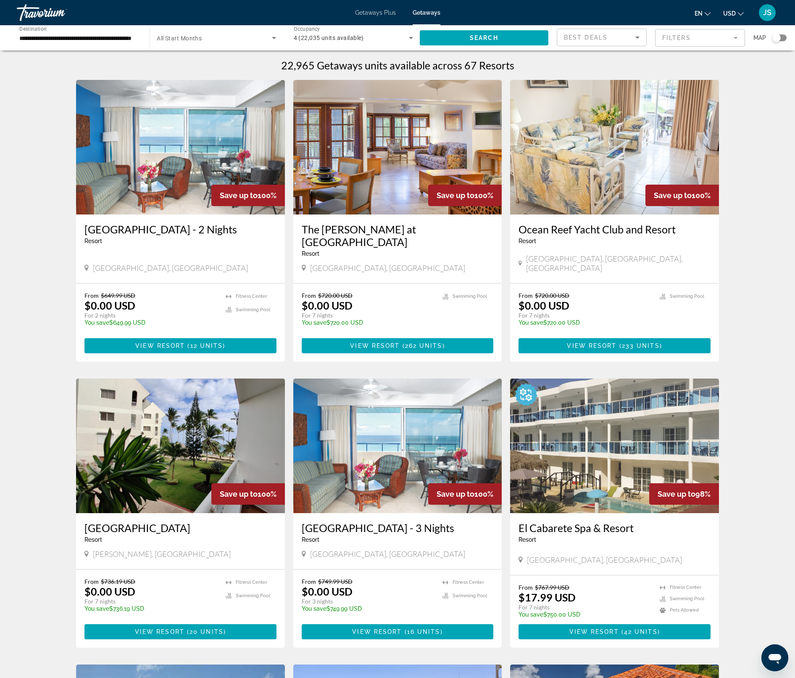
click at [97, 50] on div "**********" at bounding box center [78, 38] width 119 height 24
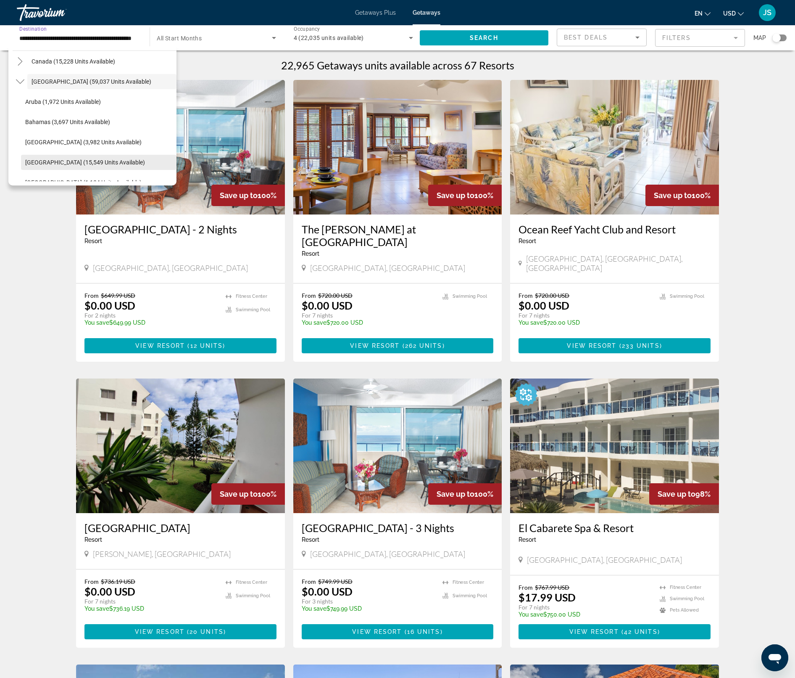
scroll to position [74, 0]
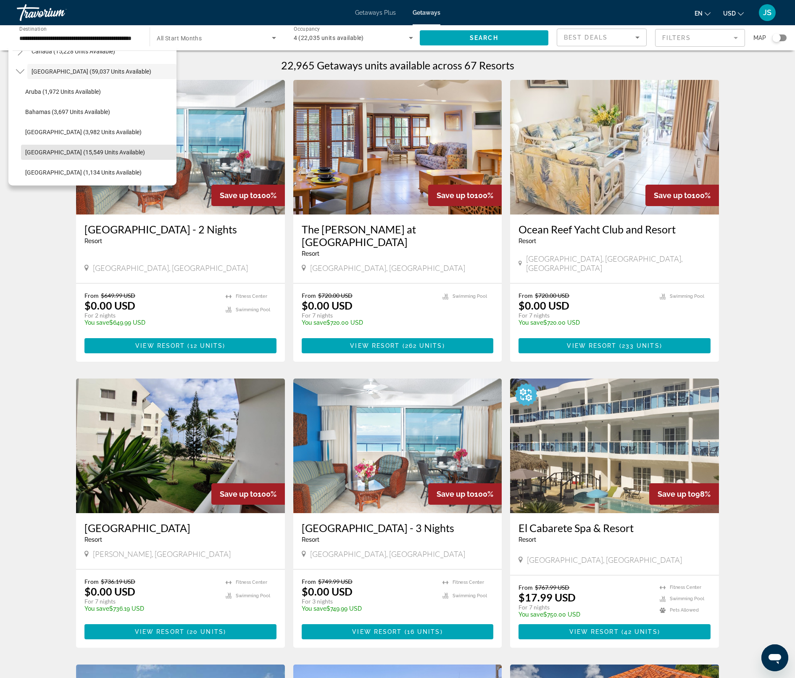
click at [110, 156] on span "Cayman Islands (15,549 units available)" at bounding box center [85, 152] width 120 height 7
type input "**********"
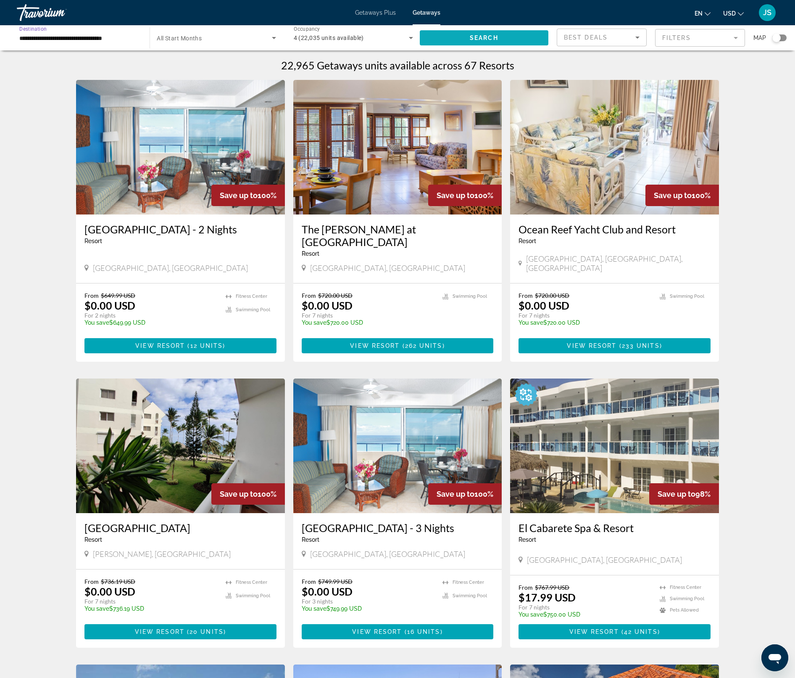
click at [476, 40] on span "Search widget" at bounding box center [484, 38] width 129 height 20
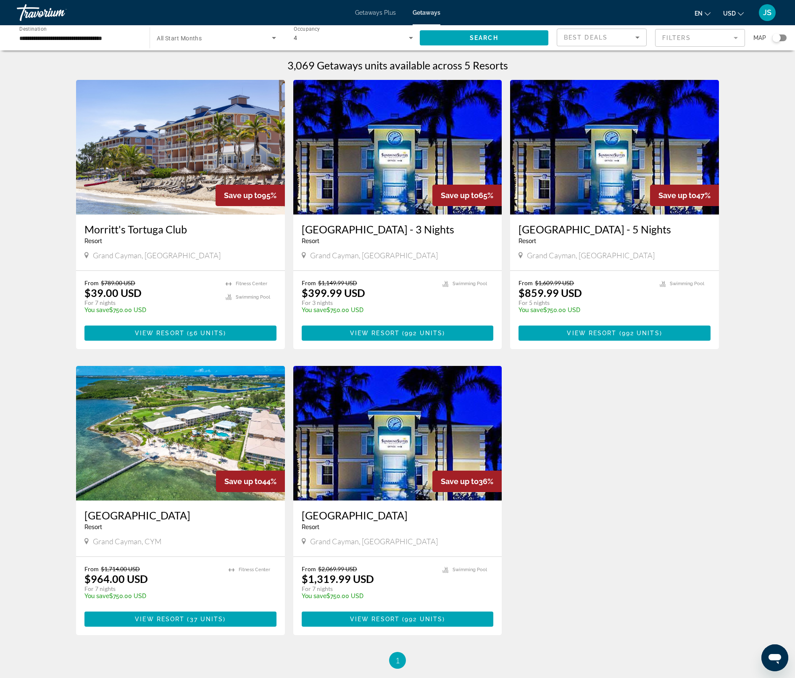
click at [142, 251] on div "Morritt's Tortuga Club Resort - This is an adults only resort" at bounding box center [181, 237] width 192 height 28
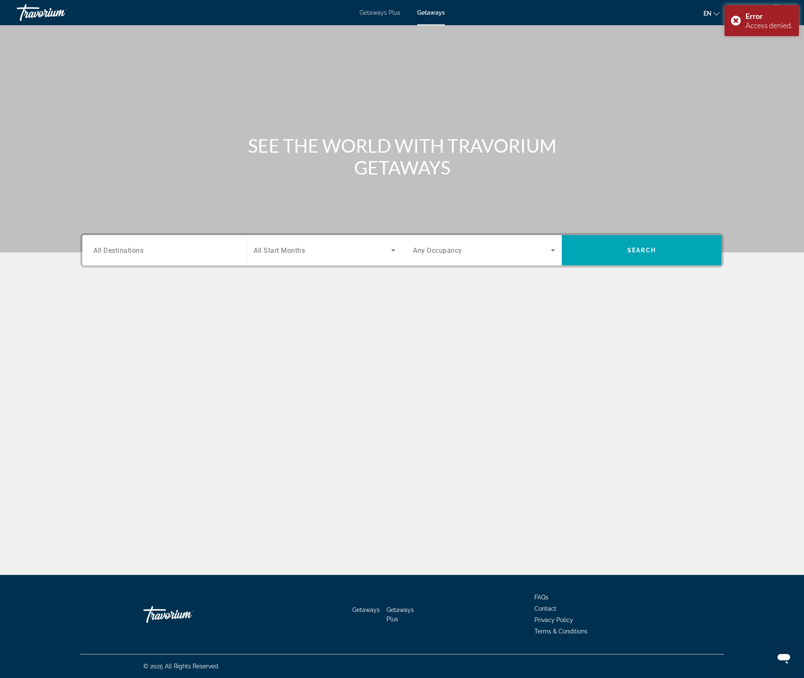
click at [203, 256] on input "Destination All Destinations" at bounding box center [164, 251] width 142 height 10
click at [204, 256] on input "Destination All Destinations" at bounding box center [164, 251] width 142 height 10
click at [309, 466] on div "SEE THE WORLD WITH TRAVORIUM GETAWAYS Destination All Destinations Start Month …" at bounding box center [402, 300] width 804 height 550
click at [93, 254] on span "All Destinations" at bounding box center [118, 250] width 50 height 8
click at [93, 256] on input "Destination All Destinations" at bounding box center [164, 251] width 142 height 10
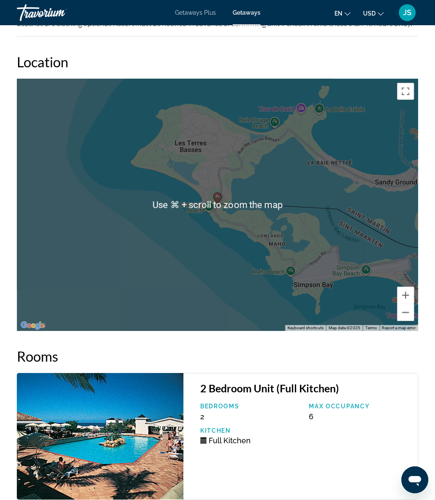
scroll to position [1480, 0]
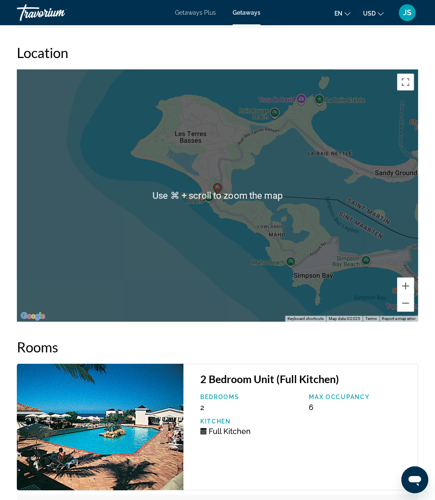
click at [381, 338] on h2 "Rooms" at bounding box center [217, 346] width 401 height 17
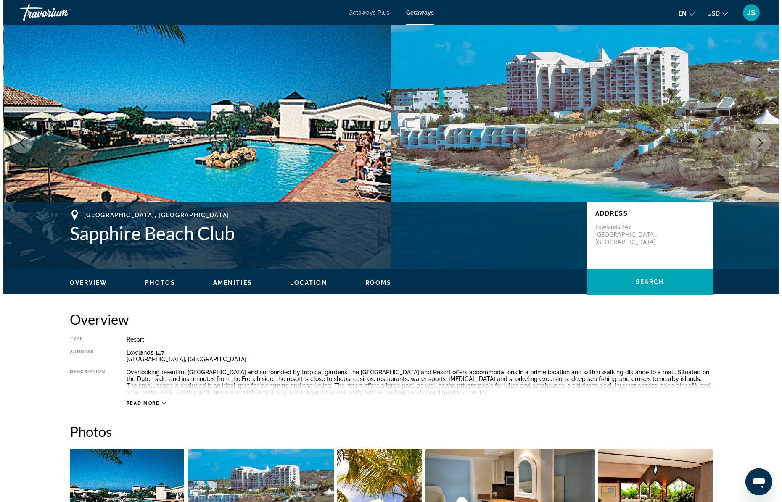
scroll to position [0, 0]
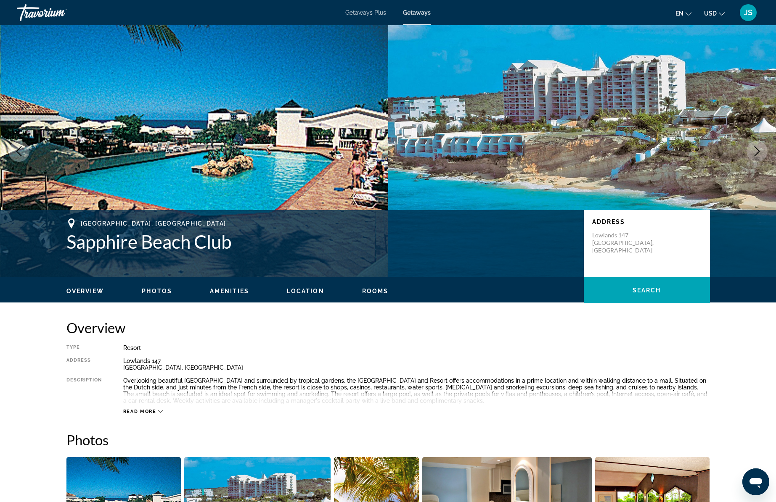
click at [416, 14] on span "Getaways" at bounding box center [417, 12] width 28 height 7
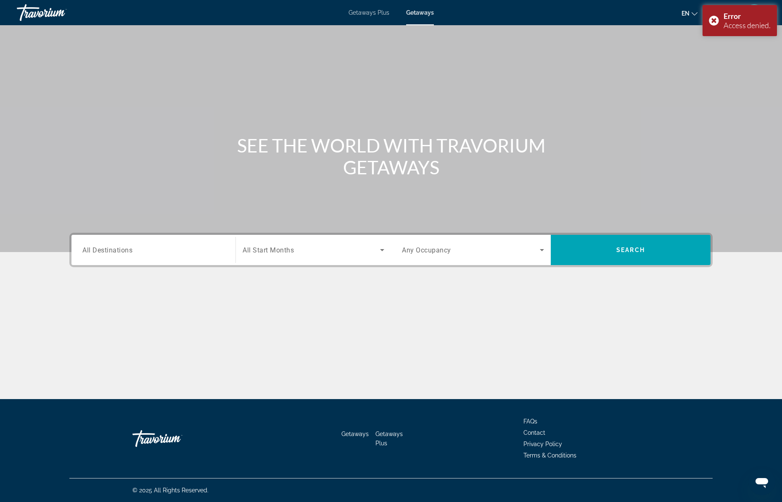
drag, startPoint x: 184, startPoint y: 254, endPoint x: 178, endPoint y: 253, distance: 5.9
click at [184, 254] on input "Destination All Destinations" at bounding box center [153, 251] width 142 height 10
click at [172, 252] on input "Destination All Destinations" at bounding box center [153, 251] width 142 height 10
click at [309, 253] on span "Search widget" at bounding box center [311, 250] width 137 height 10
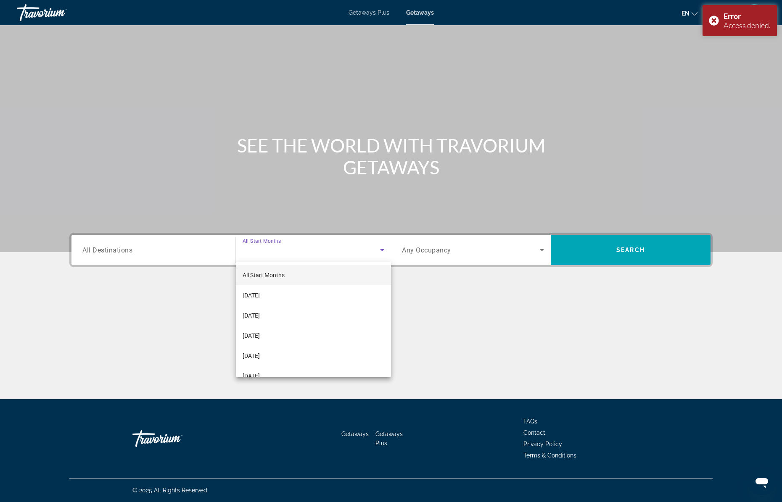
click at [294, 280] on mat-option "All Start Months" at bounding box center [313, 275] width 155 height 20
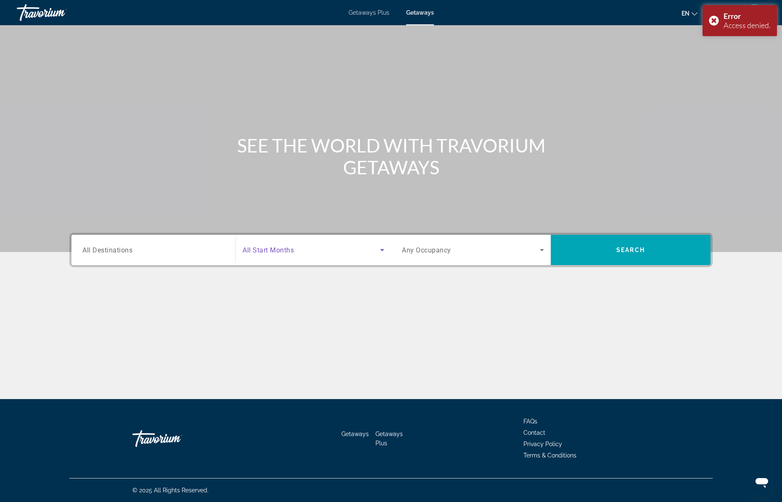
click at [155, 251] on input "Destination All Destinations" at bounding box center [153, 251] width 142 height 10
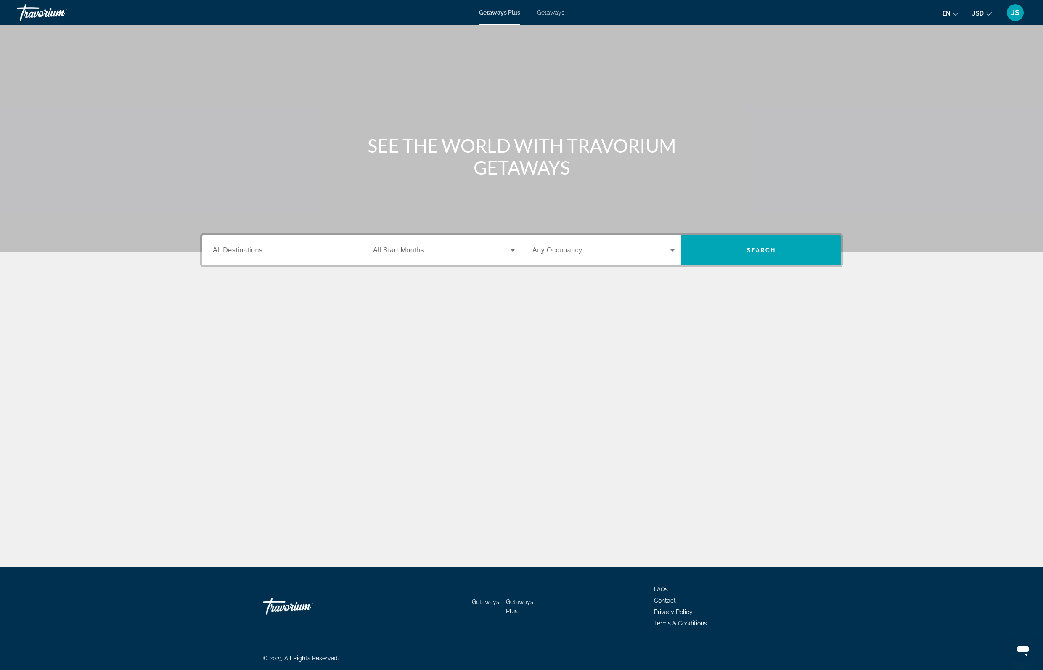
click at [301, 256] on input "Destination All Destinations" at bounding box center [284, 251] width 142 height 10
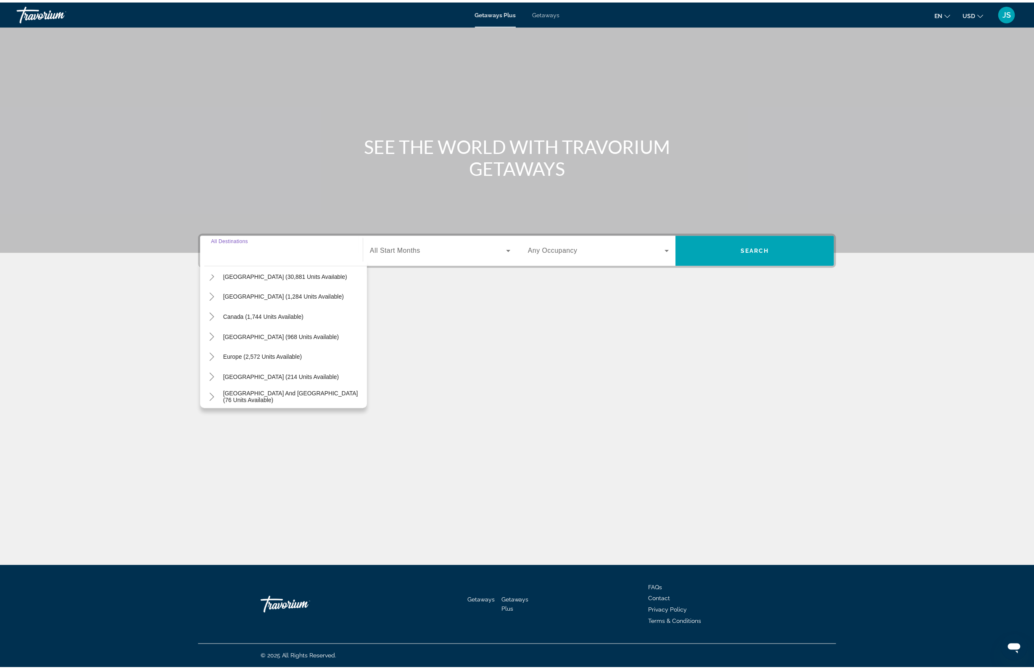
scroll to position [62, 0]
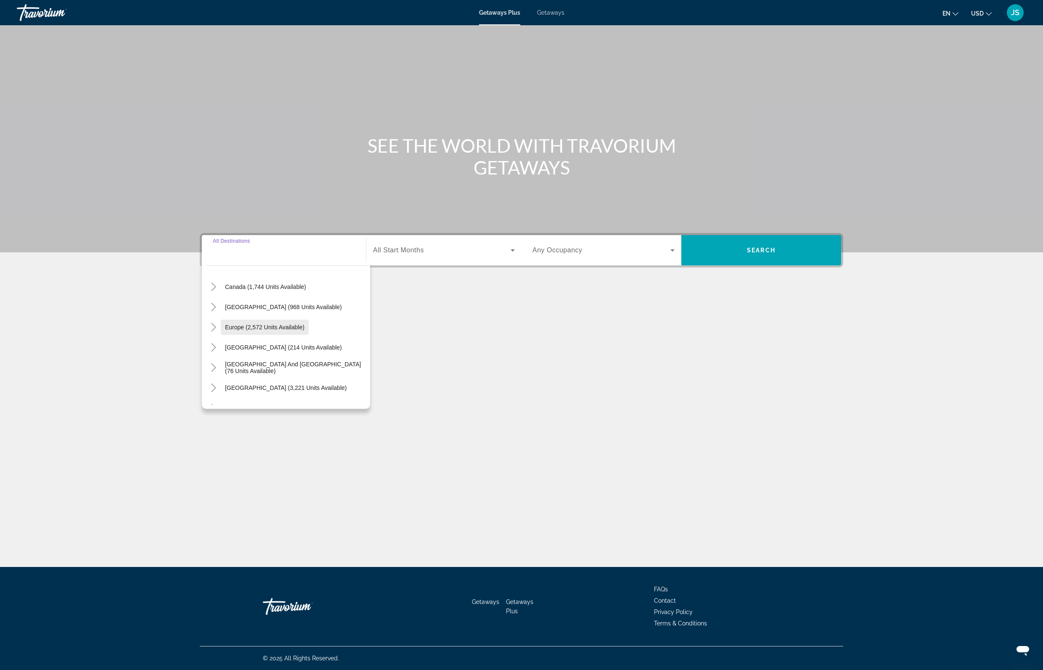
click at [225, 330] on span "Europe (2,572 units available)" at bounding box center [264, 327] width 79 height 7
type input "**********"
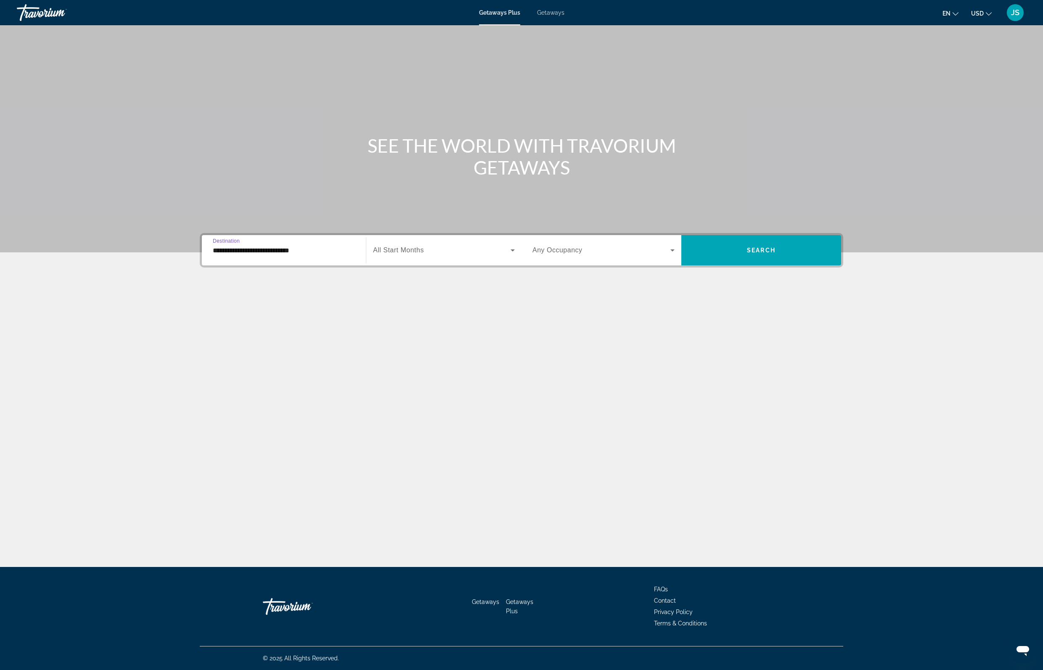
click at [592, 255] on span "Search widget" at bounding box center [601, 250] width 138 height 10
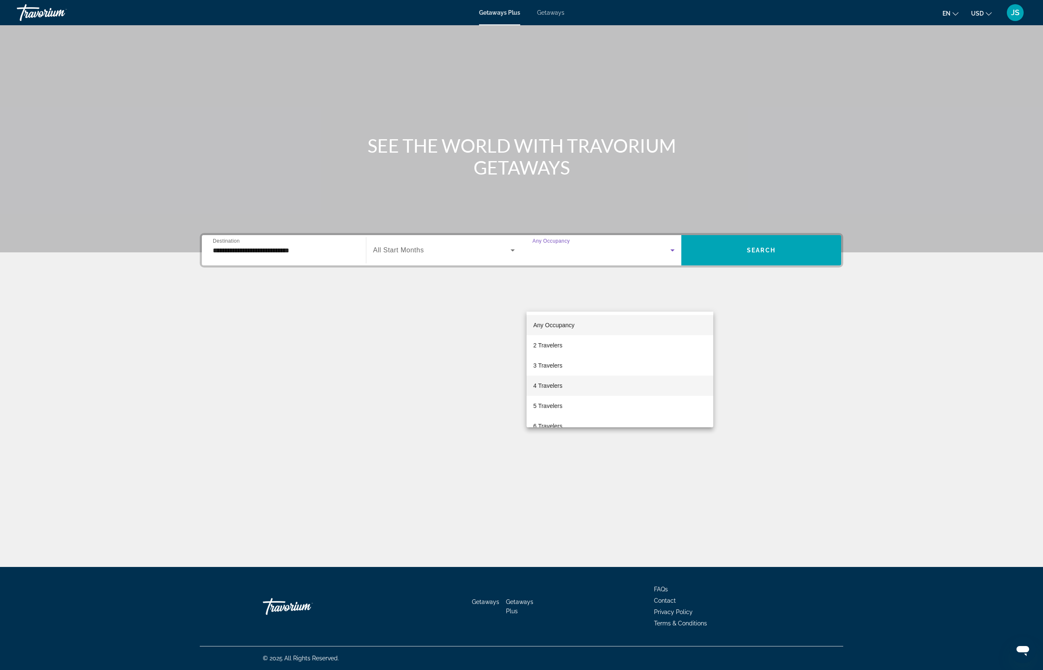
click at [539, 382] on span "4 Travelers" at bounding box center [547, 386] width 29 height 10
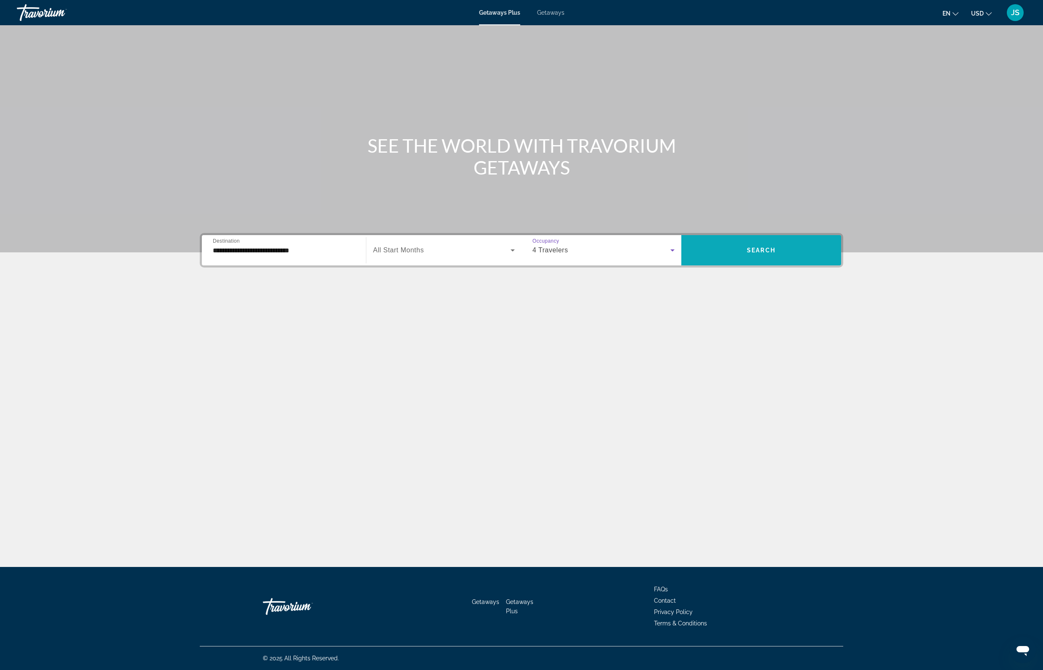
click at [775, 254] on span "Search" at bounding box center [761, 250] width 29 height 7
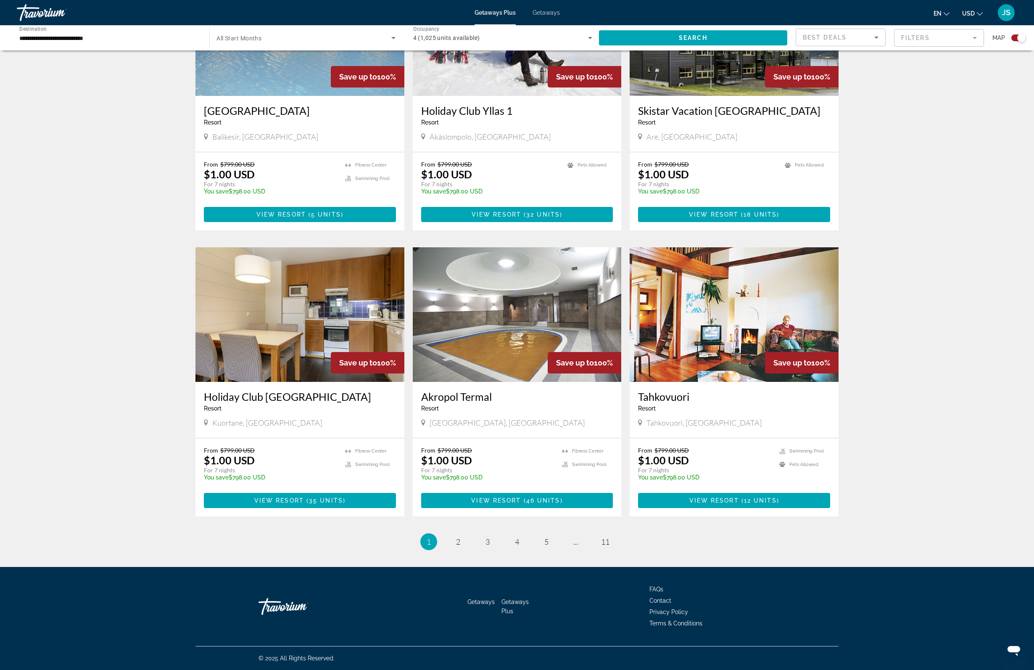
scroll to position [1202, 0]
click at [451, 534] on link "page 2" at bounding box center [458, 541] width 15 height 15
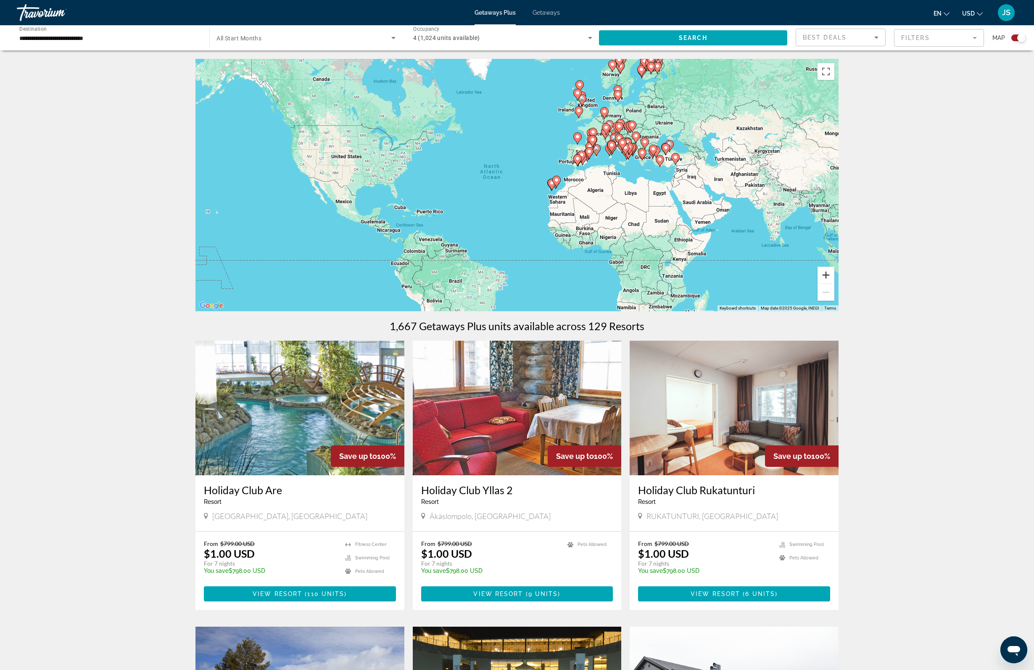
click at [835, 283] on button "Zoom in" at bounding box center [826, 275] width 17 height 17
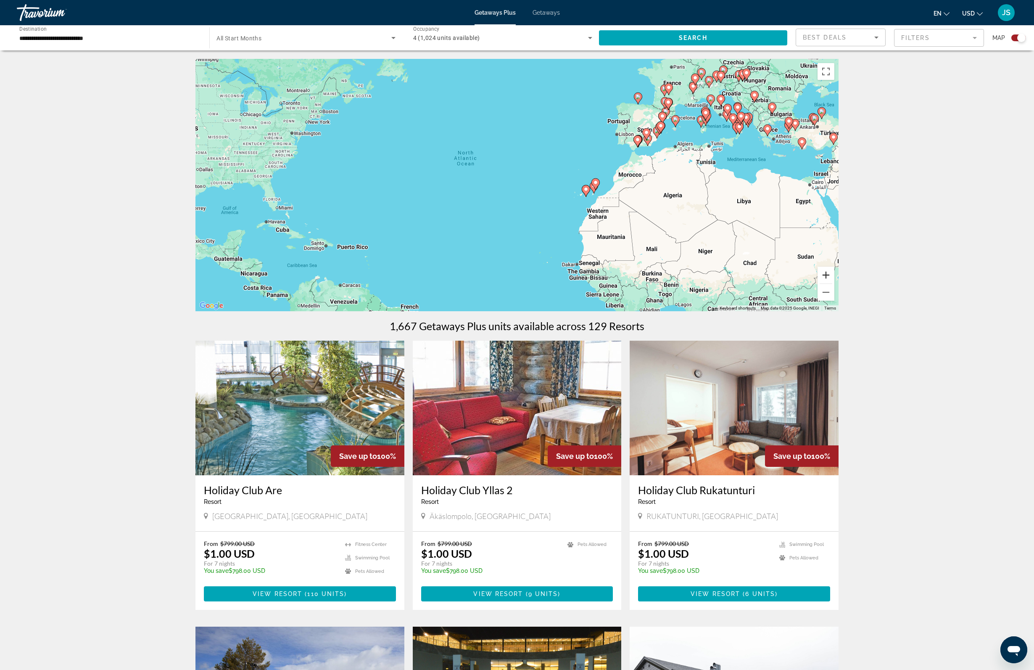
click at [835, 283] on button "Zoom in" at bounding box center [826, 275] width 17 height 17
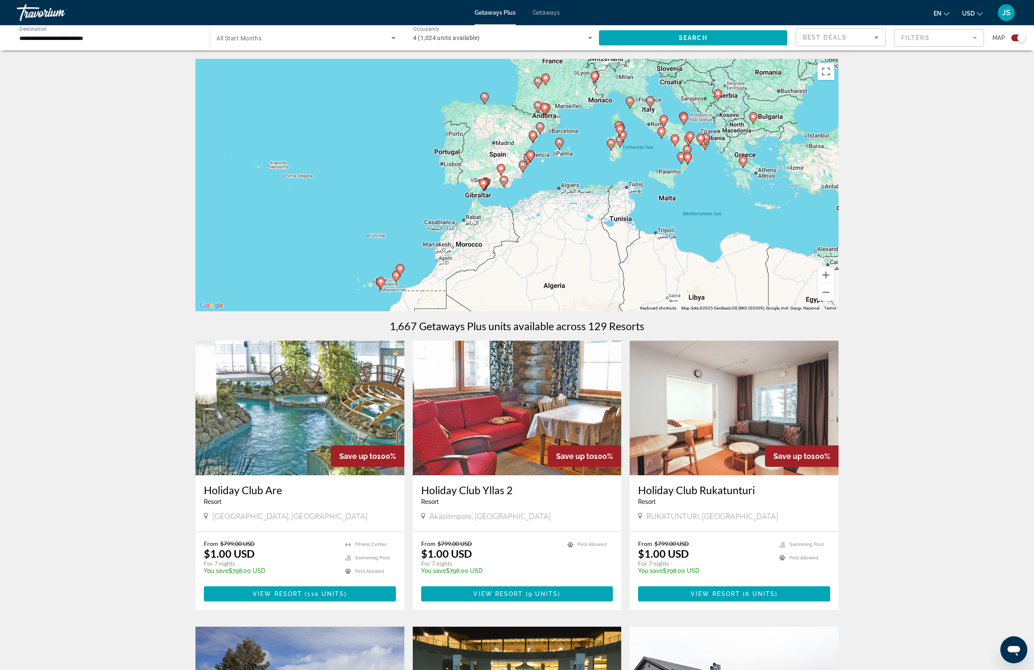
drag, startPoint x: 796, startPoint y: 256, endPoint x: 543, endPoint y: 332, distance: 264.4
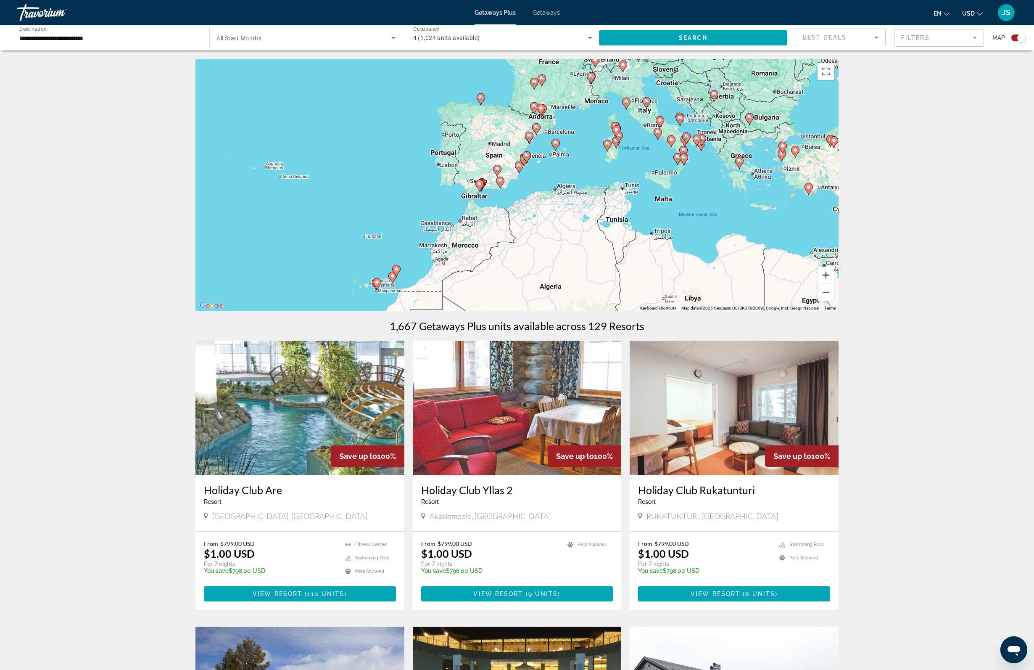
click at [835, 283] on button "Zoom in" at bounding box center [826, 275] width 17 height 17
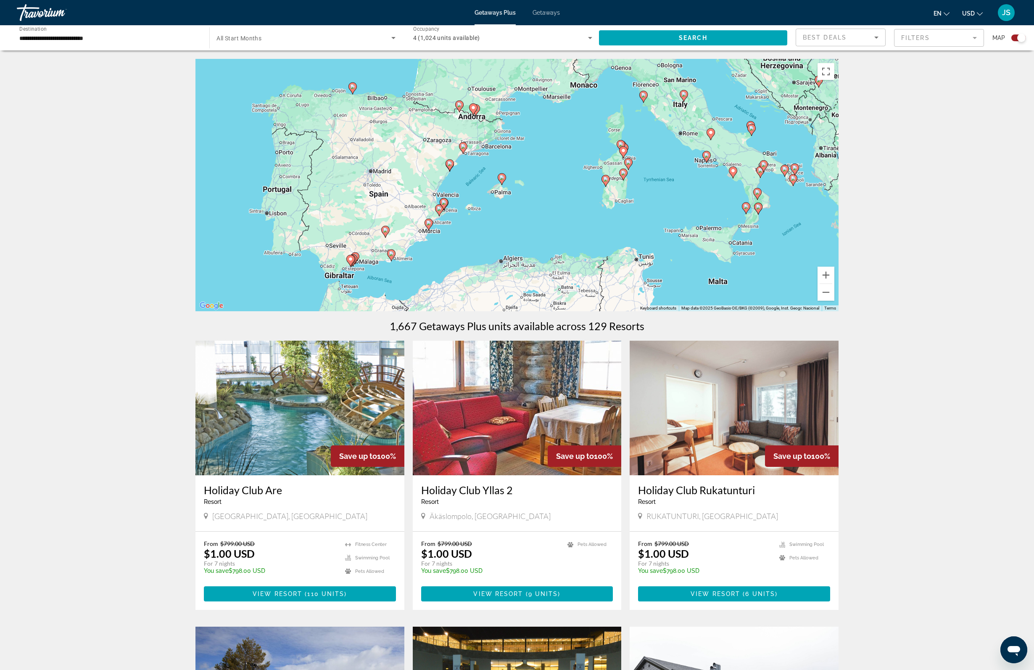
drag, startPoint x: 670, startPoint y: 226, endPoint x: 575, endPoint y: 293, distance: 116.4
click at [575, 293] on div "To activate drag with keyboard, press Alt + Enter. Once in keyboard drag state,…" at bounding box center [517, 185] width 643 height 252
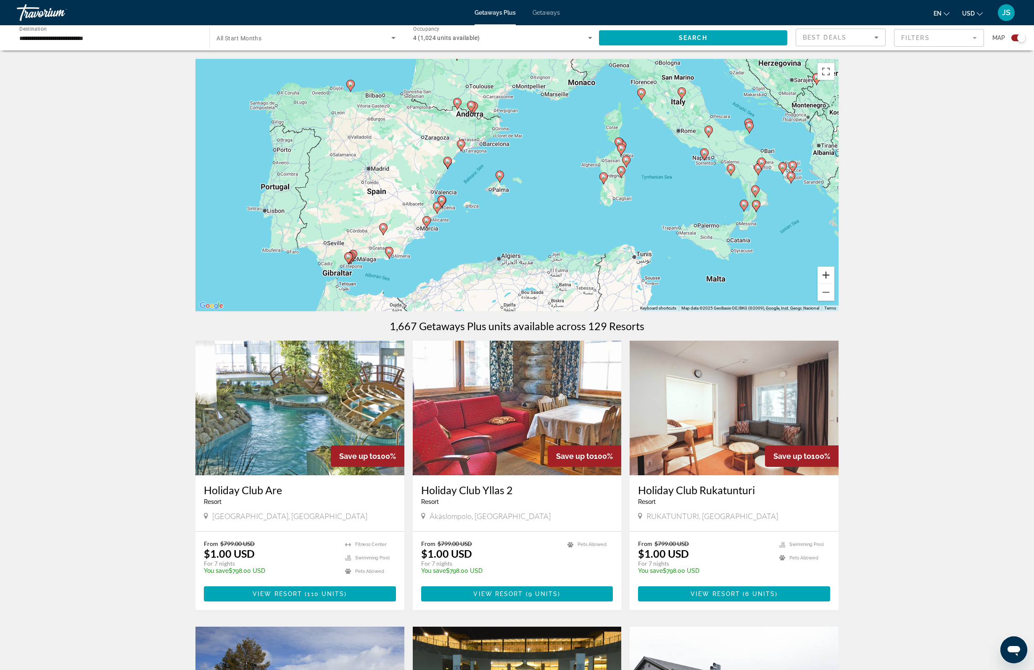
click at [835, 283] on button "Zoom in" at bounding box center [826, 275] width 17 height 17
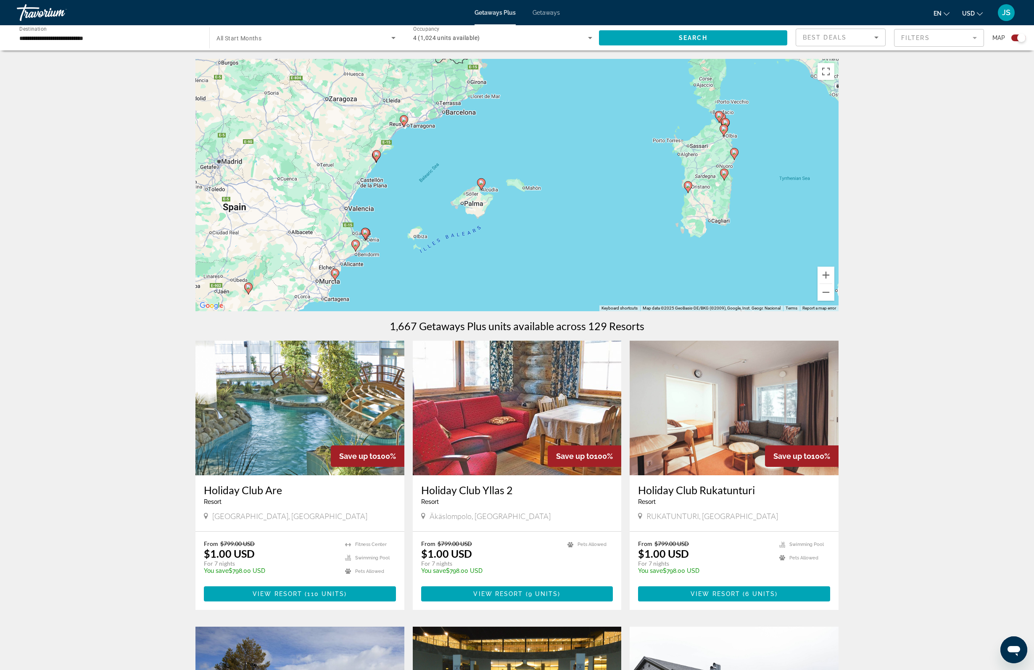
drag, startPoint x: 539, startPoint y: 240, endPoint x: 539, endPoint y: 250, distance: 9.3
click at [539, 250] on div "To activate drag with keyboard, press Alt + Enter. Once in keyboard drag state,…" at bounding box center [517, 185] width 643 height 252
click at [481, 186] on image "Main content" at bounding box center [481, 183] width 5 height 5
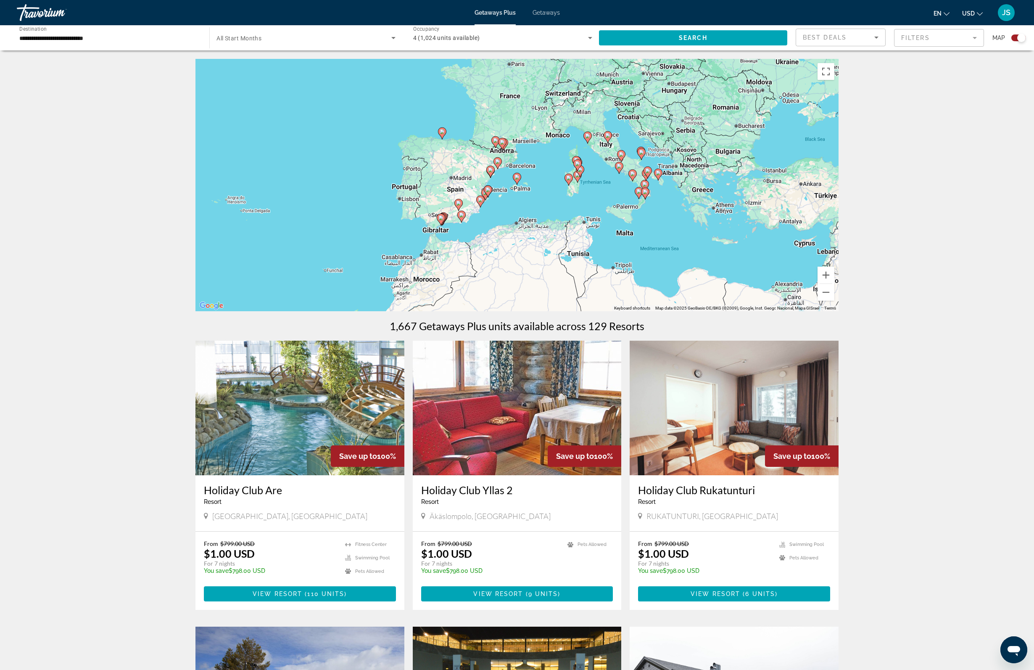
click at [518, 180] on image "Main content" at bounding box center [517, 176] width 5 height 5
type input "**********"
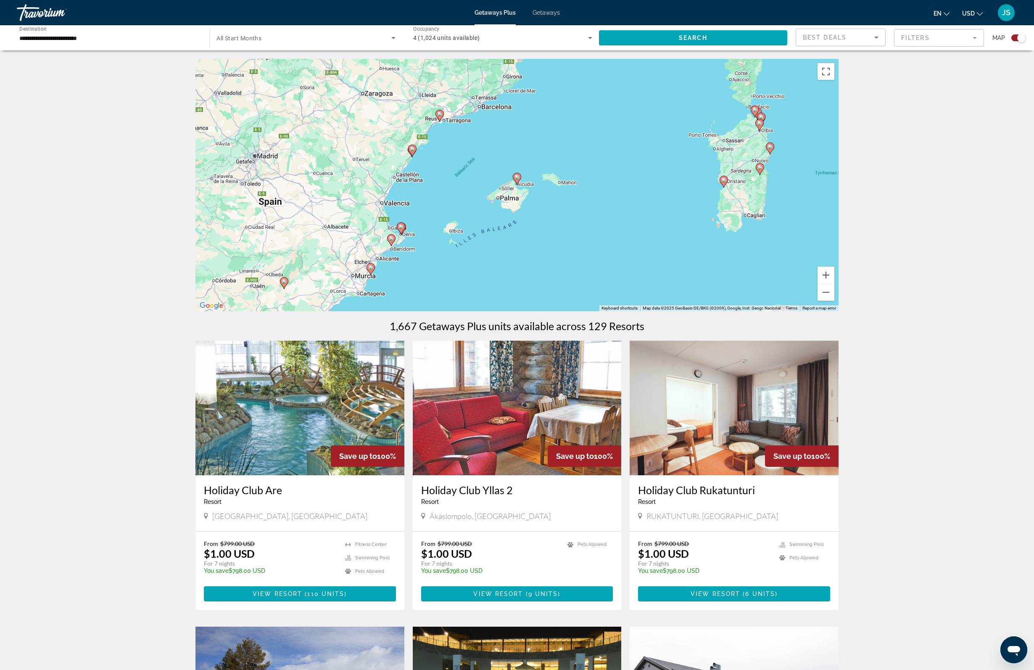
click at [517, 180] on image "Main content" at bounding box center [517, 176] width 5 height 5
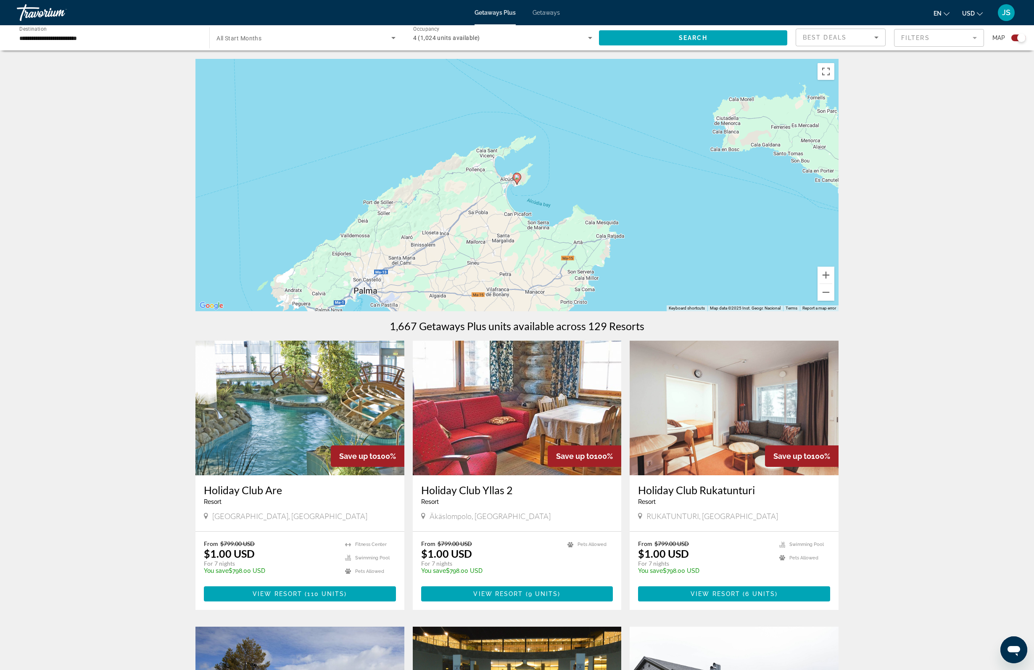
click at [518, 180] on image "Main content" at bounding box center [517, 176] width 5 height 5
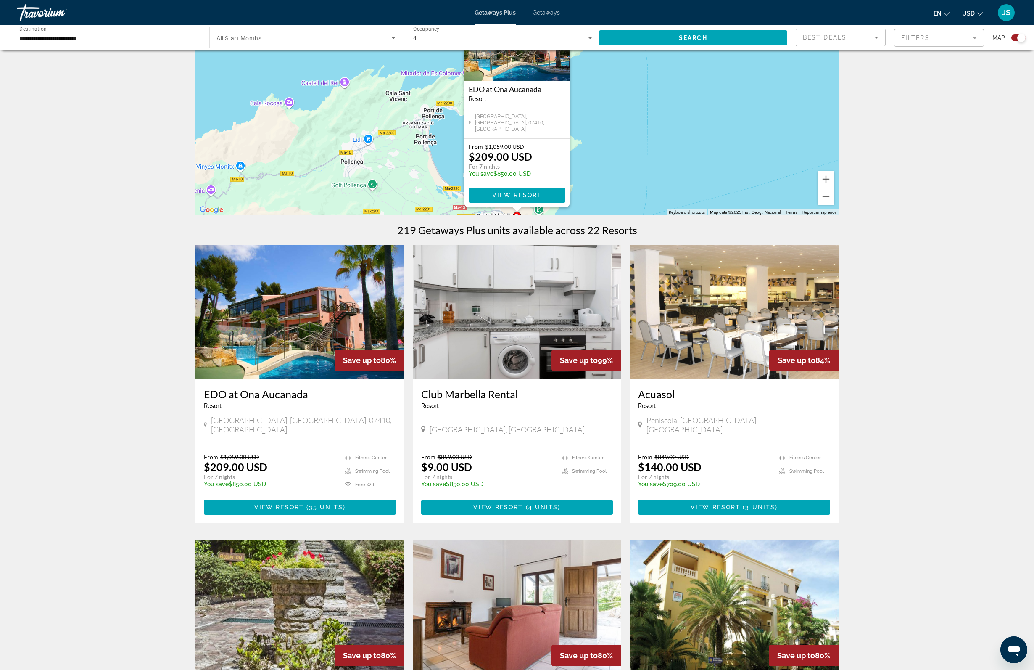
scroll to position [121, 0]
